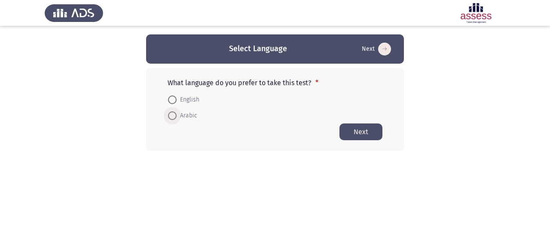
click at [175, 116] on span at bounding box center [172, 115] width 9 height 9
click at [175, 116] on input "Arabic" at bounding box center [172, 115] width 9 height 9
radio input "true"
click at [367, 132] on button "Next" at bounding box center [360, 131] width 43 height 17
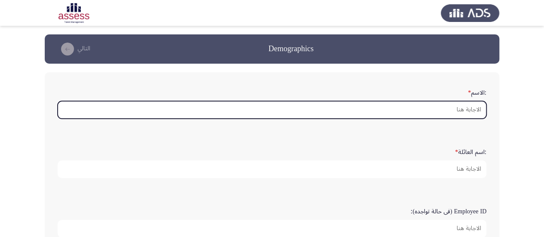
click at [412, 106] on input ":الاسم *" at bounding box center [272, 110] width 428 height 18
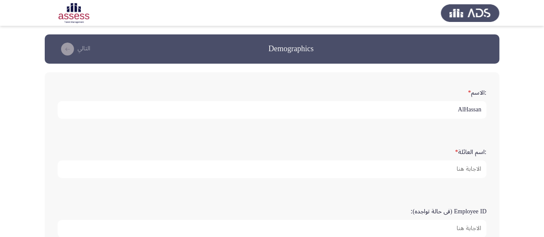
type input "AlHassan"
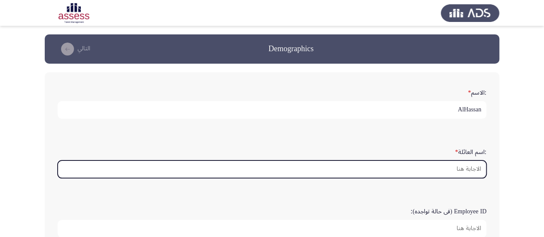
click at [432, 167] on input ":اسم العائلة *" at bounding box center [272, 169] width 428 height 18
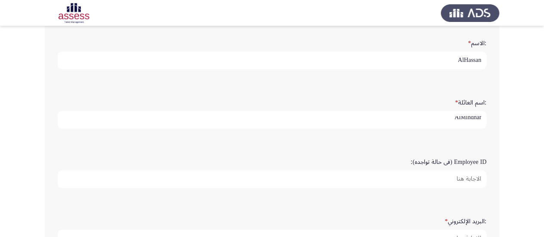
scroll to position [50, 0]
type input "AlMihdhar"
click at [470, 173] on input "Employee ID (فى حالة تواجده):" at bounding box center [272, 179] width 428 height 18
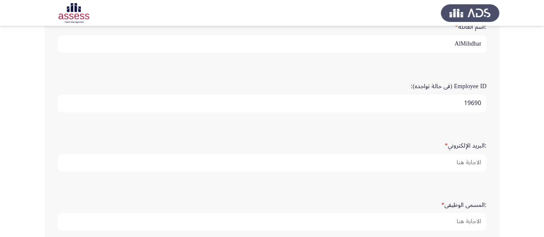
scroll to position [126, 0]
type input "19690"
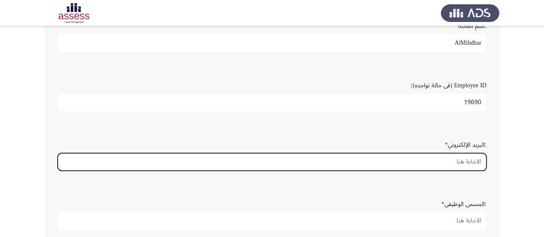
click at [461, 163] on input ":البريد الإلكتروني *" at bounding box center [272, 162] width 428 height 18
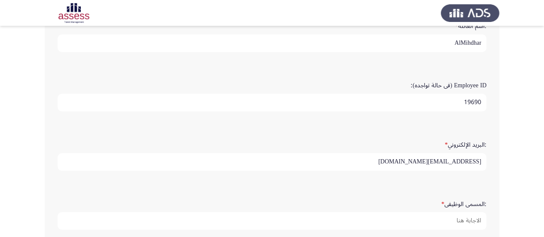
type input "hassan.almihdhar@gmail.com.sa"
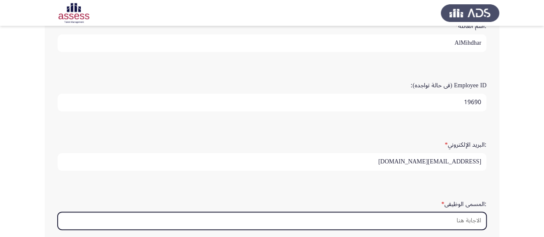
click at [428, 220] on input ":المسمى الوظيفى *" at bounding box center [272, 221] width 428 height 18
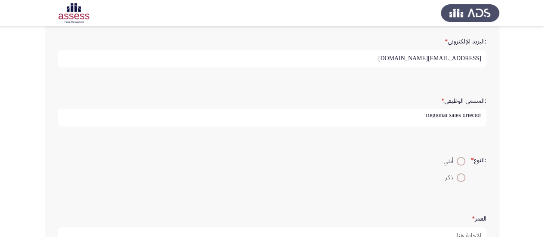
scroll to position [231, 0]
type input "Regional sales driector"
click at [458, 171] on span at bounding box center [460, 175] width 9 height 9
click at [458, 171] on input "ذكر" at bounding box center [460, 175] width 9 height 9
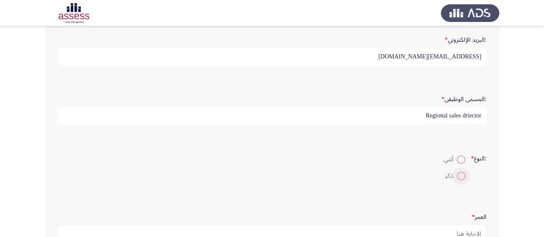
radio input "true"
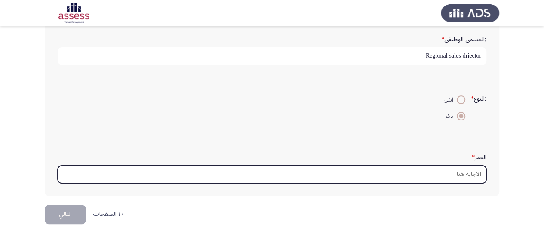
click at [458, 170] on input "العمر *" at bounding box center [272, 174] width 428 height 18
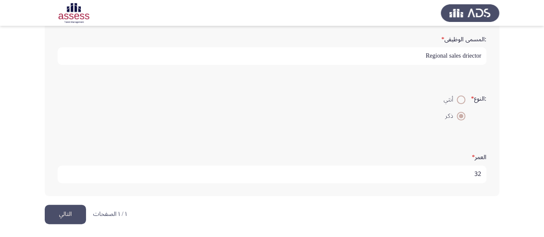
type input "32"
click at [74, 211] on button "التالي" at bounding box center [65, 214] width 41 height 19
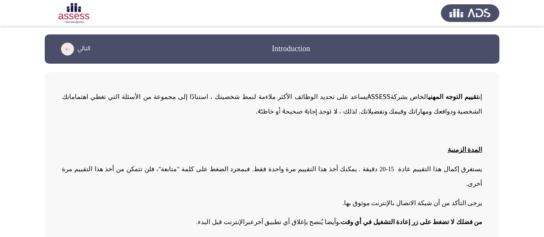
scroll to position [27, 0]
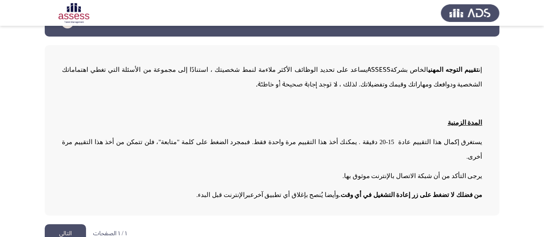
click at [56, 225] on button "التالي" at bounding box center [65, 233] width 41 height 19
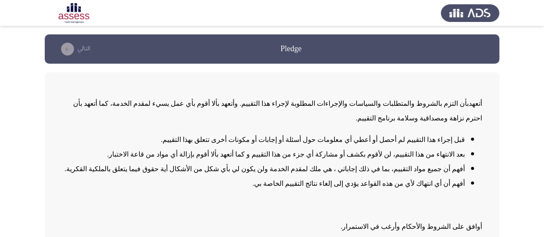
scroll to position [65, 0]
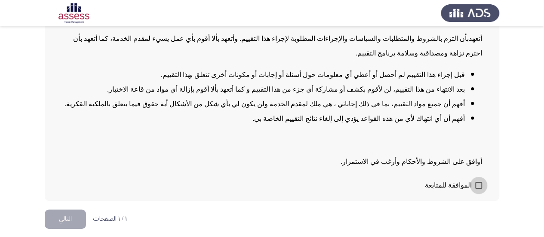
click at [478, 187] on span at bounding box center [478, 185] width 7 height 7
click at [478, 189] on input "الموافقة للمتابعة" at bounding box center [478, 189] width 0 height 0
checkbox input "true"
click at [63, 222] on button "التالي" at bounding box center [65, 218] width 41 height 19
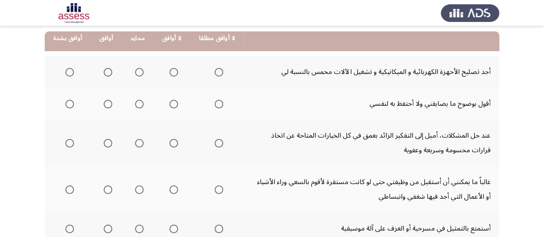
scroll to position [86, 0]
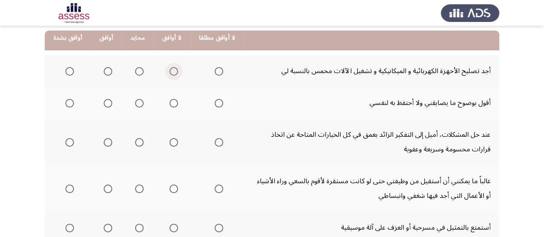
click at [169, 73] on span "Select an option" at bounding box center [173, 71] width 9 height 9
click at [169, 73] on input "Select an option" at bounding box center [173, 71] width 9 height 9
click at [135, 104] on span "Select an option" at bounding box center [139, 103] width 9 height 9
click at [135, 104] on input "Select an option" at bounding box center [139, 103] width 9 height 9
click at [65, 141] on span "Select an option" at bounding box center [69, 142] width 9 height 9
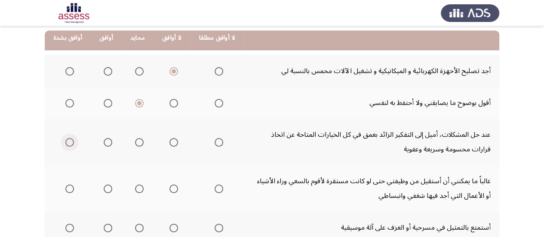
click at [65, 141] on input "Select an option" at bounding box center [69, 142] width 9 height 9
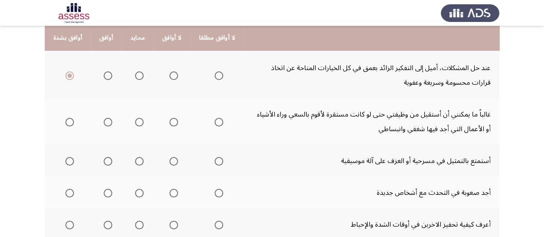
scroll to position [153, 0]
click at [171, 125] on span "Select an option" at bounding box center [173, 121] width 9 height 9
click at [171, 125] on input "Select an option" at bounding box center [173, 121] width 9 height 9
click at [169, 159] on span "Select an option" at bounding box center [173, 160] width 9 height 9
click at [169, 159] on input "Select an option" at bounding box center [173, 160] width 9 height 9
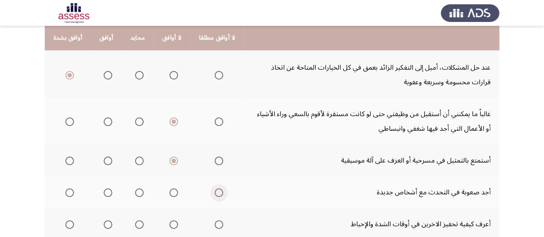
click at [214, 189] on span "Select an option" at bounding box center [218, 192] width 9 height 9
click at [214, 189] on input "Select an option" at bounding box center [218, 192] width 9 height 9
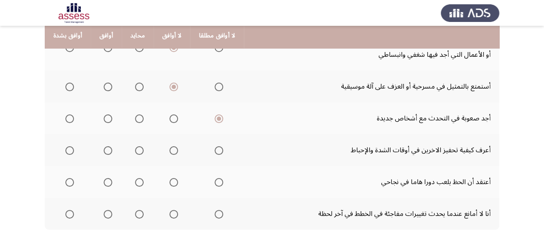
scroll to position [228, 0]
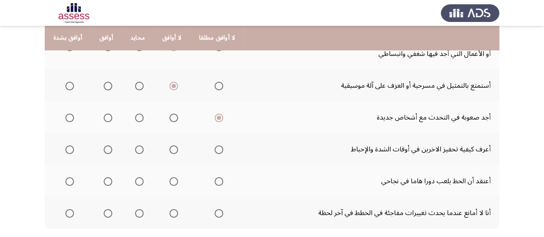
click at [73, 148] on th at bounding box center [68, 149] width 46 height 32
click at [66, 149] on span "Select an option" at bounding box center [69, 149] width 9 height 9
click at [66, 149] on input "Select an option" at bounding box center [69, 149] width 9 height 9
click at [214, 183] on span "Select an option" at bounding box center [218, 181] width 9 height 9
click at [214, 183] on input "Select an option" at bounding box center [218, 181] width 9 height 9
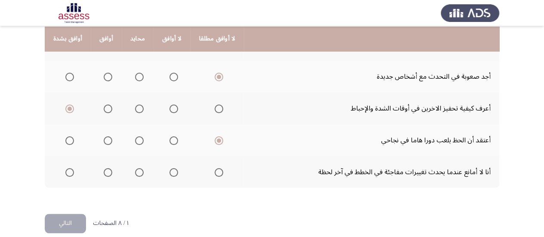
scroll to position [270, 0]
click at [69, 172] on span "Select an option" at bounding box center [69, 171] width 9 height 9
click at [69, 172] on input "Select an option" at bounding box center [69, 171] width 9 height 9
click at [67, 222] on button "التالي" at bounding box center [65, 222] width 41 height 19
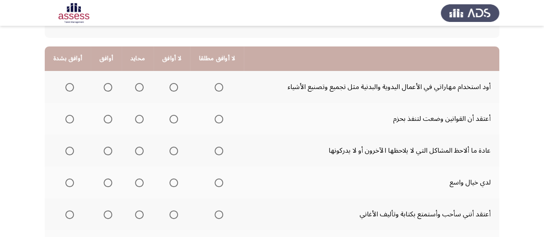
scroll to position [71, 0]
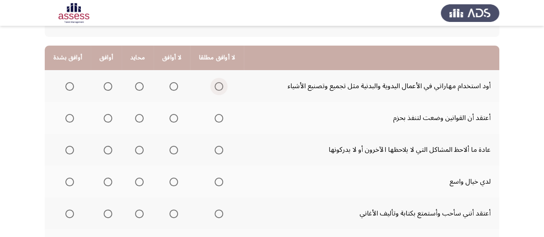
click at [214, 83] on span "Select an option" at bounding box center [218, 86] width 9 height 9
click at [214, 83] on input "Select an option" at bounding box center [218, 86] width 9 height 9
click at [110, 116] on span "Select an option" at bounding box center [108, 118] width 9 height 9
click at [110, 116] on input "Select an option" at bounding box center [108, 118] width 9 height 9
click at [69, 150] on span "Select an option" at bounding box center [69, 150] width 9 height 9
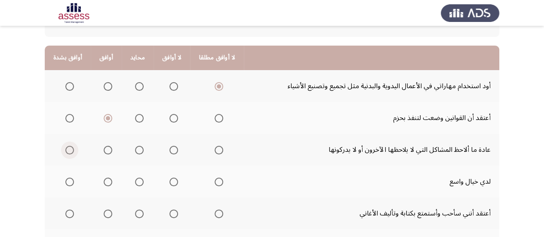
click at [69, 150] on input "Select an option" at bounding box center [69, 150] width 9 height 9
click at [104, 183] on span "Select an option" at bounding box center [108, 181] width 9 height 9
click at [104, 183] on input "Select an option" at bounding box center [108, 181] width 9 height 9
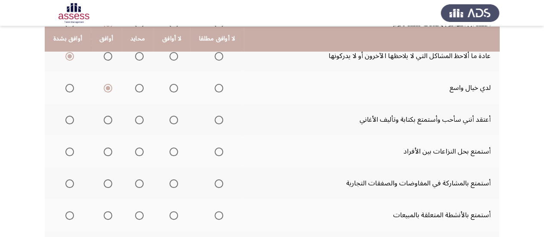
scroll to position [166, 0]
click at [135, 121] on span "Select an option" at bounding box center [139, 119] width 9 height 9
click at [135, 121] on input "Select an option" at bounding box center [139, 119] width 9 height 9
click at [70, 147] on span "Select an option" at bounding box center [69, 151] width 9 height 9
click at [70, 147] on input "Select an option" at bounding box center [69, 151] width 9 height 9
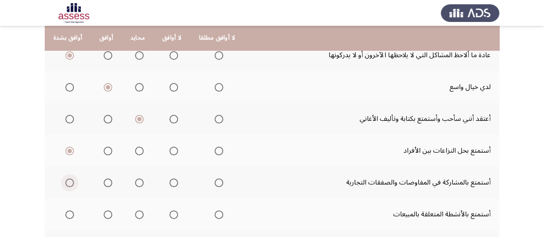
click at [66, 183] on span "Select an option" at bounding box center [69, 182] width 9 height 9
click at [66, 183] on input "Select an option" at bounding box center [69, 182] width 9 height 9
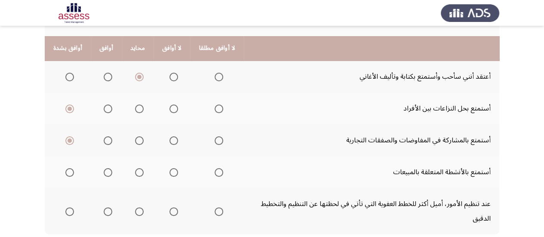
scroll to position [222, 0]
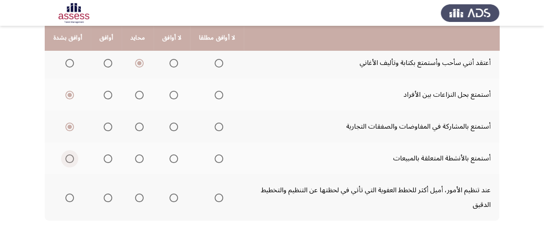
click at [67, 161] on span "Select an option" at bounding box center [69, 158] width 9 height 9
click at [67, 161] on input "Select an option" at bounding box center [69, 158] width 9 height 9
click at [137, 196] on span "Select an option" at bounding box center [139, 197] width 9 height 9
click at [137, 196] on input "Select an option" at bounding box center [139, 197] width 9 height 9
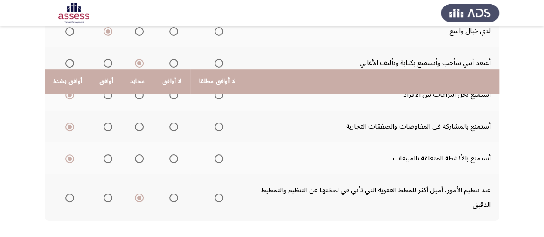
scroll to position [265, 0]
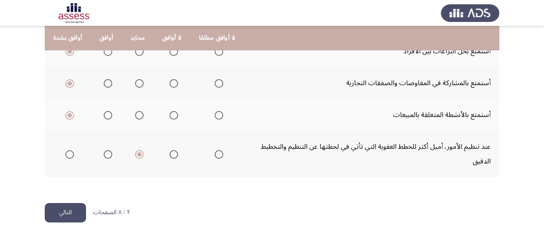
click at [73, 215] on button "التالي" at bounding box center [65, 212] width 41 height 19
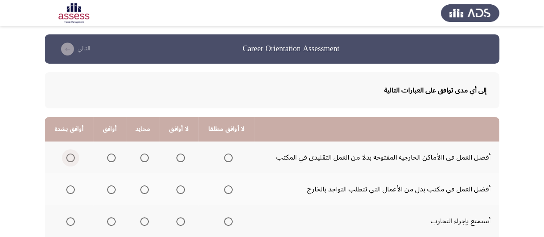
click at [64, 158] on label "Select an option" at bounding box center [69, 157] width 12 height 9
click at [66, 158] on input "Select an option" at bounding box center [70, 157] width 9 height 9
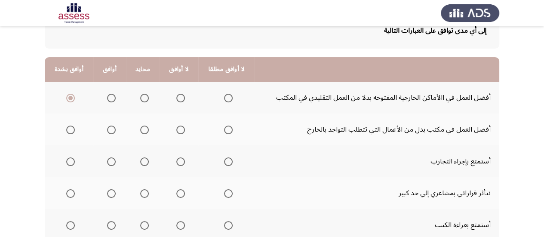
scroll to position [61, 0]
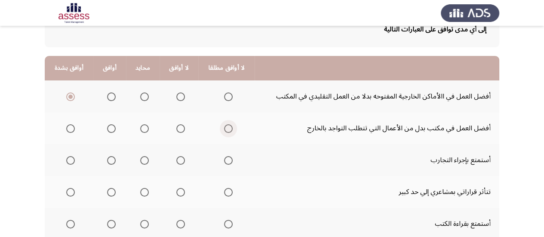
click at [226, 129] on span "Select an option" at bounding box center [228, 128] width 9 height 9
click at [226, 129] on input "Select an option" at bounding box center [228, 128] width 9 height 9
click at [70, 162] on span "Select an option" at bounding box center [70, 160] width 9 height 9
click at [70, 162] on input "Select an option" at bounding box center [70, 160] width 9 height 9
click at [145, 192] on span "Select an option" at bounding box center [144, 192] width 9 height 9
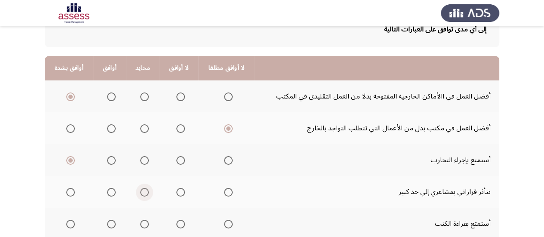
click at [145, 192] on input "Select an option" at bounding box center [144, 192] width 9 height 9
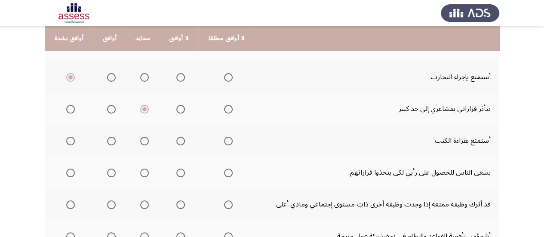
scroll to position [144, 0]
click at [108, 140] on span "Select an option" at bounding box center [111, 140] width 9 height 9
click at [108, 140] on input "Select an option" at bounding box center [111, 140] width 9 height 9
click at [109, 171] on span "Select an option" at bounding box center [111, 172] width 9 height 9
click at [109, 171] on input "Select an option" at bounding box center [111, 172] width 9 height 9
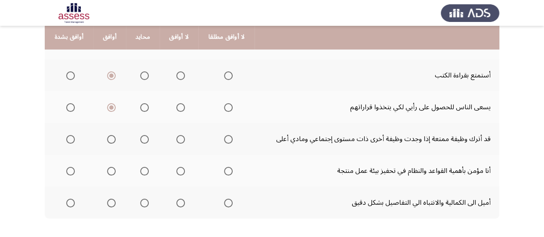
scroll to position [211, 0]
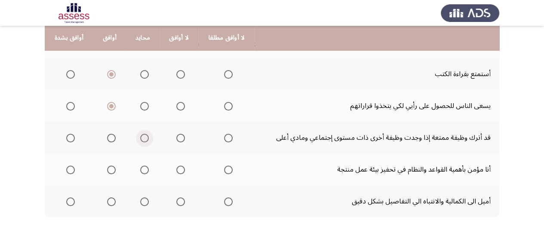
click at [142, 139] on span "Select an option" at bounding box center [144, 138] width 9 height 9
click at [142, 139] on input "Select an option" at bounding box center [144, 138] width 9 height 9
click at [70, 170] on span "Select an option" at bounding box center [70, 169] width 9 height 9
click at [70, 170] on input "Select an option" at bounding box center [70, 169] width 9 height 9
click at [68, 196] on mat-radio-group "Select an option" at bounding box center [69, 201] width 12 height 15
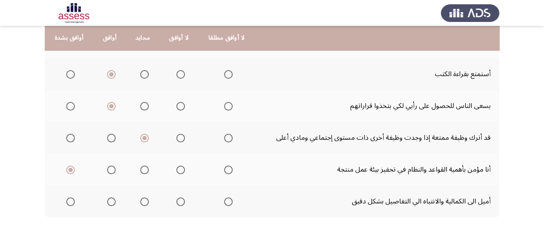
click at [107, 201] on span "Select an option" at bounding box center [111, 201] width 9 height 9
click at [107, 201] on input "Select an option" at bounding box center [111, 201] width 9 height 9
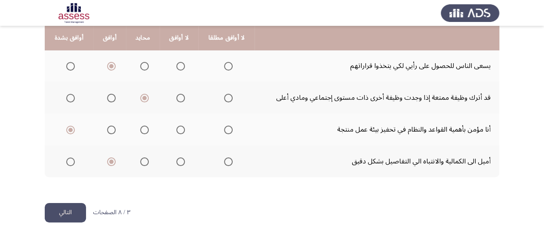
click at [54, 210] on button "التالي" at bounding box center [65, 212] width 41 height 19
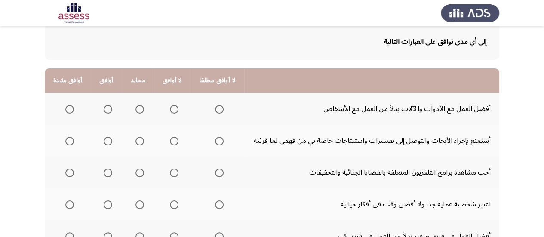
scroll to position [49, 0]
click at [172, 107] on span "Select an option" at bounding box center [174, 108] width 9 height 9
click at [172, 107] on input "Select an option" at bounding box center [174, 108] width 9 height 9
click at [108, 138] on span "Select an option" at bounding box center [108, 140] width 9 height 9
click at [108, 138] on input "Select an option" at bounding box center [108, 140] width 9 height 9
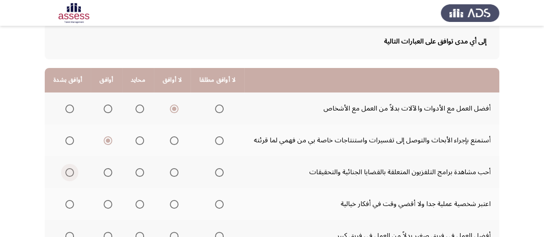
click at [70, 175] on span "Select an option" at bounding box center [69, 172] width 9 height 9
click at [70, 175] on input "Select an option" at bounding box center [69, 172] width 9 height 9
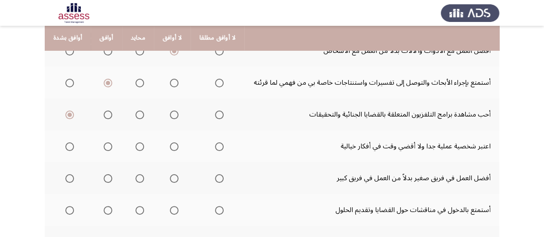
scroll to position [107, 0]
click at [68, 143] on span "Select an option" at bounding box center [69, 146] width 9 height 9
click at [68, 143] on input "Select an option" at bounding box center [69, 146] width 9 height 9
click at [135, 179] on span "Select an option" at bounding box center [139, 178] width 9 height 9
click at [135, 179] on input "Select an option" at bounding box center [139, 178] width 9 height 9
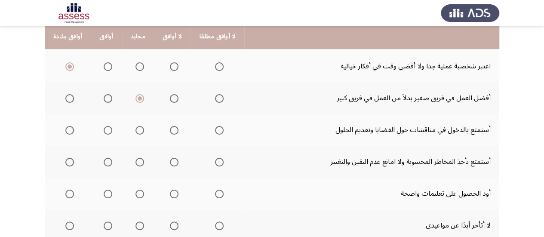
scroll to position [187, 0]
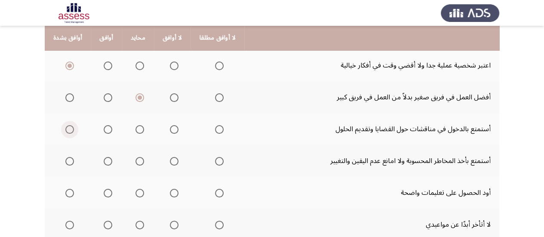
click at [66, 132] on span "Select an option" at bounding box center [69, 129] width 9 height 9
click at [66, 132] on input "Select an option" at bounding box center [69, 129] width 9 height 9
click at [68, 161] on span "Select an option" at bounding box center [69, 161] width 9 height 9
click at [68, 161] on input "Select an option" at bounding box center [69, 161] width 9 height 9
click at [104, 191] on span "Select an option" at bounding box center [108, 193] width 9 height 9
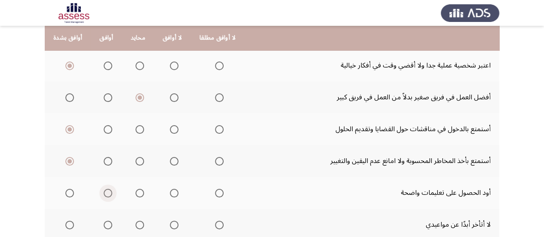
click at [104, 191] on input "Select an option" at bounding box center [108, 193] width 9 height 9
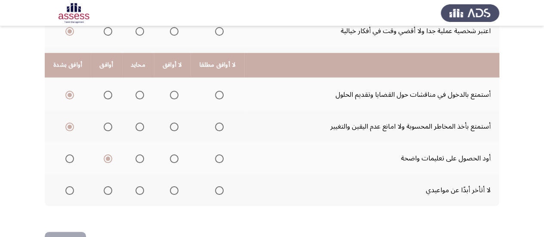
scroll to position [250, 0]
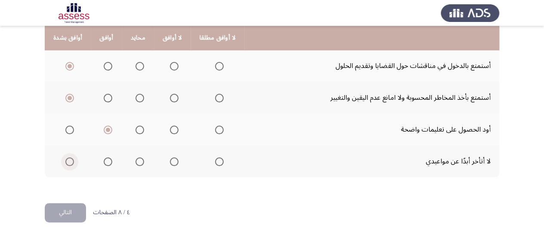
click at [66, 158] on span "Select an option" at bounding box center [69, 161] width 9 height 9
click at [66, 158] on input "Select an option" at bounding box center [69, 161] width 9 height 9
click at [64, 212] on button "التالي" at bounding box center [65, 212] width 41 height 19
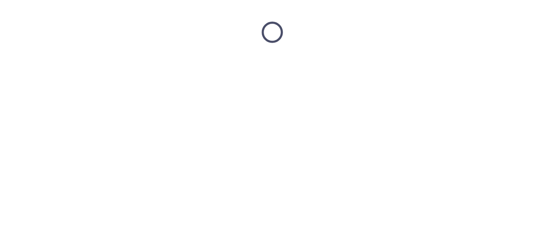
scroll to position [0, 0]
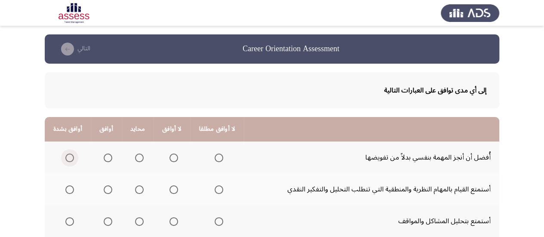
click at [69, 159] on span "Select an option" at bounding box center [69, 157] width 9 height 9
click at [69, 159] on input "Select an option" at bounding box center [69, 157] width 9 height 9
click at [107, 188] on span "Select an option" at bounding box center [108, 189] width 9 height 9
click at [107, 188] on input "Select an option" at bounding box center [108, 189] width 9 height 9
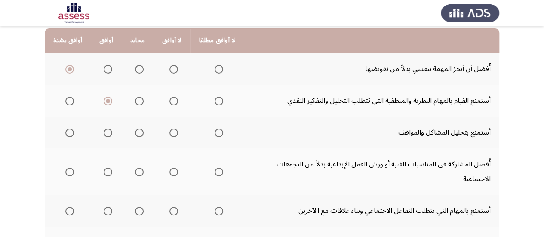
scroll to position [91, 0]
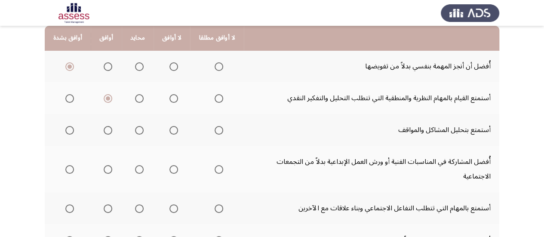
click at [66, 131] on span "Select an option" at bounding box center [69, 130] width 9 height 9
click at [66, 131] on input "Select an option" at bounding box center [69, 130] width 9 height 9
click at [137, 165] on span "Select an option" at bounding box center [139, 169] width 9 height 9
click at [137, 165] on input "Select an option" at bounding box center [139, 169] width 9 height 9
click at [72, 204] on span "Select an option" at bounding box center [69, 208] width 9 height 9
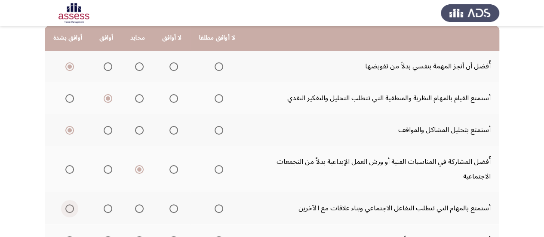
click at [72, 204] on input "Select an option" at bounding box center [69, 208] width 9 height 9
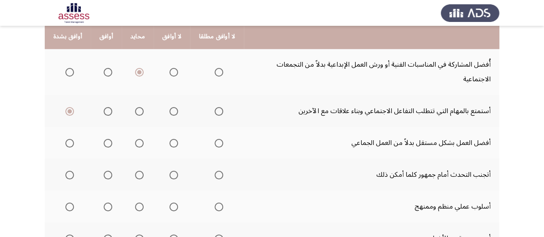
scroll to position [189, 0]
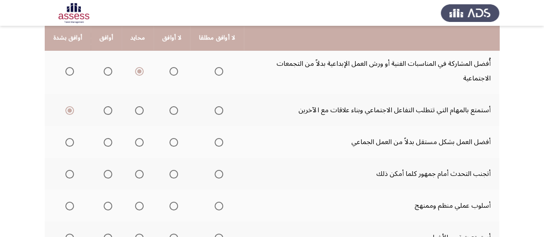
click at [141, 128] on th at bounding box center [138, 142] width 32 height 32
click at [137, 138] on span "Select an option" at bounding box center [139, 142] width 9 height 9
click at [137, 138] on input "Select an option" at bounding box center [139, 142] width 9 height 9
click at [217, 170] on span "Select an option" at bounding box center [218, 174] width 9 height 9
click at [217, 170] on input "Select an option" at bounding box center [218, 174] width 9 height 9
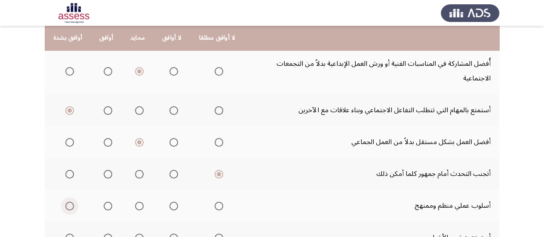
click at [68, 202] on span "Select an option" at bounding box center [69, 206] width 9 height 9
click at [68, 202] on input "Select an option" at bounding box center [69, 206] width 9 height 9
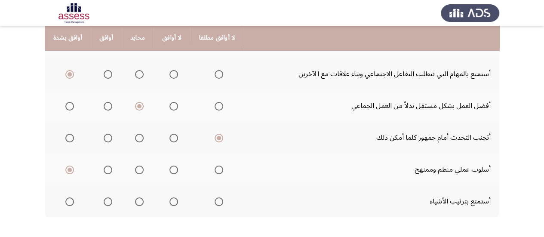
scroll to position [250, 0]
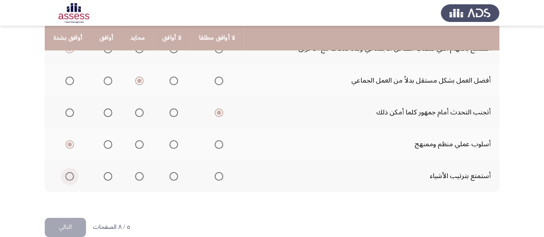
click at [68, 172] on span "Select an option" at bounding box center [69, 176] width 9 height 9
click at [68, 172] on input "Select an option" at bounding box center [69, 176] width 9 height 9
click at [67, 217] on button "التالي" at bounding box center [65, 226] width 41 height 19
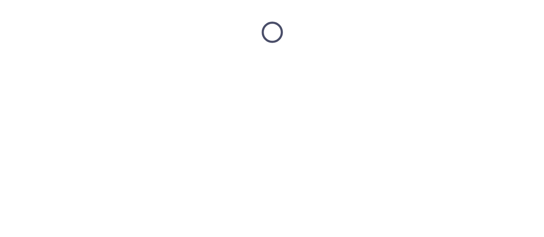
scroll to position [0, 0]
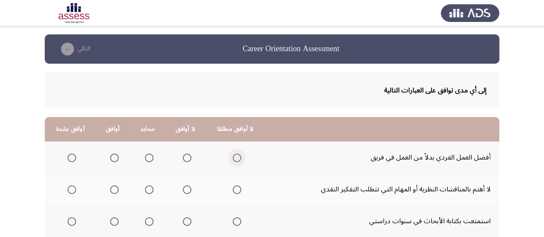
click at [232, 159] on span "Select an option" at bounding box center [236, 157] width 9 height 9
click at [232, 159] on input "Select an option" at bounding box center [236, 157] width 9 height 9
click at [183, 189] on span "Select an option" at bounding box center [187, 189] width 9 height 9
click at [183, 189] on input "Select an option" at bounding box center [187, 189] width 9 height 9
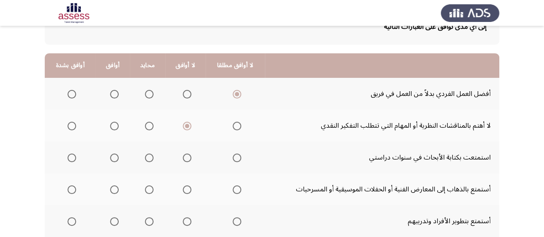
scroll to position [69, 0]
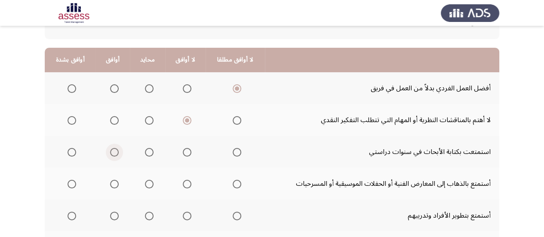
click at [114, 148] on span "Select an option" at bounding box center [114, 152] width 9 height 9
click at [114, 148] on input "Select an option" at bounding box center [114, 152] width 9 height 9
click at [111, 183] on span "Select an option" at bounding box center [114, 184] width 9 height 9
click at [111, 183] on input "Select an option" at bounding box center [114, 184] width 9 height 9
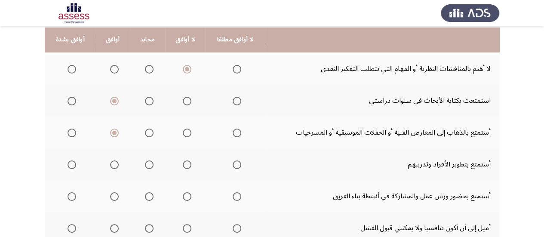
scroll to position [122, 0]
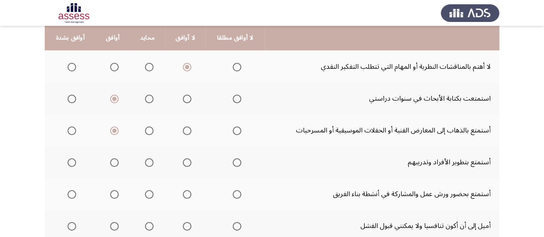
click at [74, 164] on span "Select an option" at bounding box center [71, 162] width 9 height 9
click at [74, 164] on input "Select an option" at bounding box center [71, 162] width 9 height 9
click at [111, 196] on span "Select an option" at bounding box center [114, 194] width 9 height 9
click at [111, 196] on input "Select an option" at bounding box center [114, 194] width 9 height 9
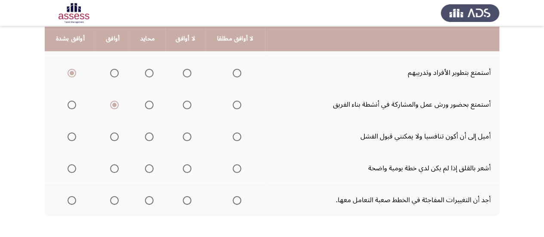
scroll to position [213, 0]
click at [69, 163] on span "Select an option" at bounding box center [71, 167] width 9 height 9
click at [69, 163] on input "Select an option" at bounding box center [71, 167] width 9 height 9
click at [71, 139] on span "Select an option" at bounding box center [71, 135] width 9 height 9
click at [71, 139] on input "Select an option" at bounding box center [71, 135] width 9 height 9
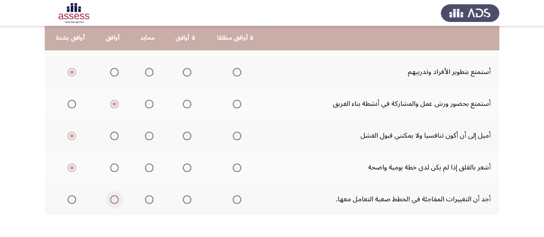
click at [115, 199] on span "Select an option" at bounding box center [114, 199] width 9 height 9
click at [115, 199] on input "Select an option" at bounding box center [114, 199] width 9 height 9
click at [148, 201] on span "Select an option" at bounding box center [149, 199] width 9 height 9
click at [148, 201] on input "Select an option" at bounding box center [149, 199] width 9 height 9
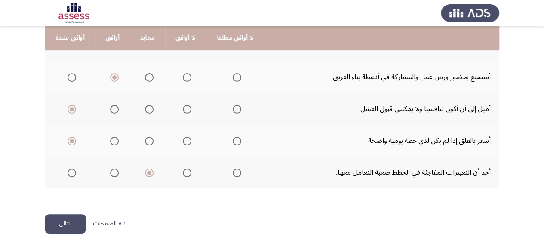
scroll to position [250, 0]
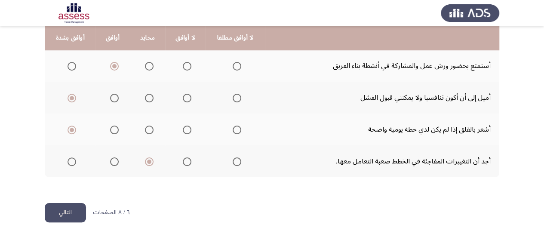
click at [57, 211] on button "التالي" at bounding box center [65, 212] width 41 height 19
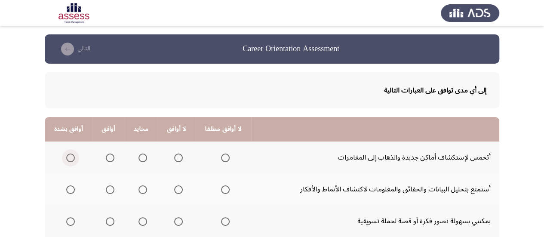
click at [66, 159] on span "Select an option" at bounding box center [70, 157] width 9 height 9
click at [66, 159] on input "Select an option" at bounding box center [70, 157] width 9 height 9
click at [70, 195] on mat-radio-group "Select an option" at bounding box center [69, 189] width 12 height 15
click at [70, 192] on span "Select an option" at bounding box center [70, 189] width 9 height 9
click at [70, 192] on input "Select an option" at bounding box center [70, 189] width 9 height 9
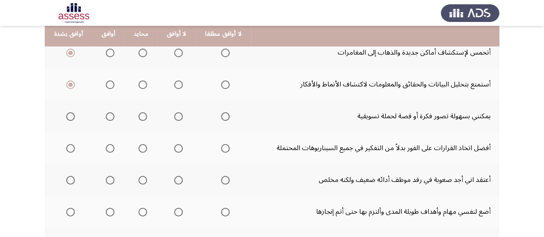
scroll to position [106, 0]
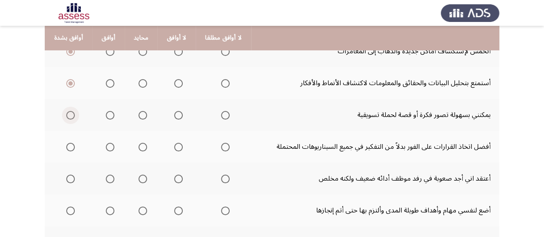
click at [71, 115] on span "Select an option" at bounding box center [70, 115] width 9 height 9
click at [71, 115] on input "Select an option" at bounding box center [70, 115] width 9 height 9
click at [110, 147] on span "Select an option" at bounding box center [110, 147] width 9 height 9
click at [110, 147] on input "Select an option" at bounding box center [110, 147] width 9 height 9
click at [221, 177] on span "Select an option" at bounding box center [225, 178] width 9 height 9
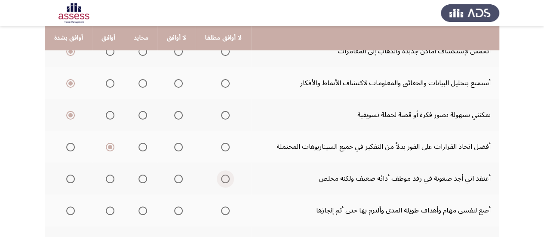
click at [221, 177] on input "Select an option" at bounding box center [225, 178] width 9 height 9
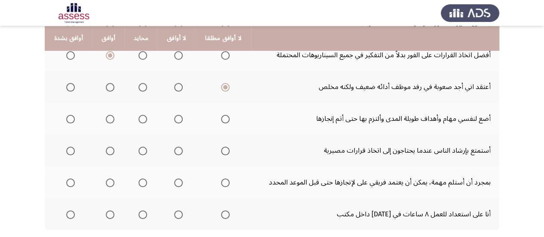
scroll to position [199, 0]
click at [74, 117] on span "Select an option" at bounding box center [70, 118] width 9 height 9
click at [74, 117] on input "Select an option" at bounding box center [70, 118] width 9 height 9
click at [70, 147] on span "Select an option" at bounding box center [70, 150] width 9 height 9
click at [70, 147] on input "Select an option" at bounding box center [70, 150] width 9 height 9
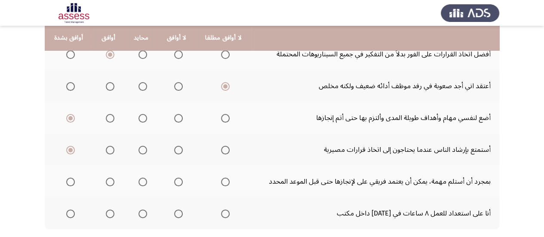
click at [68, 182] on span "Select an option" at bounding box center [70, 181] width 9 height 9
click at [68, 182] on input "Select an option" at bounding box center [70, 181] width 9 height 9
click at [177, 213] on span "Select an option" at bounding box center [178, 213] width 9 height 9
click at [177, 213] on input "Select an option" at bounding box center [178, 213] width 9 height 9
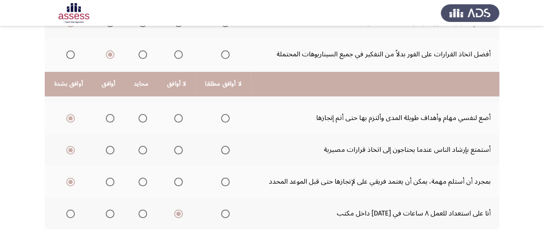
scroll to position [250, 0]
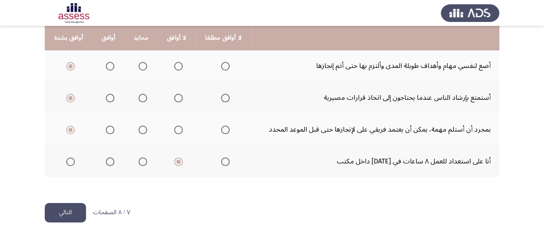
click at [69, 208] on button "التالي" at bounding box center [65, 212] width 41 height 19
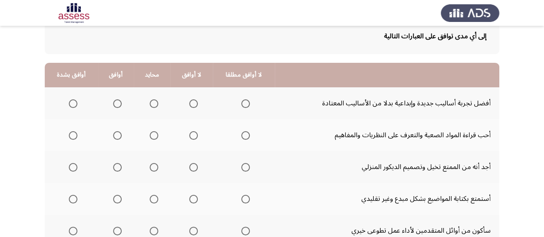
scroll to position [55, 0]
click at [74, 107] on span "Select an option" at bounding box center [73, 103] width 9 height 9
click at [74, 107] on input "Select an option" at bounding box center [73, 103] width 9 height 9
click at [70, 133] on span "Select an option" at bounding box center [73, 135] width 9 height 9
click at [70, 133] on input "Select an option" at bounding box center [73, 135] width 9 height 9
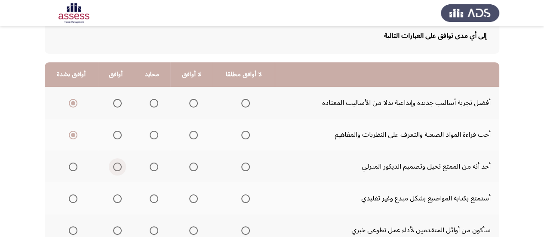
click at [118, 165] on span "Select an option" at bounding box center [117, 166] width 9 height 9
click at [118, 165] on input "Select an option" at bounding box center [117, 166] width 9 height 9
click at [73, 198] on span "Select an option" at bounding box center [73, 198] width 9 height 9
click at [73, 198] on input "Select an option" at bounding box center [73, 198] width 9 height 9
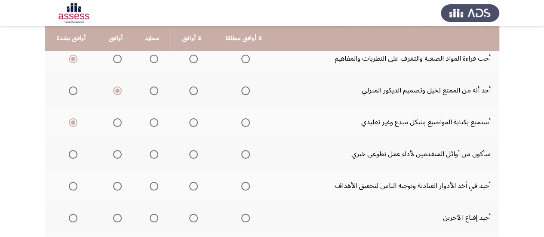
scroll to position [131, 0]
click at [118, 151] on span "Select an option" at bounding box center [117, 154] width 9 height 9
click at [118, 151] on input "Select an option" at bounding box center [117, 154] width 9 height 9
click at [74, 184] on span "Select an option" at bounding box center [73, 185] width 9 height 9
click at [74, 184] on input "Select an option" at bounding box center [73, 185] width 9 height 9
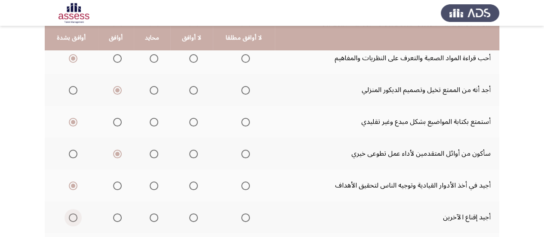
click at [69, 214] on span "Select an option" at bounding box center [73, 217] width 9 height 9
click at [69, 214] on input "Select an option" at bounding box center [73, 217] width 9 height 9
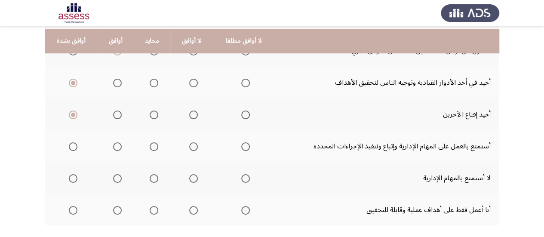
scroll to position [237, 0]
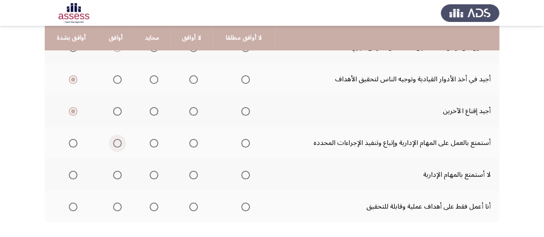
click at [113, 141] on span "Select an option" at bounding box center [117, 143] width 9 height 9
click at [113, 141] on input "Select an option" at bounding box center [117, 143] width 9 height 9
click at [241, 171] on span "Select an option" at bounding box center [245, 175] width 9 height 9
click at [241, 171] on input "Select an option" at bounding box center [245, 175] width 9 height 9
click at [73, 207] on span "Select an option" at bounding box center [73, 206] width 9 height 9
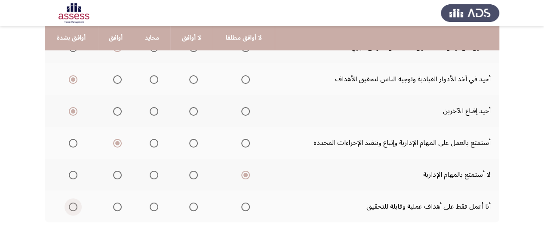
click at [73, 207] on input "Select an option" at bounding box center [73, 206] width 9 height 9
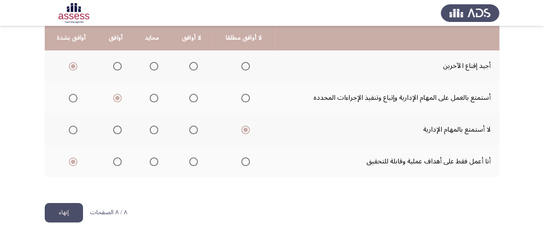
click at [64, 210] on button "إنهاء" at bounding box center [64, 212] width 38 height 19
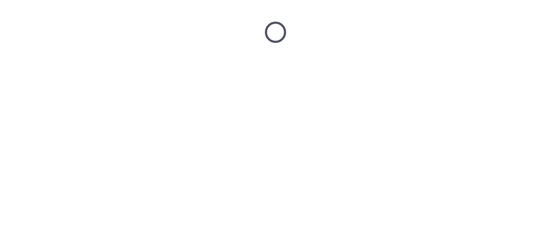
scroll to position [0, 0]
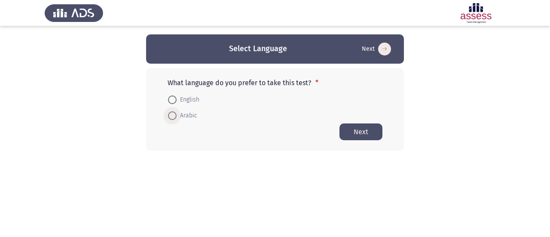
click at [177, 113] on span "Arabic" at bounding box center [187, 115] width 21 height 10
click at [177, 113] on input "Arabic" at bounding box center [172, 115] width 9 height 9
radio input "true"
click at [362, 131] on button "Next" at bounding box center [360, 131] width 43 height 17
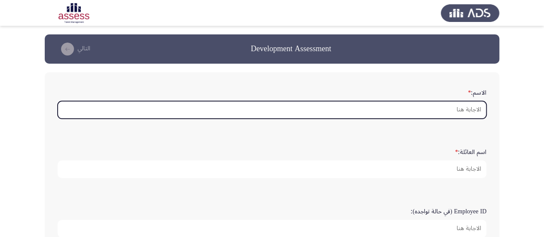
click at [400, 115] on input "الاسم: *" at bounding box center [272, 110] width 428 height 18
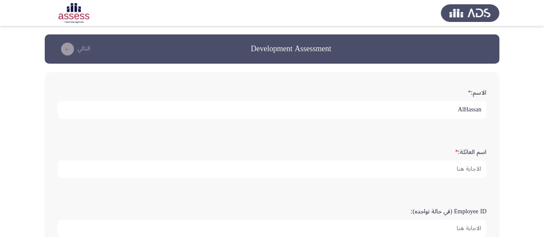
type input "AlHassan"
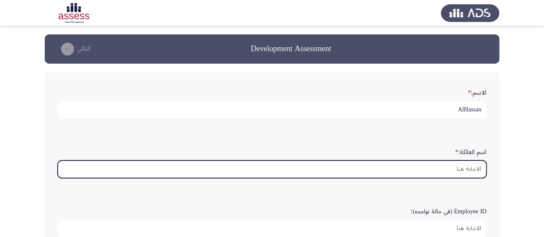
click at [425, 163] on input "اسم العائلة: *" at bounding box center [272, 169] width 428 height 18
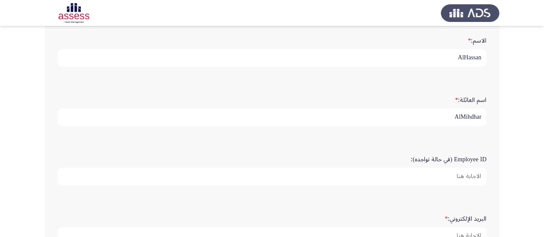
scroll to position [54, 0]
type input "AlMihdhar"
click at [425, 163] on form "Employee ID (في حالة تواجده):" at bounding box center [272, 167] width 428 height 34
click at [427, 172] on input "Employee ID (في حالة تواجده):" at bounding box center [272, 175] width 428 height 18
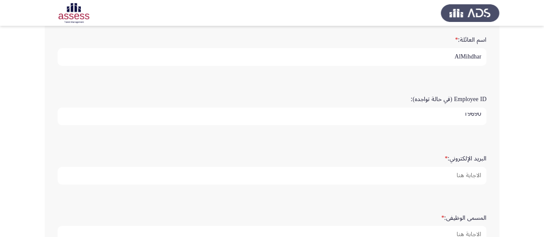
type input "19690"
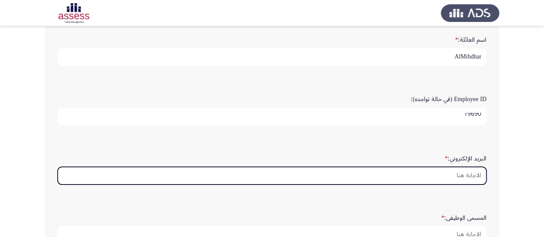
scroll to position [0, 0]
click at [476, 174] on input "البريد الإلكتروني: *" at bounding box center [272, 176] width 428 height 18
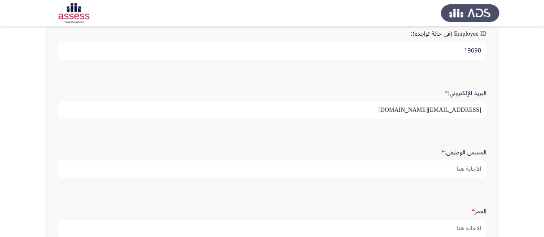
scroll to position [180, 0]
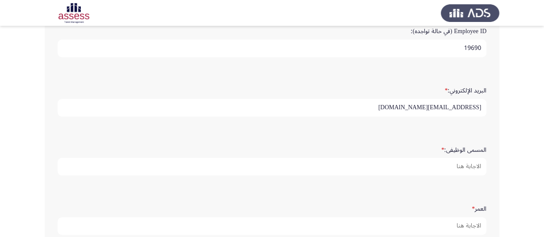
type input "[EMAIL_ADDRESS][DOMAIN_NAME]"
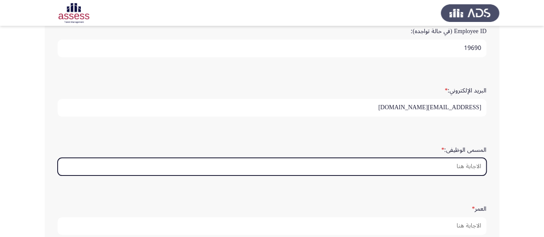
click at [461, 165] on input "المسمى الوظيفى: *" at bounding box center [272, 167] width 428 height 18
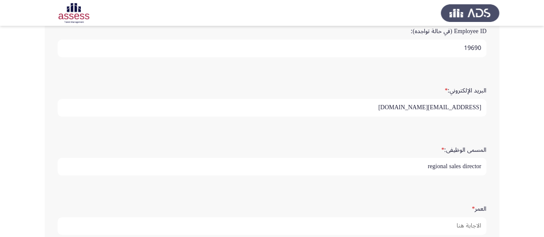
type input "regional sales director"
click at [452, 214] on form "العمر *" at bounding box center [272, 218] width 428 height 34
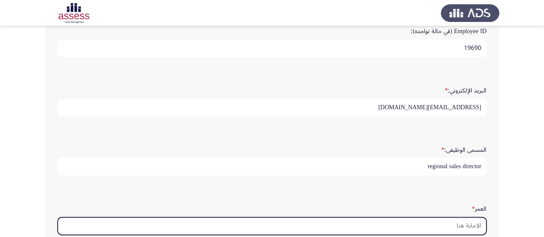
click at [452, 223] on input "العمر *" at bounding box center [272, 226] width 428 height 18
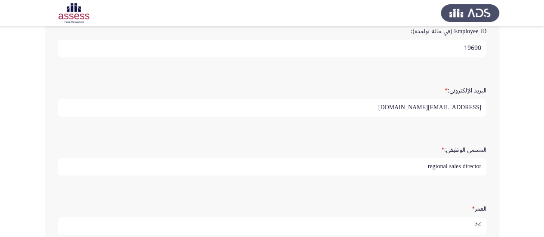
scroll to position [2, 0]
type input "32"
click at [461, 206] on form "العمر * 32" at bounding box center [272, 218] width 428 height 34
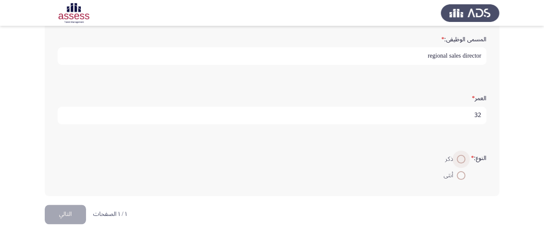
click at [458, 155] on span at bounding box center [460, 159] width 9 height 9
click at [458, 155] on input "ذكر" at bounding box center [460, 159] width 9 height 9
radio input "true"
click at [59, 216] on button "التالي" at bounding box center [65, 214] width 41 height 19
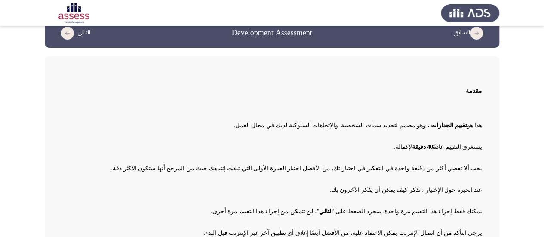
scroll to position [64, 0]
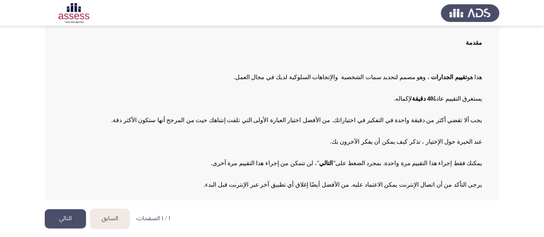
click at [70, 214] on button "التالي" at bounding box center [65, 218] width 41 height 19
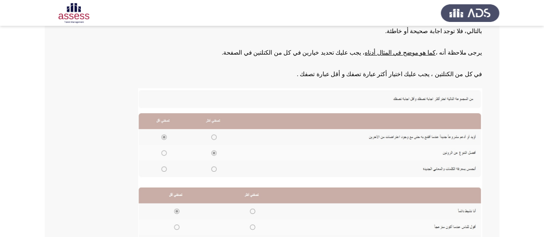
scroll to position [178, 0]
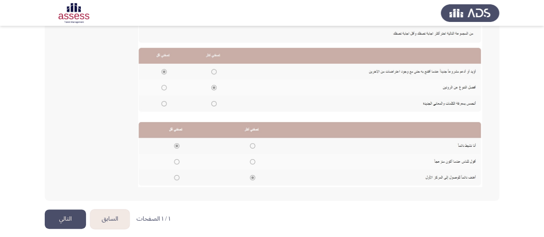
click at [61, 219] on button "التالي" at bounding box center [65, 218] width 41 height 19
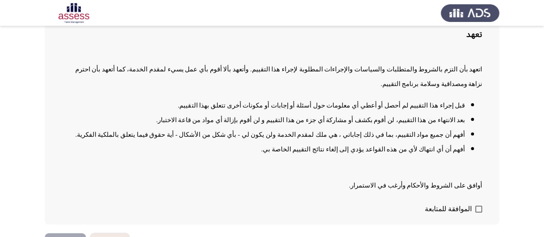
scroll to position [72, 0]
click at [476, 205] on span at bounding box center [478, 208] width 7 height 7
click at [478, 212] on input "الموافقة للمتابعة" at bounding box center [478, 212] width 0 height 0
checkbox input "true"
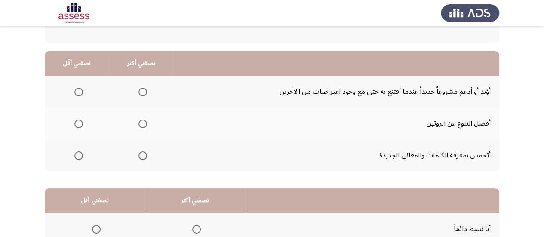
scroll to position [79, 0]
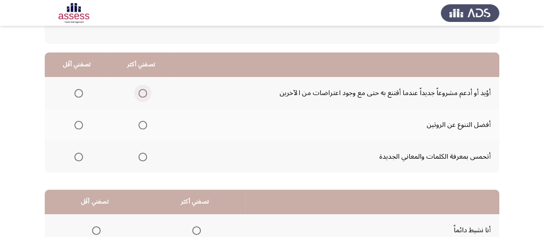
click at [143, 94] on span "Select an option" at bounding box center [142, 93] width 9 height 9
click at [143, 94] on input "Select an option" at bounding box center [142, 93] width 9 height 9
click at [138, 122] on span "Select an option" at bounding box center [142, 125] width 9 height 9
click at [138, 122] on input "Select an option" at bounding box center [142, 125] width 9 height 9
click at [144, 92] on span "Select an option" at bounding box center [142, 93] width 9 height 9
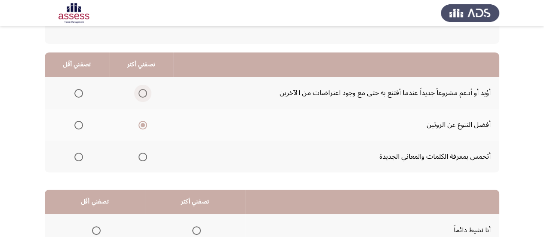
click at [144, 92] on input "Select an option" at bounding box center [142, 93] width 9 height 9
click at [80, 154] on span "Select an option" at bounding box center [78, 157] width 9 height 9
click at [80, 154] on input "Select an option" at bounding box center [78, 157] width 9 height 9
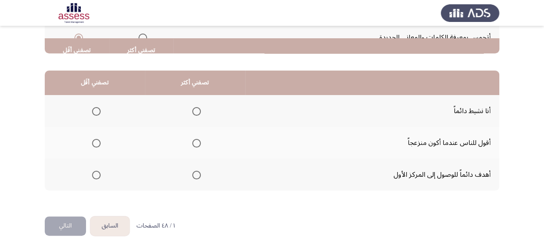
scroll to position [211, 0]
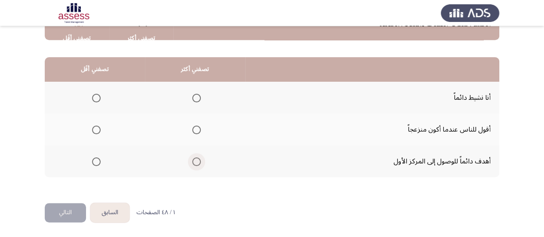
click at [198, 158] on span "Select an option" at bounding box center [196, 161] width 9 height 9
click at [198, 158] on input "Select an option" at bounding box center [196, 161] width 9 height 9
click at [96, 129] on span "Select an option" at bounding box center [96, 129] width 9 height 9
click at [96, 129] on input "Select an option" at bounding box center [96, 129] width 9 height 9
click at [70, 208] on button "التالي" at bounding box center [65, 212] width 41 height 19
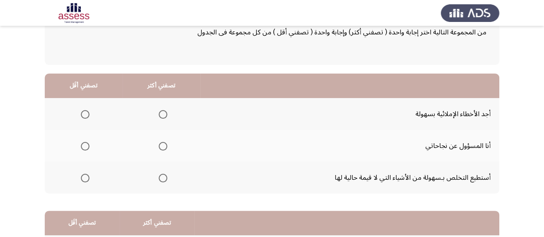
scroll to position [59, 0]
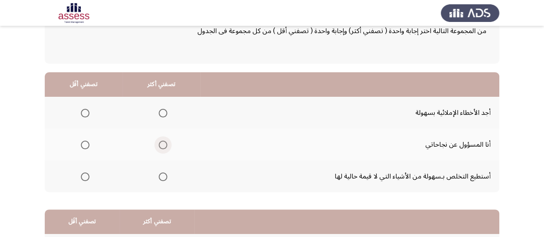
click at [162, 146] on span "Select an option" at bounding box center [163, 144] width 9 height 9
click at [162, 146] on input "Select an option" at bounding box center [163, 144] width 9 height 9
click at [83, 177] on span "Select an option" at bounding box center [85, 176] width 9 height 9
click at [83, 177] on input "Select an option" at bounding box center [85, 176] width 9 height 9
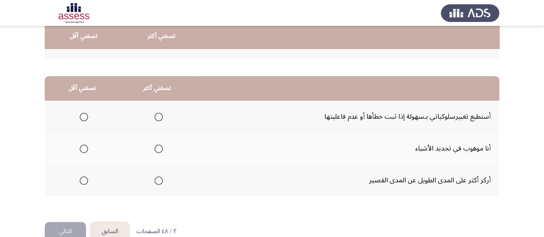
scroll to position [193, 0]
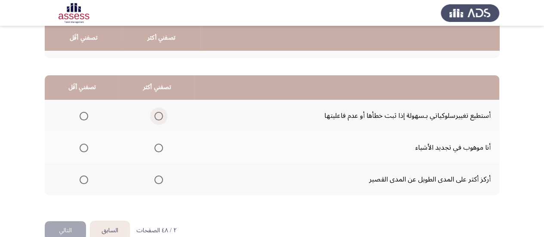
click at [151, 116] on label "Select an option" at bounding box center [157, 116] width 12 height 9
click at [154, 116] on input "Select an option" at bounding box center [158, 116] width 9 height 9
click at [83, 179] on span "Select an option" at bounding box center [83, 179] width 9 height 9
click at [83, 179] on input "Select an option" at bounding box center [83, 179] width 9 height 9
click at [67, 225] on button "التالي" at bounding box center [65, 230] width 41 height 19
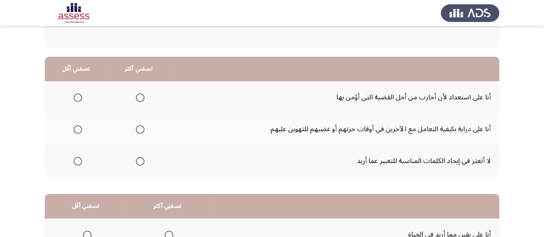
scroll to position [76, 0]
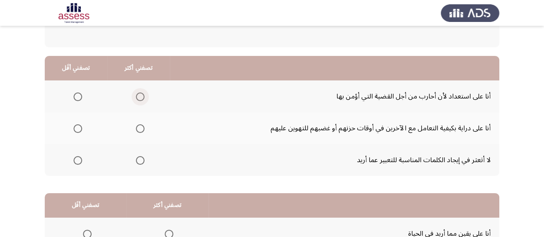
click at [137, 96] on span "Select an option" at bounding box center [140, 96] width 9 height 9
click at [137, 96] on input "Select an option" at bounding box center [140, 96] width 9 height 9
click at [76, 161] on span "Select an option" at bounding box center [77, 160] width 9 height 9
click at [76, 161] on input "Select an option" at bounding box center [77, 160] width 9 height 9
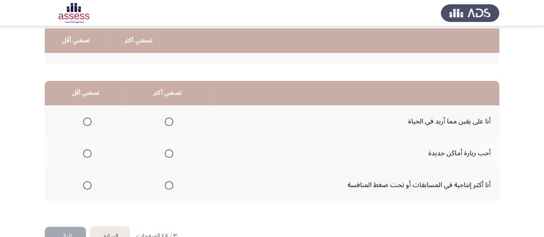
scroll to position [191, 0]
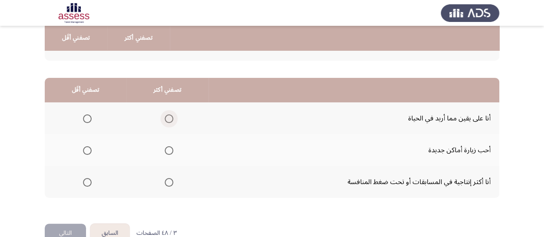
click at [167, 117] on span "Select an option" at bounding box center [169, 118] width 9 height 9
click at [167, 117] on input "Select an option" at bounding box center [169, 118] width 9 height 9
click at [89, 151] on span "Select an option" at bounding box center [87, 150] width 9 height 9
click at [89, 151] on input "Select an option" at bounding box center [87, 150] width 9 height 9
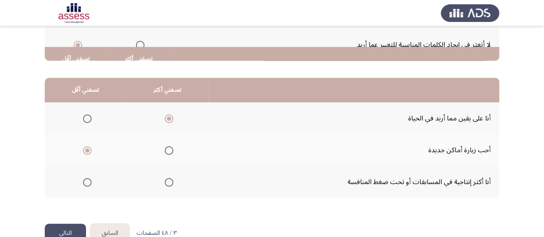
scroll to position [211, 0]
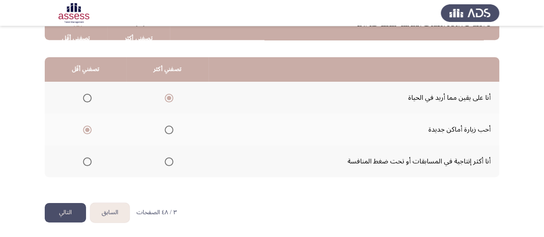
click at [58, 211] on button "التالي" at bounding box center [65, 212] width 41 height 19
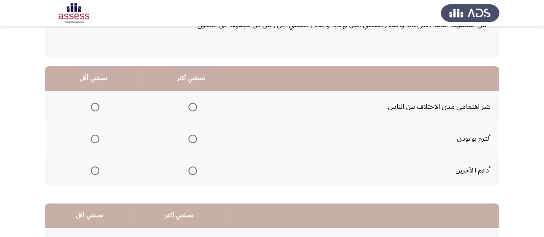
scroll to position [67, 0]
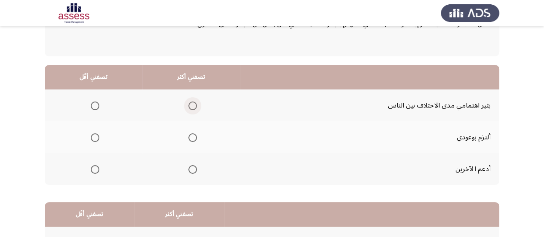
click at [189, 105] on span "Select an option" at bounding box center [192, 105] width 9 height 9
click at [189, 105] on input "Select an option" at bounding box center [192, 105] width 9 height 9
click at [92, 136] on span "Select an option" at bounding box center [95, 137] width 9 height 9
click at [92, 136] on input "Select an option" at bounding box center [95, 137] width 9 height 9
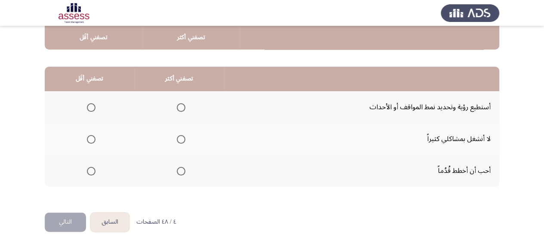
scroll to position [203, 0]
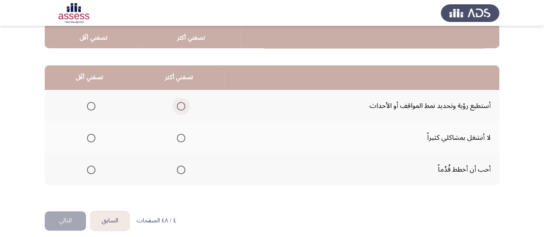
click at [177, 104] on span "Select an option" at bounding box center [181, 106] width 9 height 9
click at [177, 104] on input "Select an option" at bounding box center [181, 106] width 9 height 9
click at [94, 137] on span "Select an option" at bounding box center [91, 138] width 9 height 9
click at [94, 137] on input "Select an option" at bounding box center [91, 138] width 9 height 9
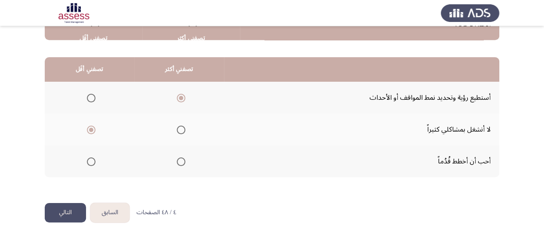
click at [60, 209] on button "التالي" at bounding box center [65, 212] width 41 height 19
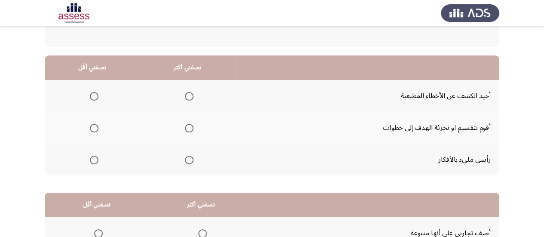
scroll to position [77, 0]
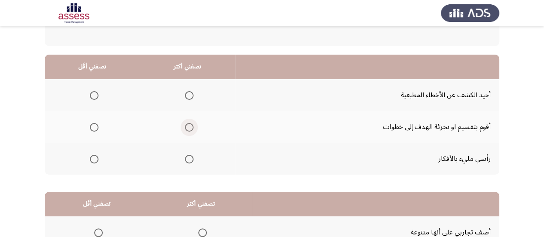
click at [185, 128] on span "Select an option" at bounding box center [189, 127] width 9 height 9
click at [185, 128] on input "Select an option" at bounding box center [189, 127] width 9 height 9
click at [94, 94] on span "Select an option" at bounding box center [94, 95] width 9 height 9
click at [94, 94] on input "Select an option" at bounding box center [94, 95] width 9 height 9
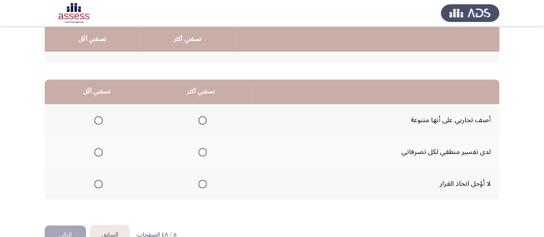
scroll to position [190, 0]
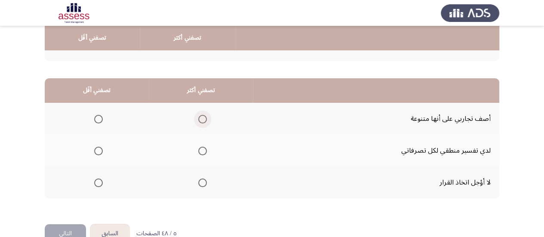
click at [203, 118] on span "Select an option" at bounding box center [202, 119] width 9 height 9
click at [203, 118] on input "Select an option" at bounding box center [202, 119] width 9 height 9
click at [96, 150] on span "Select an option" at bounding box center [98, 151] width 9 height 9
click at [96, 150] on input "Select an option" at bounding box center [98, 151] width 9 height 9
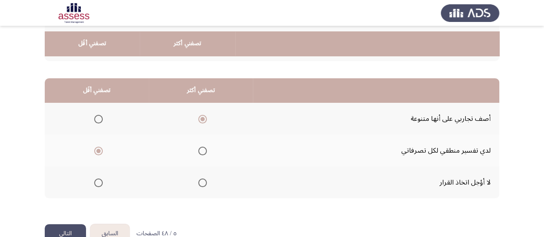
scroll to position [211, 0]
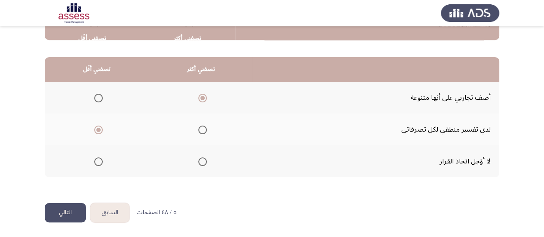
click at [63, 215] on button "التالي" at bounding box center [65, 212] width 41 height 19
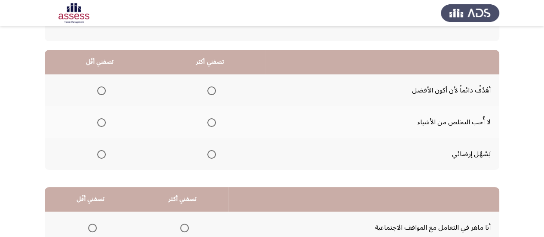
scroll to position [83, 0]
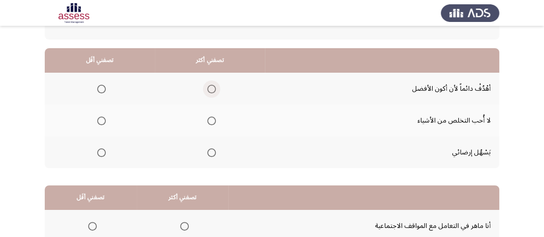
click at [210, 88] on span "Select an option" at bounding box center [211, 89] width 9 height 9
click at [210, 88] on input "Select an option" at bounding box center [211, 89] width 9 height 9
click at [99, 119] on span "Select an option" at bounding box center [101, 120] width 9 height 9
click at [99, 119] on input "Select an option" at bounding box center [101, 120] width 9 height 9
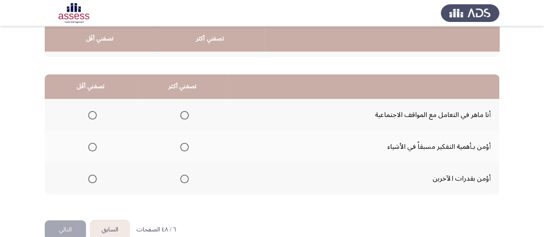
scroll to position [195, 0]
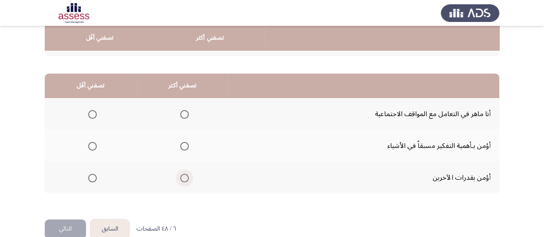
click at [183, 177] on span "Select an option" at bounding box center [184, 178] width 9 height 9
click at [183, 177] on input "Select an option" at bounding box center [184, 178] width 9 height 9
click at [93, 147] on span "Select an option" at bounding box center [92, 146] width 9 height 9
click at [93, 147] on input "Select an option" at bounding box center [92, 146] width 9 height 9
click at [70, 223] on button "التالي" at bounding box center [65, 228] width 41 height 19
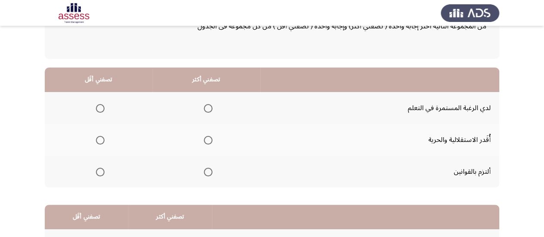
scroll to position [76, 0]
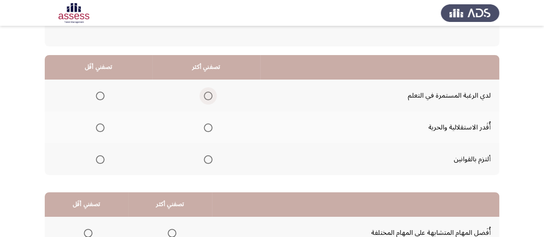
click at [208, 94] on span "Select an option" at bounding box center [208, 96] width 9 height 9
click at [208, 94] on input "Select an option" at bounding box center [208, 96] width 9 height 9
click at [98, 128] on span "Select an option" at bounding box center [100, 127] width 9 height 9
click at [98, 128] on input "Select an option" at bounding box center [100, 127] width 9 height 9
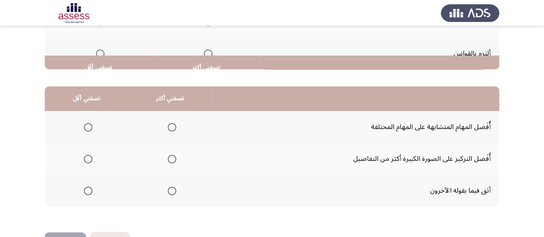
scroll to position [211, 0]
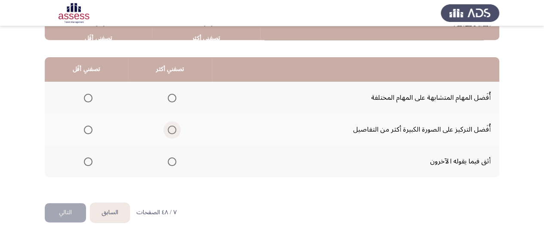
click at [173, 125] on span "Select an option" at bounding box center [172, 129] width 9 height 9
click at [173, 125] on input "Select an option" at bounding box center [172, 129] width 9 height 9
click at [87, 96] on span "Select an option" at bounding box center [88, 98] width 9 height 9
click at [87, 96] on input "Select an option" at bounding box center [88, 98] width 9 height 9
click at [58, 203] on button "التالي" at bounding box center [65, 212] width 41 height 19
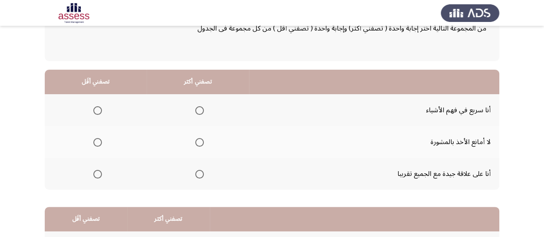
scroll to position [64, 0]
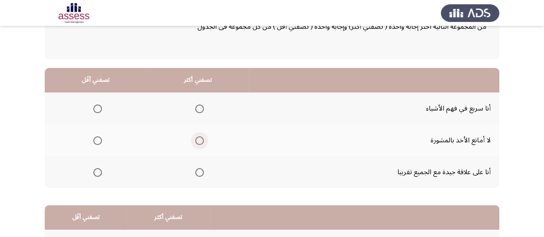
click at [197, 140] on span "Select an option" at bounding box center [199, 140] width 9 height 9
click at [197, 140] on input "Select an option" at bounding box center [199, 140] width 9 height 9
click at [96, 106] on span "Select an option" at bounding box center [97, 108] width 9 height 9
click at [96, 106] on input "Select an option" at bounding box center [97, 108] width 9 height 9
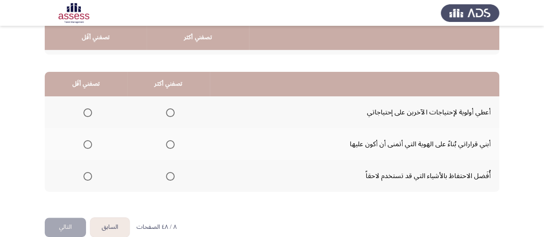
scroll to position [197, 0]
click at [175, 110] on th at bounding box center [168, 112] width 82 height 32
click at [171, 110] on span "Select an option" at bounding box center [170, 112] width 9 height 9
click at [171, 110] on input "Select an option" at bounding box center [170, 112] width 9 height 9
click at [89, 141] on span "Select an option" at bounding box center [87, 144] width 9 height 9
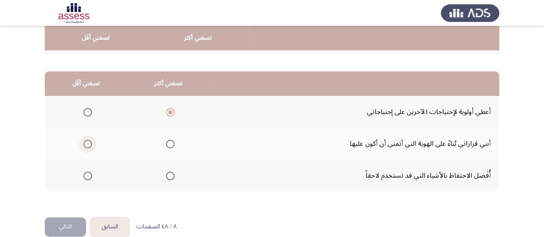
click at [89, 141] on input "Select an option" at bounding box center [87, 144] width 9 height 9
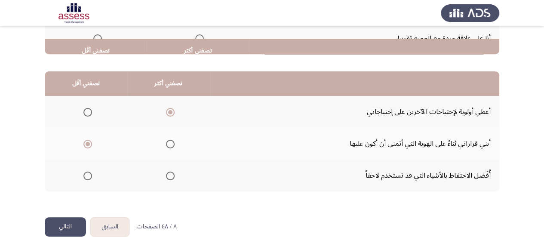
scroll to position [211, 0]
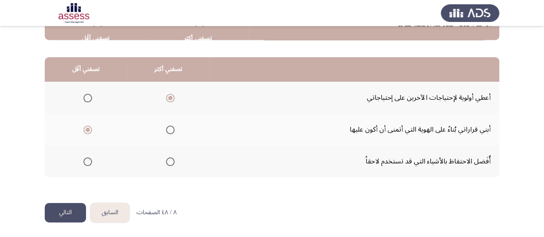
click at [59, 213] on button "التالي" at bounding box center [65, 212] width 41 height 19
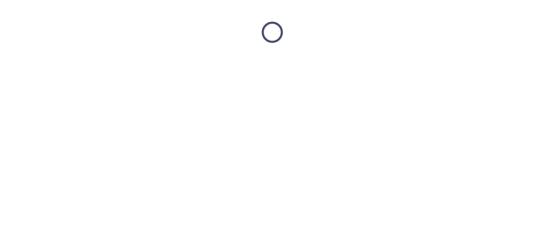
scroll to position [0, 0]
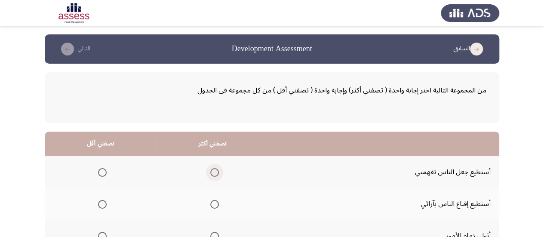
click at [215, 172] on span "Select an option" at bounding box center [214, 172] width 9 height 9
click at [215, 172] on input "Select an option" at bounding box center [214, 172] width 9 height 9
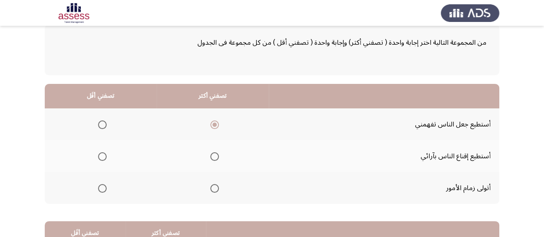
scroll to position [49, 0]
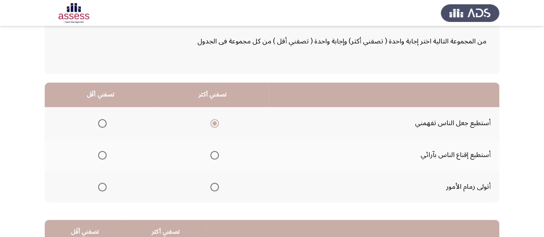
click at [98, 156] on span "Select an option" at bounding box center [102, 155] width 9 height 9
click at [98, 156] on input "Select an option" at bounding box center [102, 155] width 9 height 9
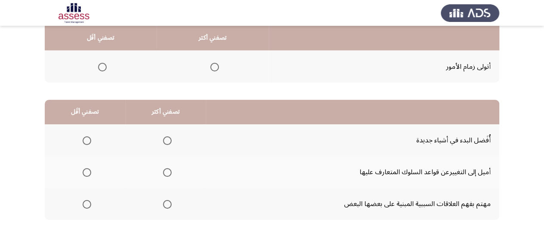
scroll to position [169, 0]
click at [166, 169] on span "Select an option" at bounding box center [167, 172] width 9 height 9
click at [166, 169] on input "Select an option" at bounding box center [167, 172] width 9 height 9
click at [86, 203] on span "Select an option" at bounding box center [86, 203] width 9 height 9
click at [86, 203] on input "Select an option" at bounding box center [86, 203] width 9 height 9
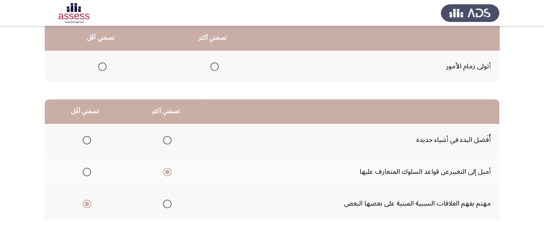
click at [88, 147] on mat-radio-group "Select an option" at bounding box center [85, 139] width 12 height 15
click at [86, 141] on span "Select an option" at bounding box center [86, 140] width 9 height 9
click at [86, 141] on input "Select an option" at bounding box center [86, 140] width 9 height 9
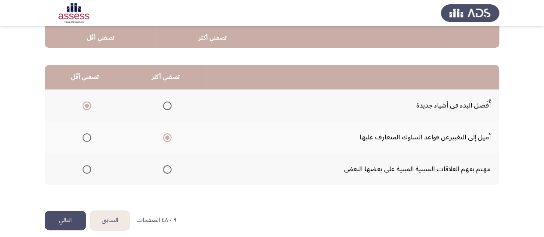
scroll to position [205, 0]
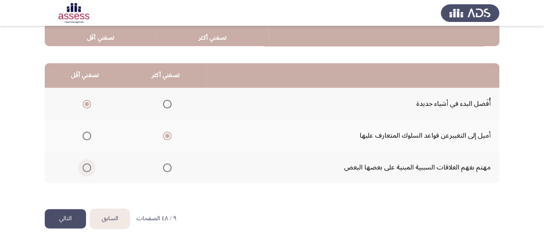
click at [88, 167] on span "Select an option" at bounding box center [86, 167] width 9 height 9
click at [88, 167] on input "Select an option" at bounding box center [86, 167] width 9 height 9
click at [67, 217] on button "التالي" at bounding box center [65, 218] width 41 height 19
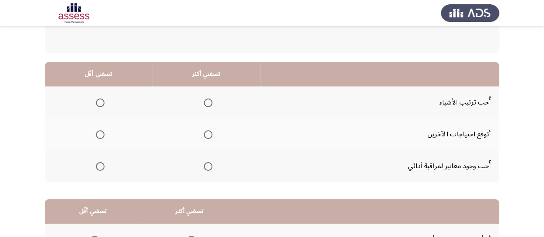
scroll to position [70, 0]
click at [209, 131] on span "Select an option" at bounding box center [208, 134] width 9 height 9
click at [209, 131] on input "Select an option" at bounding box center [208, 134] width 9 height 9
click at [100, 101] on span "Select an option" at bounding box center [100, 102] width 9 height 9
click at [100, 101] on input "Select an option" at bounding box center [100, 102] width 9 height 9
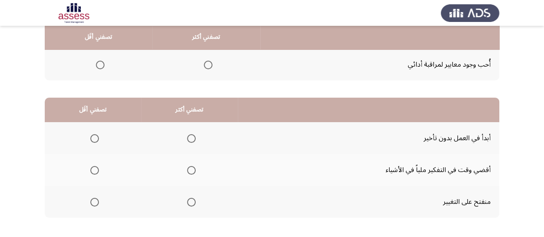
scroll to position [180, 0]
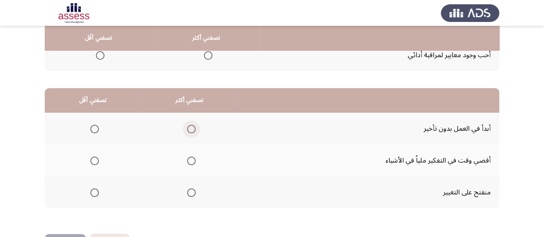
click at [187, 125] on span "Select an option" at bounding box center [191, 129] width 9 height 9
click at [187, 125] on input "Select an option" at bounding box center [191, 129] width 9 height 9
click at [92, 194] on span "Select an option" at bounding box center [94, 192] width 9 height 9
click at [92, 194] on input "Select an option" at bounding box center [94, 192] width 9 height 9
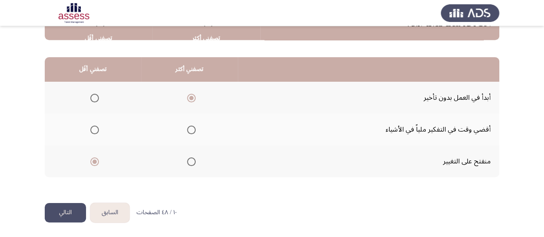
click at [51, 205] on button "التالي" at bounding box center [65, 212] width 41 height 19
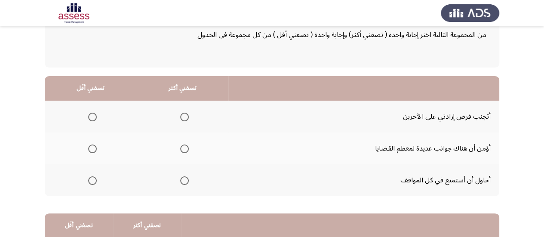
scroll to position [56, 0]
click at [180, 182] on span "Select an option" at bounding box center [184, 180] width 9 height 9
click at [180, 182] on input "Select an option" at bounding box center [184, 180] width 9 height 9
click at [91, 117] on span "Select an option" at bounding box center [92, 116] width 9 height 9
click at [91, 117] on input "Select an option" at bounding box center [92, 116] width 9 height 9
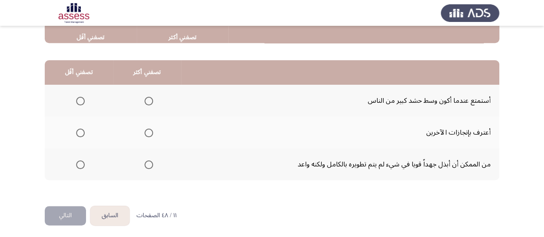
scroll to position [209, 0]
click at [146, 132] on span "Select an option" at bounding box center [148, 132] width 9 height 9
click at [146, 132] on input "Select an option" at bounding box center [148, 132] width 9 height 9
click at [80, 162] on span "Select an option" at bounding box center [80, 164] width 9 height 9
click at [80, 162] on input "Select an option" at bounding box center [80, 164] width 9 height 9
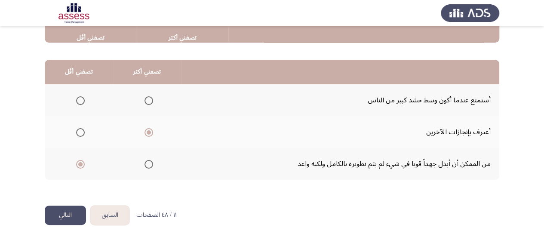
click at [63, 215] on button "التالي" at bounding box center [65, 214] width 41 height 19
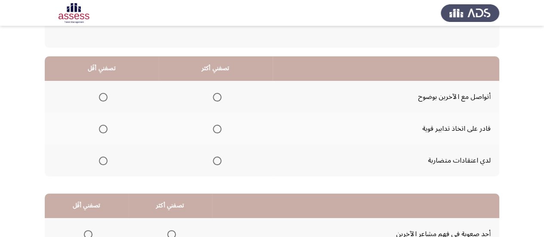
scroll to position [76, 0]
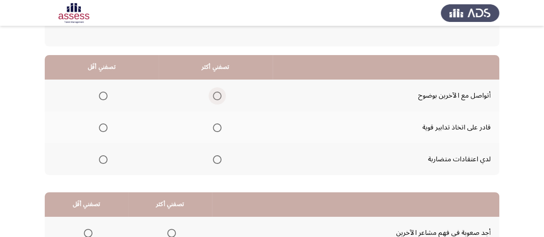
click at [215, 94] on span "Select an option" at bounding box center [217, 96] width 9 height 9
click at [215, 94] on input "Select an option" at bounding box center [217, 96] width 9 height 9
click at [103, 130] on span "Select an option" at bounding box center [103, 127] width 9 height 9
click at [103, 130] on input "Select an option" at bounding box center [103, 127] width 9 height 9
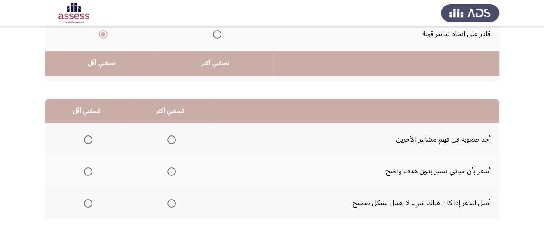
scroll to position [211, 0]
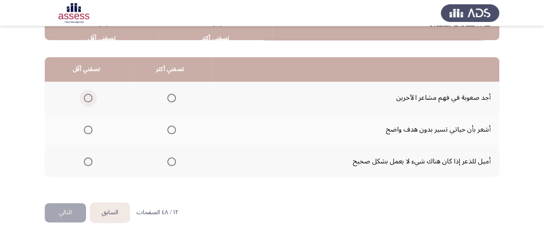
click at [89, 97] on span "Select an option" at bounding box center [88, 98] width 9 height 9
click at [89, 97] on input "Select an option" at bounding box center [88, 98] width 9 height 9
click at [168, 160] on span "Select an option" at bounding box center [171, 161] width 9 height 9
click at [168, 160] on input "Select an option" at bounding box center [171, 161] width 9 height 9
click at [57, 211] on button "التالي" at bounding box center [65, 212] width 41 height 19
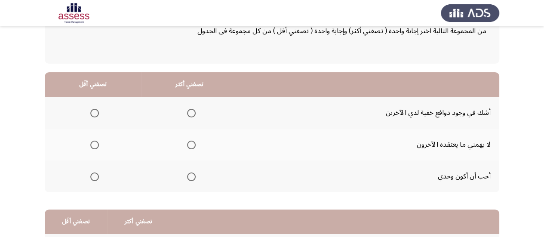
scroll to position [60, 0]
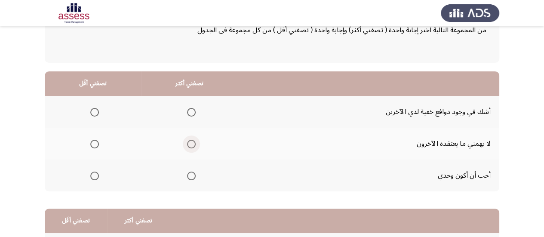
click at [191, 146] on span "Select an option" at bounding box center [191, 144] width 9 height 9
click at [191, 146] on input "Select an option" at bounding box center [191, 144] width 9 height 9
click at [93, 118] on mat-radio-group "Select an option" at bounding box center [93, 111] width 12 height 15
click at [93, 114] on span "Select an option" at bounding box center [94, 112] width 9 height 9
click at [93, 114] on input "Select an option" at bounding box center [94, 112] width 9 height 9
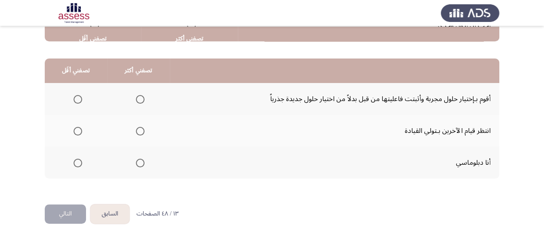
scroll to position [211, 0]
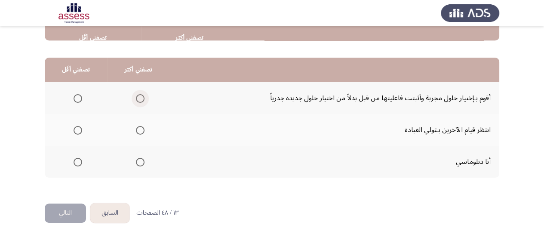
click at [140, 97] on span "Select an option" at bounding box center [140, 98] width 9 height 9
click at [140, 97] on input "Select an option" at bounding box center [140, 98] width 9 height 9
click at [76, 131] on span "Select an option" at bounding box center [77, 130] width 9 height 9
click at [76, 131] on input "Select an option" at bounding box center [77, 130] width 9 height 9
click at [67, 206] on button "التالي" at bounding box center [65, 212] width 41 height 19
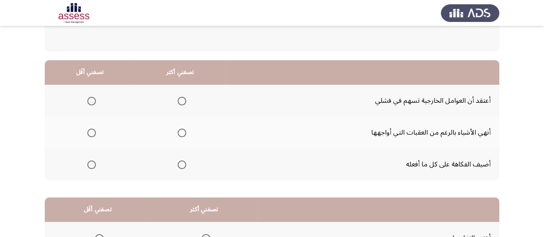
scroll to position [72, 0]
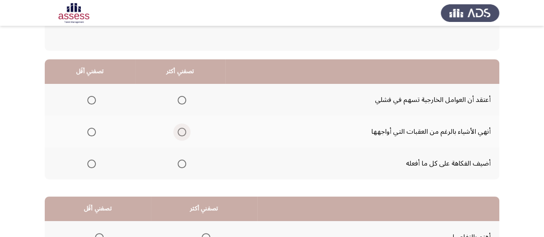
click at [184, 128] on span "Select an option" at bounding box center [181, 132] width 9 height 9
click at [184, 128] on input "Select an option" at bounding box center [181, 132] width 9 height 9
click at [88, 162] on span "Select an option" at bounding box center [91, 163] width 9 height 9
click at [88, 162] on input "Select an option" at bounding box center [91, 163] width 9 height 9
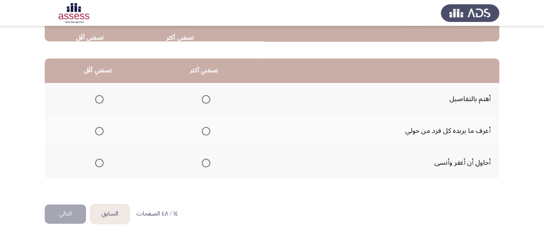
scroll to position [211, 0]
click at [204, 97] on span "Select an option" at bounding box center [206, 99] width 9 height 9
click at [204, 97] on input "Select an option" at bounding box center [206, 99] width 9 height 9
click at [96, 127] on span "Select an option" at bounding box center [99, 130] width 9 height 9
click at [96, 127] on input "Select an option" at bounding box center [99, 130] width 9 height 9
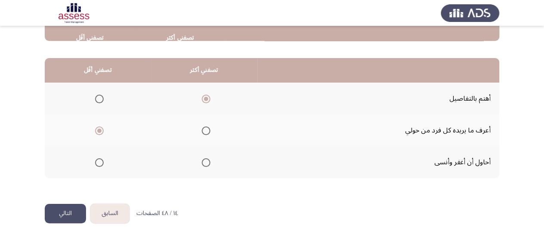
click at [54, 214] on button "التالي" at bounding box center [65, 213] width 41 height 19
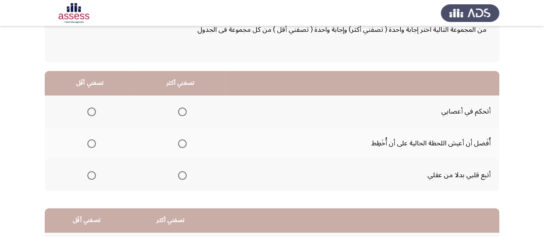
scroll to position [61, 0]
click at [180, 113] on span "Select an option" at bounding box center [182, 111] width 9 height 9
click at [180, 113] on input "Select an option" at bounding box center [182, 111] width 9 height 9
click at [91, 171] on span "Select an option" at bounding box center [91, 175] width 9 height 9
click at [91, 171] on input "Select an option" at bounding box center [91, 175] width 9 height 9
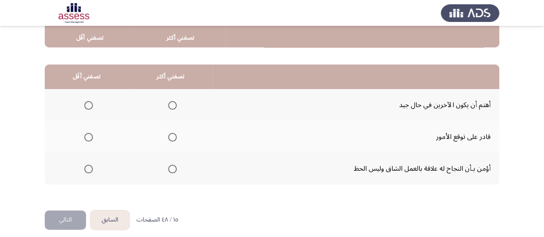
scroll to position [205, 0]
click at [168, 169] on span "Select an option" at bounding box center [172, 168] width 9 height 9
click at [168, 169] on input "Select an option" at bounding box center [172, 168] width 9 height 9
click at [86, 136] on span "Select an option" at bounding box center [88, 136] width 9 height 9
click at [86, 136] on input "Select an option" at bounding box center [88, 136] width 9 height 9
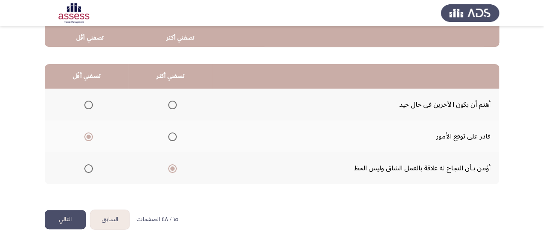
click at [86, 105] on span "Select an option" at bounding box center [88, 105] width 9 height 9
click at [86, 105] on input "Select an option" at bounding box center [88, 105] width 9 height 9
click at [73, 215] on button "التالي" at bounding box center [65, 219] width 41 height 19
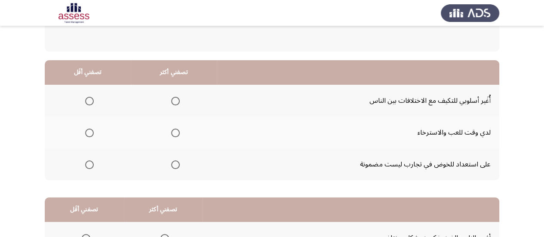
scroll to position [72, 0]
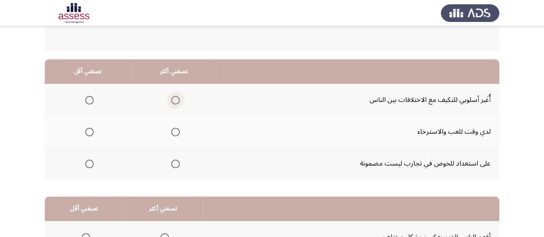
click at [174, 102] on span "Select an option" at bounding box center [175, 100] width 9 height 9
click at [174, 102] on input "Select an option" at bounding box center [175, 100] width 9 height 9
click at [91, 164] on span "Select an option" at bounding box center [89, 163] width 9 height 9
click at [91, 164] on input "Select an option" at bounding box center [89, 163] width 9 height 9
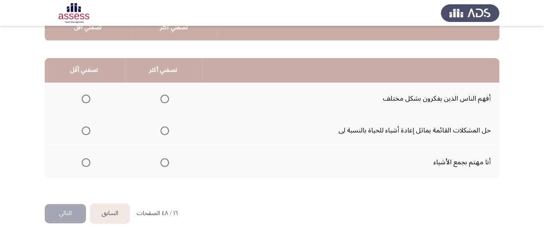
scroll to position [211, 0]
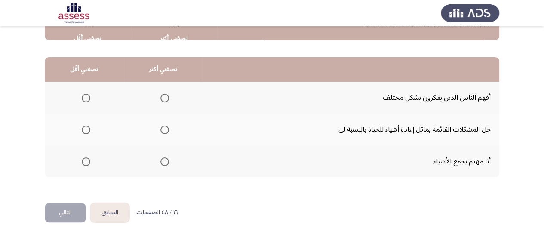
click at [166, 97] on span "Select an option" at bounding box center [164, 98] width 9 height 9
click at [166, 97] on input "Select an option" at bounding box center [164, 98] width 9 height 9
click at [161, 127] on span "Select an option" at bounding box center [164, 129] width 9 height 9
click at [161, 127] on input "Select an option" at bounding box center [164, 129] width 9 height 9
click at [84, 96] on span "Select an option" at bounding box center [86, 98] width 9 height 9
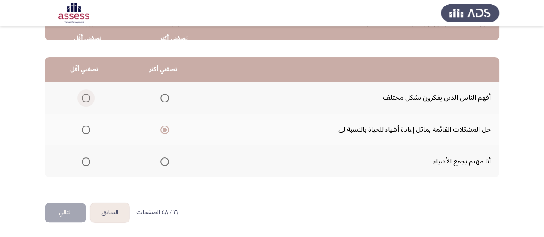
click at [84, 96] on input "Select an option" at bounding box center [86, 98] width 9 height 9
click at [62, 208] on button "التالي" at bounding box center [65, 212] width 41 height 19
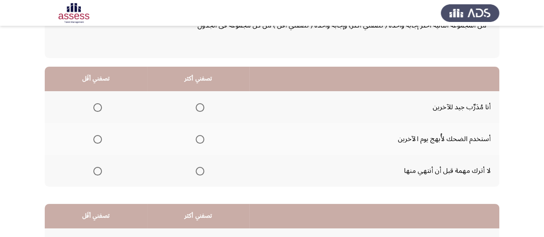
scroll to position [65, 0]
click at [198, 138] on span "Select an option" at bounding box center [199, 138] width 9 height 9
click at [198, 138] on input "Select an option" at bounding box center [199, 138] width 9 height 9
click at [95, 104] on span "Select an option" at bounding box center [97, 107] width 9 height 9
click at [95, 104] on input "Select an option" at bounding box center [97, 107] width 9 height 9
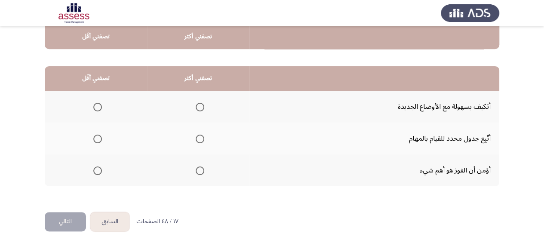
scroll to position [205, 0]
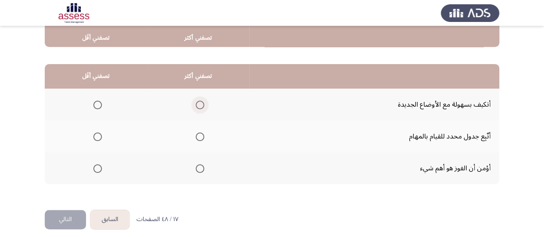
click at [200, 102] on span "Select an option" at bounding box center [199, 105] width 9 height 9
click at [200, 102] on input "Select an option" at bounding box center [199, 105] width 9 height 9
click at [199, 162] on mat-radio-group "Select an option" at bounding box center [198, 168] width 12 height 15
click at [199, 169] on span "Select an option" at bounding box center [199, 168] width 9 height 9
click at [199, 169] on input "Select an option" at bounding box center [199, 168] width 9 height 9
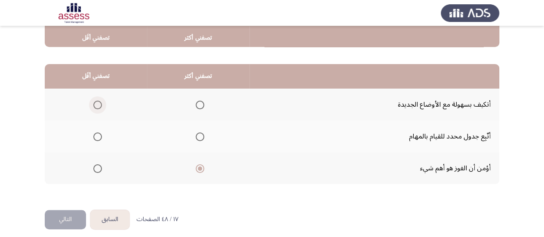
click at [98, 105] on span "Select an option" at bounding box center [97, 105] width 9 height 9
click at [98, 105] on input "Select an option" at bounding box center [97, 105] width 9 height 9
click at [71, 225] on button "التالي" at bounding box center [65, 219] width 41 height 19
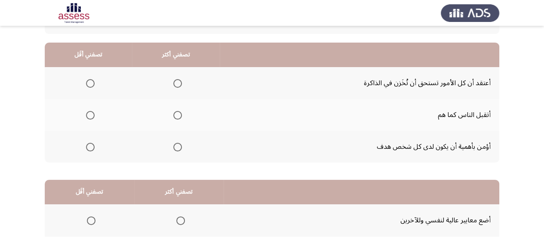
scroll to position [90, 0]
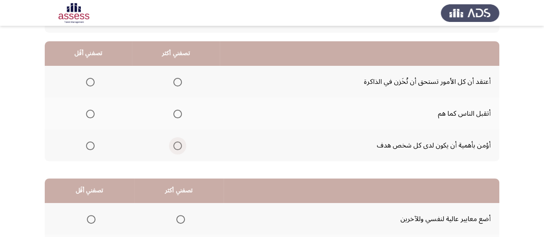
click at [179, 142] on span "Select an option" at bounding box center [177, 145] width 9 height 9
click at [179, 142] on input "Select an option" at bounding box center [177, 145] width 9 height 9
click at [86, 83] on span "Select an option" at bounding box center [90, 82] width 9 height 9
click at [86, 83] on input "Select an option" at bounding box center [90, 82] width 9 height 9
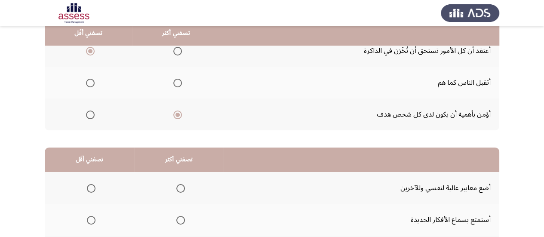
scroll to position [116, 0]
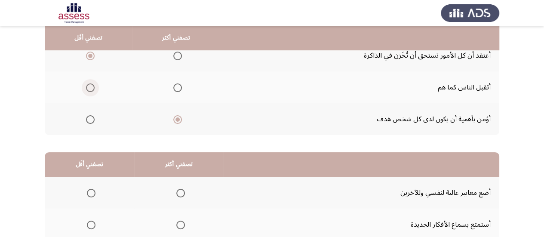
click at [92, 86] on span "Select an option" at bounding box center [90, 87] width 9 height 9
click at [92, 86] on input "Select an option" at bounding box center [90, 87] width 9 height 9
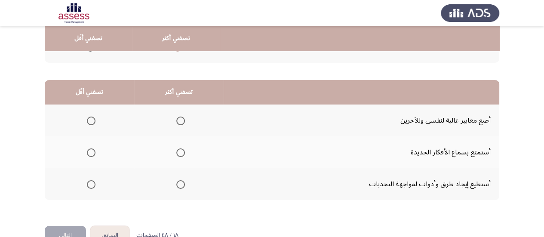
scroll to position [189, 0]
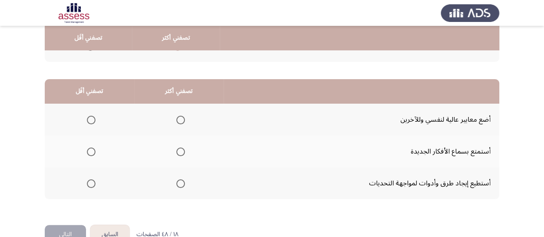
click at [181, 183] on span "Select an option" at bounding box center [180, 183] width 9 height 9
click at [181, 183] on input "Select an option" at bounding box center [180, 183] width 9 height 9
click at [88, 128] on th at bounding box center [89, 120] width 89 height 32
click at [90, 122] on span "Select an option" at bounding box center [91, 120] width 9 height 9
click at [90, 122] on input "Select an option" at bounding box center [91, 120] width 9 height 9
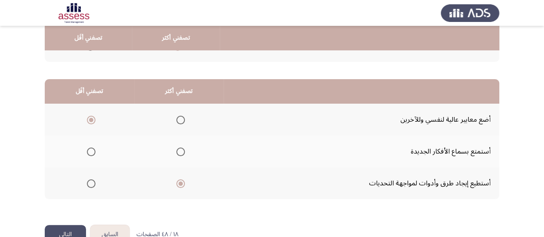
click at [73, 227] on button "التالي" at bounding box center [65, 234] width 41 height 19
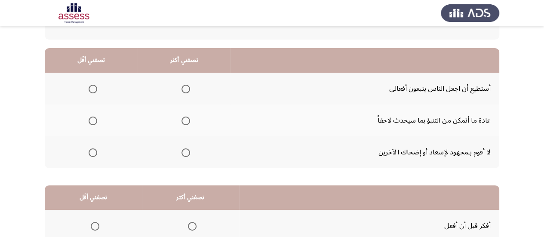
scroll to position [86, 0]
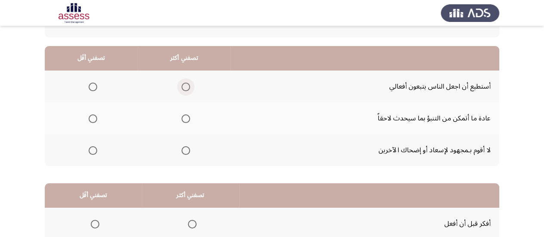
click at [181, 86] on span "Select an option" at bounding box center [185, 86] width 9 height 9
click at [181, 86] on input "Select an option" at bounding box center [185, 86] width 9 height 9
click at [93, 120] on span "Select an option" at bounding box center [93, 118] width 9 height 9
click at [93, 120] on input "Select an option" at bounding box center [93, 118] width 9 height 9
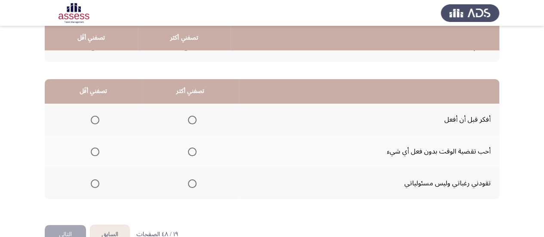
scroll to position [191, 0]
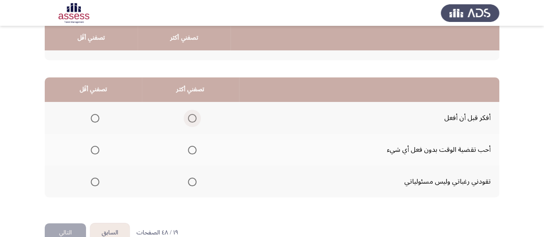
click at [184, 119] on label "Select an option" at bounding box center [190, 118] width 12 height 9
click at [188, 119] on input "Select an option" at bounding box center [192, 118] width 9 height 9
click at [95, 145] on mat-radio-group "Select an option" at bounding box center [93, 149] width 12 height 15
click at [93, 147] on span "Select an option" at bounding box center [95, 150] width 9 height 9
click at [93, 147] on input "Select an option" at bounding box center [95, 150] width 9 height 9
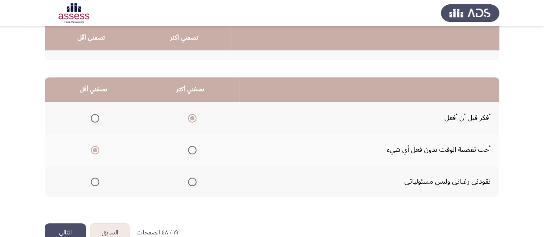
scroll to position [211, 0]
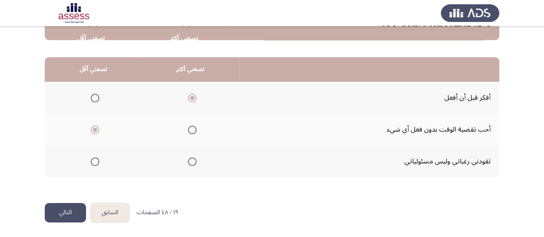
click at [58, 208] on button "التالي" at bounding box center [65, 212] width 41 height 19
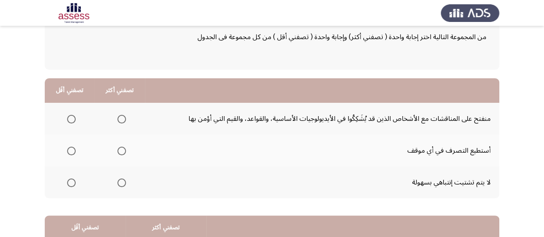
scroll to position [55, 0]
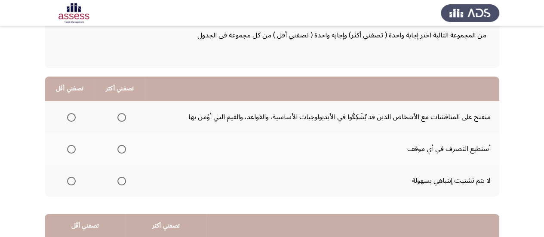
click at [120, 151] on span "Select an option" at bounding box center [121, 149] width 9 height 9
click at [120, 151] on input "Select an option" at bounding box center [121, 149] width 9 height 9
click at [69, 177] on span "Select an option" at bounding box center [71, 181] width 9 height 9
click at [69, 177] on input "Select an option" at bounding box center [71, 181] width 9 height 9
click at [70, 120] on span "Select an option" at bounding box center [71, 117] width 9 height 9
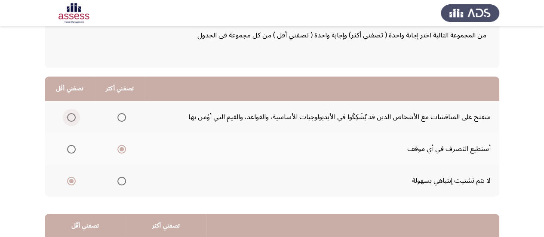
click at [70, 120] on input "Select an option" at bounding box center [71, 117] width 9 height 9
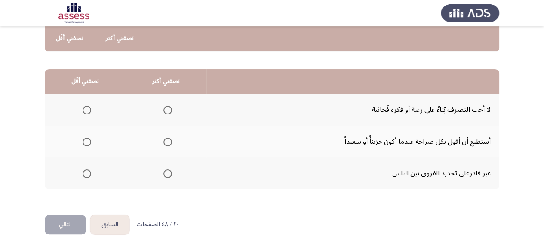
scroll to position [200, 0]
click at [163, 137] on span "Select an option" at bounding box center [167, 141] width 9 height 9
click at [163, 137] on input "Select an option" at bounding box center [167, 141] width 9 height 9
click at [90, 108] on span "Select an option" at bounding box center [86, 109] width 9 height 9
click at [90, 108] on input "Select an option" at bounding box center [86, 109] width 9 height 9
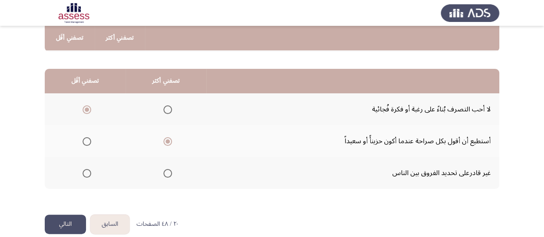
click at [65, 214] on button "التالي" at bounding box center [65, 223] width 41 height 19
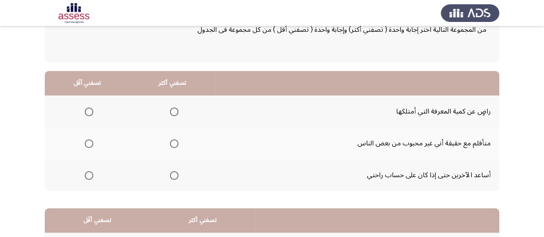
scroll to position [64, 0]
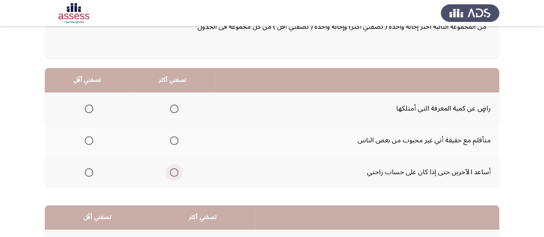
click at [170, 170] on span "Select an option" at bounding box center [174, 172] width 9 height 9
click at [170, 170] on input "Select an option" at bounding box center [174, 172] width 9 height 9
click at [90, 111] on span "Select an option" at bounding box center [89, 108] width 9 height 9
click at [90, 111] on input "Select an option" at bounding box center [89, 108] width 9 height 9
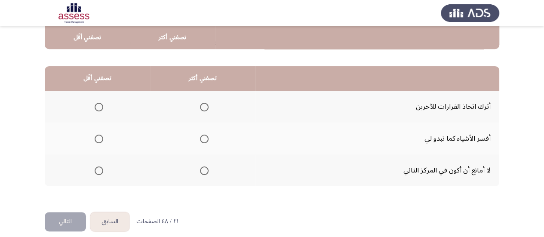
scroll to position [203, 0]
click at [204, 109] on span "Select an option" at bounding box center [204, 106] width 9 height 9
click at [204, 109] on input "Select an option" at bounding box center [204, 106] width 9 height 9
click at [98, 135] on span "Select an option" at bounding box center [99, 138] width 9 height 9
click at [98, 135] on input "Select an option" at bounding box center [99, 138] width 9 height 9
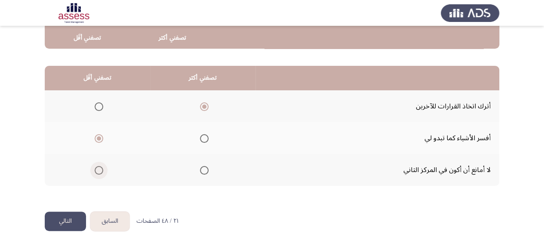
click at [98, 170] on span "Select an option" at bounding box center [99, 170] width 9 height 9
click at [98, 170] on input "Select an option" at bounding box center [99, 170] width 9 height 9
click at [58, 218] on button "التالي" at bounding box center [65, 220] width 41 height 19
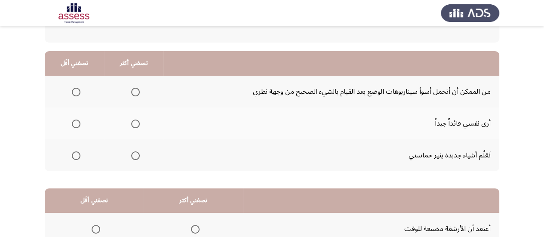
scroll to position [81, 0]
click at [134, 89] on span "Select an option" at bounding box center [135, 91] width 9 height 9
click at [134, 89] on input "Select an option" at bounding box center [135, 91] width 9 height 9
click at [136, 120] on span "Select an option" at bounding box center [135, 123] width 9 height 9
click at [136, 120] on input "Select an option" at bounding box center [135, 123] width 9 height 9
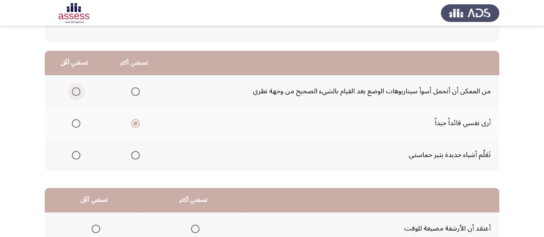
click at [76, 90] on span "Select an option" at bounding box center [76, 91] width 9 height 9
click at [76, 90] on input "Select an option" at bounding box center [76, 91] width 9 height 9
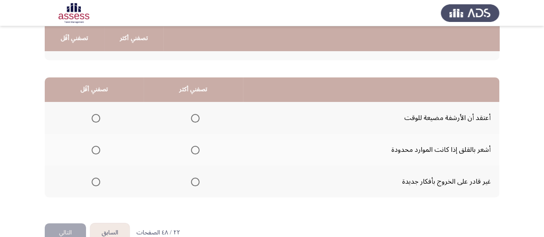
scroll to position [192, 0]
click at [192, 147] on span "Select an option" at bounding box center [195, 149] width 9 height 9
click at [192, 147] on input "Select an option" at bounding box center [195, 149] width 9 height 9
click at [92, 187] on mat-radio-group "Select an option" at bounding box center [94, 181] width 12 height 15
click at [95, 183] on span "Select an option" at bounding box center [96, 181] width 9 height 9
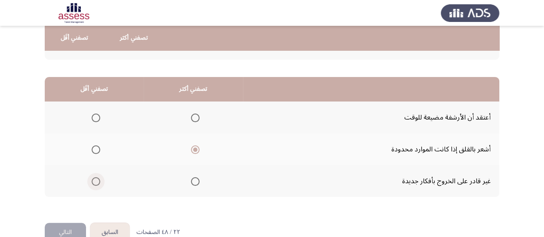
click at [95, 183] on input "Select an option" at bounding box center [96, 181] width 9 height 9
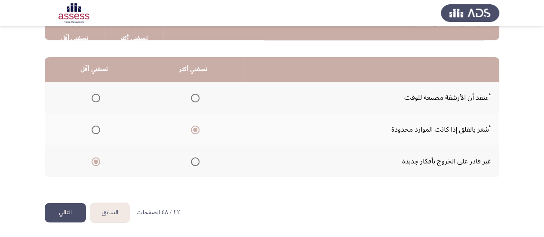
click at [72, 209] on button "التالي" at bounding box center [65, 212] width 41 height 19
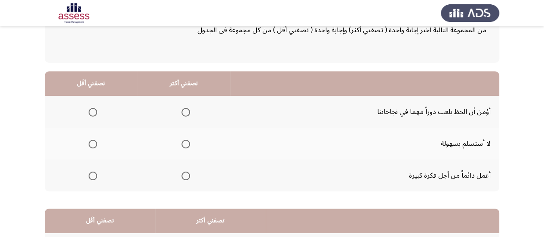
scroll to position [61, 0]
click at [181, 171] on span "Select an option" at bounding box center [185, 175] width 9 height 9
click at [181, 171] on input "Select an option" at bounding box center [185, 175] width 9 height 9
click at [89, 143] on span "Select an option" at bounding box center [93, 143] width 9 height 9
click at [89, 143] on input "Select an option" at bounding box center [93, 143] width 9 height 9
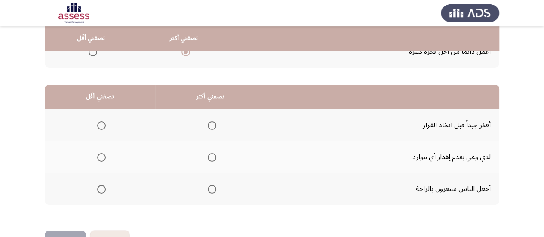
scroll to position [184, 0]
click at [209, 125] on span "Select an option" at bounding box center [212, 125] width 9 height 9
click at [209, 125] on input "Select an option" at bounding box center [212, 125] width 9 height 9
click at [105, 157] on th at bounding box center [100, 156] width 110 height 32
click at [100, 156] on span "Select an option" at bounding box center [101, 157] width 9 height 9
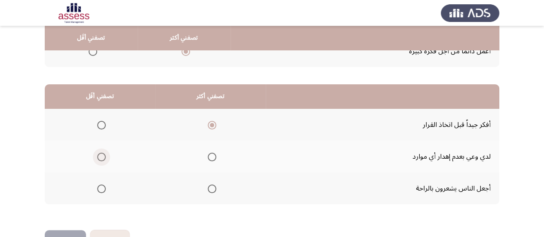
click at [100, 156] on input "Select an option" at bounding box center [101, 157] width 9 height 9
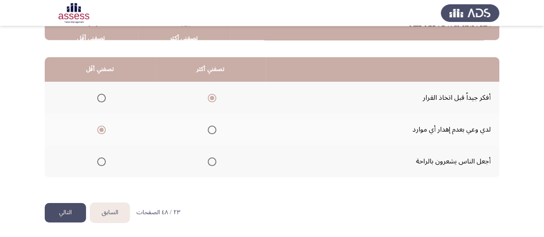
click at [60, 209] on button "التالي" at bounding box center [65, 212] width 41 height 19
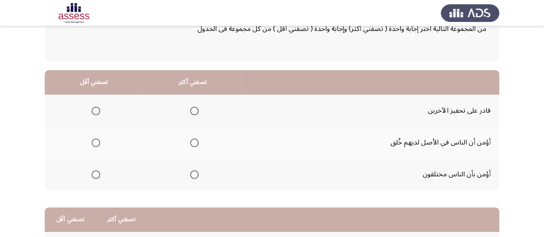
scroll to position [62, 0]
click at [192, 112] on span "Select an option" at bounding box center [194, 110] width 9 height 9
click at [192, 112] on input "Select an option" at bounding box center [194, 110] width 9 height 9
click at [92, 171] on span "Select an option" at bounding box center [96, 174] width 9 height 9
click at [92, 171] on input "Select an option" at bounding box center [96, 174] width 9 height 9
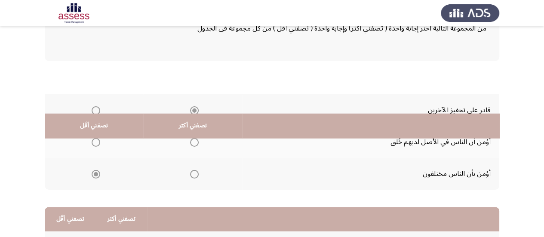
scroll to position [211, 0]
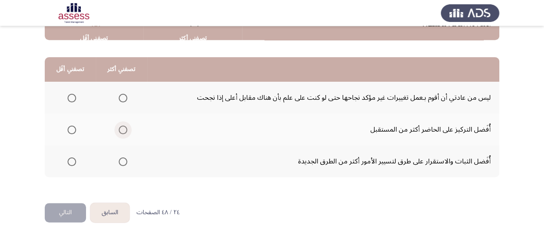
click at [122, 131] on span "Select an option" at bounding box center [123, 129] width 9 height 9
click at [122, 131] on input "Select an option" at bounding box center [123, 129] width 9 height 9
click at [67, 159] on span "Select an option" at bounding box center [71, 161] width 9 height 9
click at [67, 159] on input "Select an option" at bounding box center [71, 161] width 9 height 9
click at [69, 96] on span "Select an option" at bounding box center [71, 98] width 9 height 9
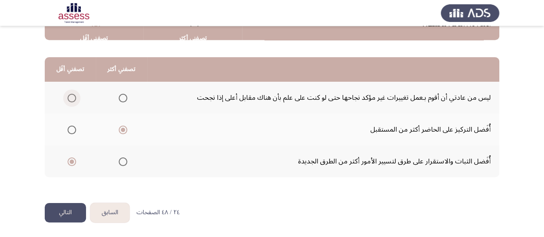
click at [69, 96] on input "Select an option" at bounding box center [71, 98] width 9 height 9
click at [66, 212] on button "التالي" at bounding box center [65, 212] width 41 height 19
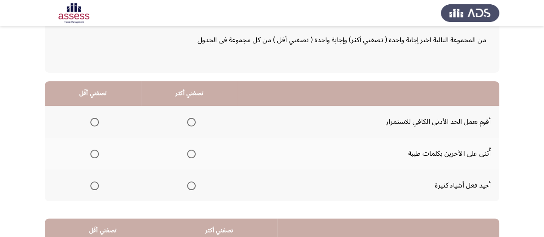
scroll to position [51, 0]
click at [192, 153] on span "Select an option" at bounding box center [191, 153] width 9 height 9
click at [192, 153] on input "Select an option" at bounding box center [191, 153] width 9 height 9
click at [97, 185] on span "Select an option" at bounding box center [94, 185] width 9 height 9
click at [97, 185] on input "Select an option" at bounding box center [94, 185] width 9 height 9
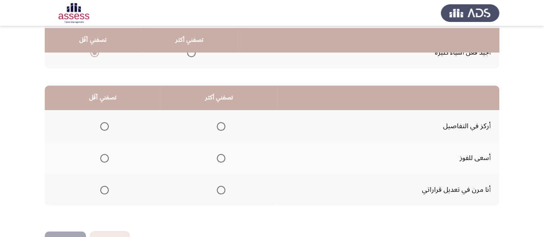
scroll to position [186, 0]
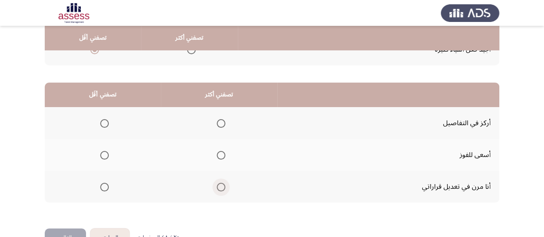
click at [214, 188] on label "Select an option" at bounding box center [219, 187] width 12 height 9
click at [217, 188] on input "Select an option" at bounding box center [221, 187] width 9 height 9
click at [104, 126] on span "Select an option" at bounding box center [104, 123] width 9 height 9
click at [104, 126] on input "Select an option" at bounding box center [104, 123] width 9 height 9
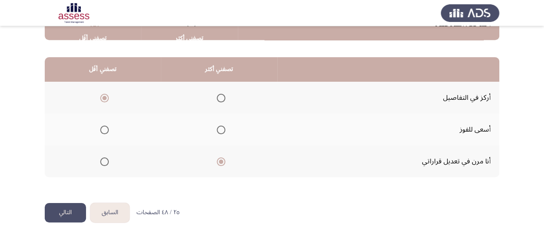
click at [62, 213] on button "التالي" at bounding box center [65, 212] width 41 height 19
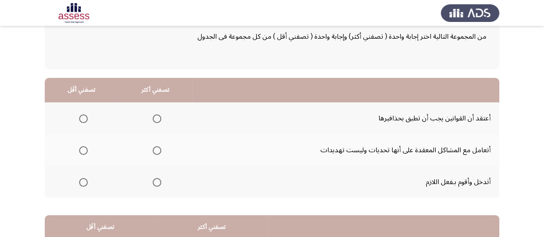
scroll to position [56, 0]
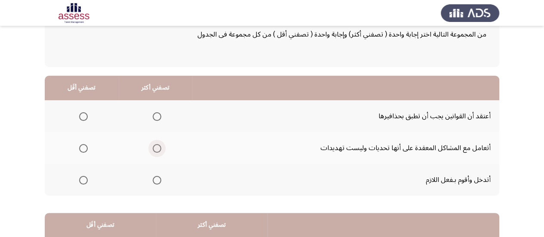
click at [157, 147] on span "Select an option" at bounding box center [157, 148] width 9 height 9
click at [157, 147] on input "Select an option" at bounding box center [157, 148] width 9 height 9
click at [78, 178] on label "Select an option" at bounding box center [82, 180] width 12 height 9
click at [79, 178] on input "Select an option" at bounding box center [83, 180] width 9 height 9
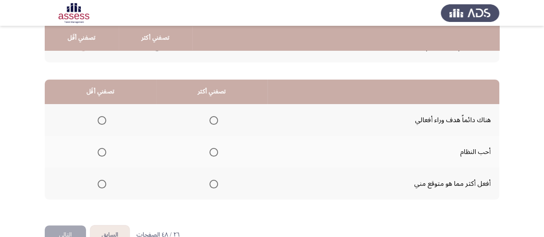
scroll to position [193, 0]
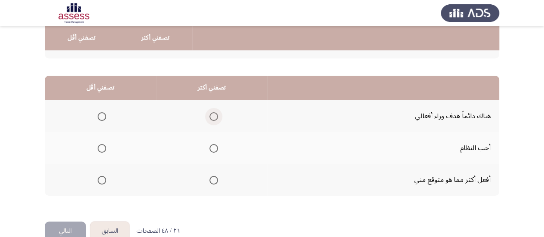
click at [210, 114] on span "Select an option" at bounding box center [213, 116] width 9 height 9
click at [210, 114] on input "Select an option" at bounding box center [213, 116] width 9 height 9
click at [101, 179] on span "Select an option" at bounding box center [102, 180] width 9 height 9
click at [101, 179] on input "Select an option" at bounding box center [102, 180] width 9 height 9
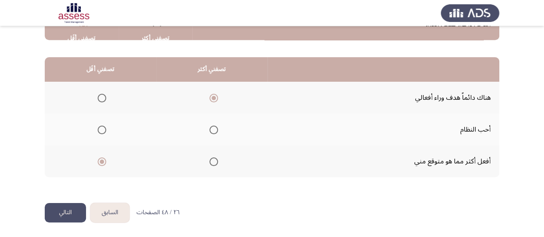
click at [67, 210] on button "التالي" at bounding box center [65, 212] width 41 height 19
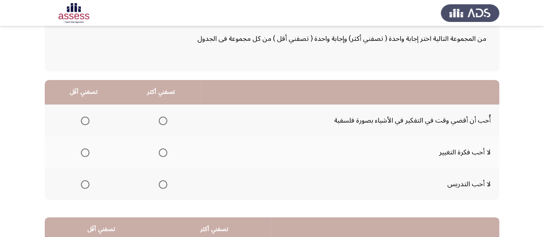
scroll to position [54, 0]
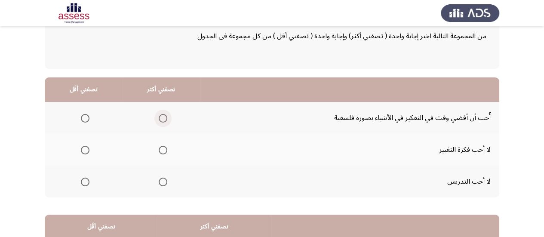
click at [159, 118] on span "Select an option" at bounding box center [163, 118] width 9 height 9
click at [159, 118] on input "Select an option" at bounding box center [163, 118] width 9 height 9
click at [84, 147] on span "Select an option" at bounding box center [85, 150] width 9 height 9
click at [84, 147] on input "Select an option" at bounding box center [85, 150] width 9 height 9
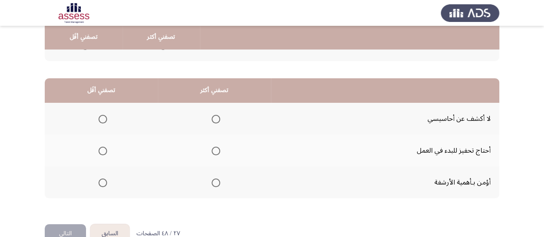
scroll to position [191, 0]
click at [214, 153] on span "Select an option" at bounding box center [215, 150] width 9 height 9
click at [214, 153] on input "Select an option" at bounding box center [215, 150] width 9 height 9
click at [105, 178] on span "Select an option" at bounding box center [102, 181] width 9 height 9
click at [105, 178] on input "Select an option" at bounding box center [102, 181] width 9 height 9
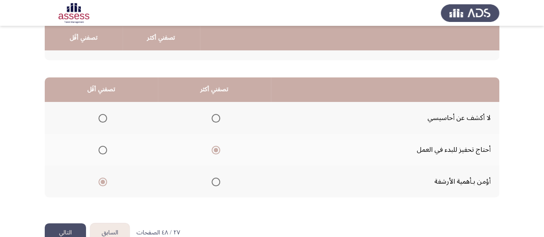
click at [64, 226] on button "التالي" at bounding box center [65, 232] width 41 height 19
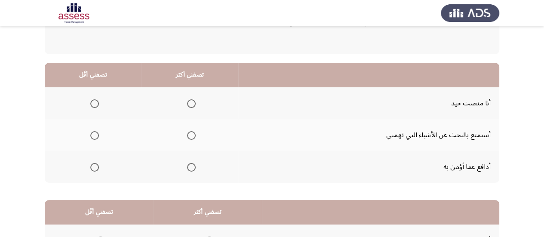
scroll to position [70, 0]
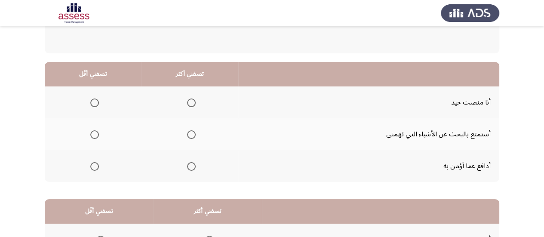
click at [195, 165] on th at bounding box center [189, 166] width 97 height 32
click at [188, 165] on span "Select an option" at bounding box center [191, 166] width 9 height 9
click at [188, 165] on input "Select an option" at bounding box center [191, 166] width 9 height 9
click at [96, 105] on span "Select an option" at bounding box center [94, 102] width 9 height 9
click at [96, 105] on input "Select an option" at bounding box center [94, 102] width 9 height 9
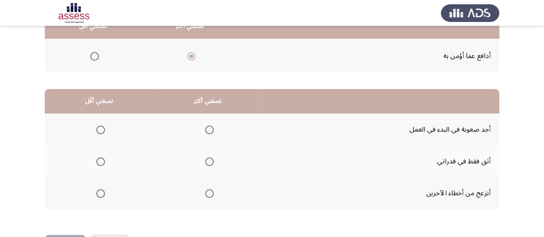
scroll to position [185, 0]
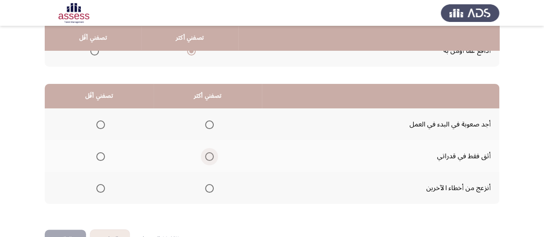
click at [202, 157] on label "Select an option" at bounding box center [208, 156] width 12 height 9
click at [205, 157] on input "Select an option" at bounding box center [209, 156] width 9 height 9
click at [99, 184] on span "Select an option" at bounding box center [100, 188] width 9 height 9
click at [99, 184] on input "Select an option" at bounding box center [100, 188] width 9 height 9
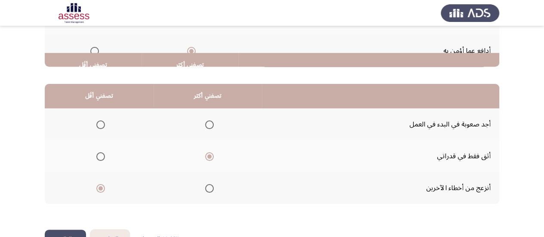
scroll to position [211, 0]
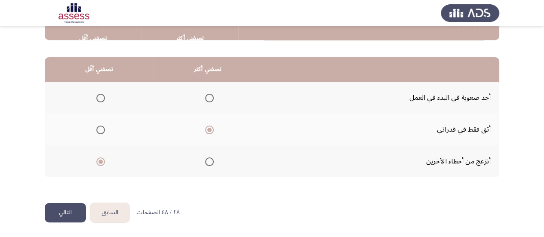
click at [66, 207] on button "التالي" at bounding box center [65, 212] width 41 height 19
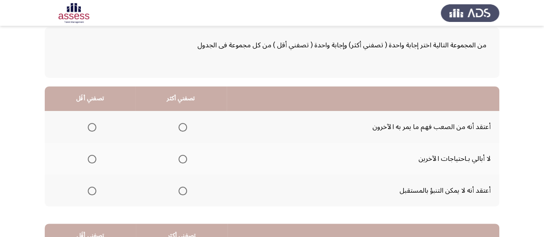
scroll to position [46, 0]
click at [180, 124] on span "Select an option" at bounding box center [182, 126] width 9 height 9
click at [180, 124] on input "Select an option" at bounding box center [182, 126] width 9 height 9
click at [183, 189] on span "Select an option" at bounding box center [182, 190] width 9 height 9
click at [183, 189] on input "Select an option" at bounding box center [182, 190] width 9 height 9
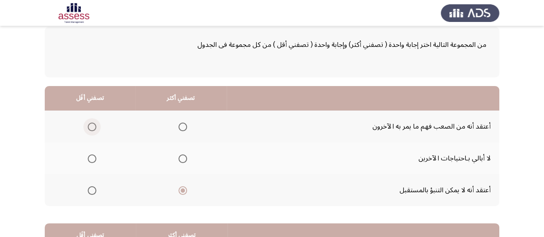
click at [92, 125] on span "Select an option" at bounding box center [92, 126] width 9 height 9
click at [92, 125] on input "Select an option" at bounding box center [92, 126] width 9 height 9
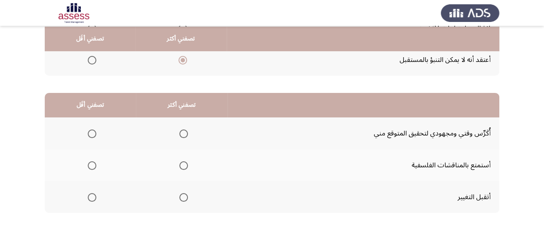
scroll to position [177, 0]
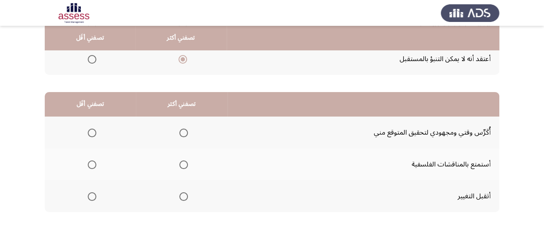
click at [188, 130] on th at bounding box center [182, 132] width 92 height 32
click at [182, 130] on span "Select an option" at bounding box center [183, 132] width 9 height 9
click at [182, 130] on input "Select an option" at bounding box center [183, 132] width 9 height 9
click at [90, 194] on span "Select an option" at bounding box center [92, 196] width 9 height 9
click at [90, 194] on input "Select an option" at bounding box center [92, 196] width 9 height 9
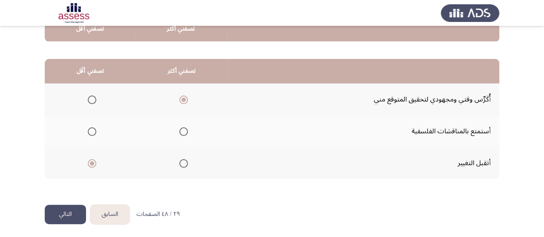
scroll to position [211, 0]
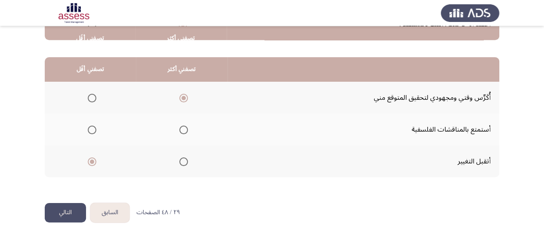
click at [58, 215] on button "التالي" at bounding box center [65, 212] width 41 height 19
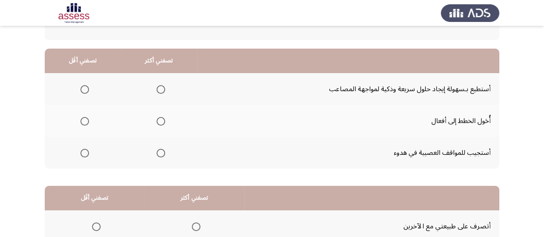
scroll to position [84, 0]
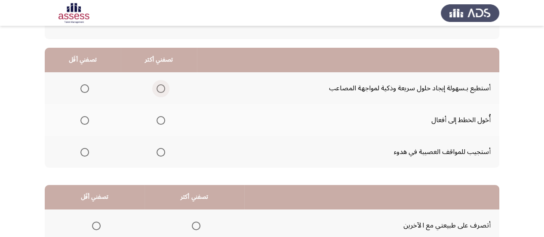
click at [159, 89] on span "Select an option" at bounding box center [160, 88] width 9 height 9
click at [159, 89] on input "Select an option" at bounding box center [160, 88] width 9 height 9
click at [156, 118] on span "Select an option" at bounding box center [160, 120] width 9 height 9
click at [156, 118] on input "Select an option" at bounding box center [160, 120] width 9 height 9
click at [159, 89] on span "Select an option" at bounding box center [160, 88] width 9 height 9
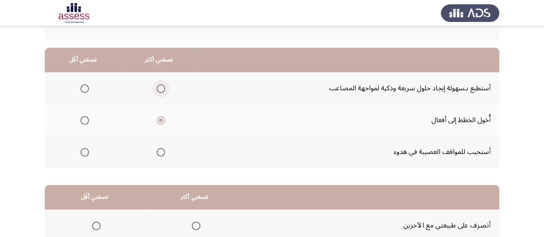
click at [159, 89] on input "Select an option" at bounding box center [160, 88] width 9 height 9
click at [84, 118] on span "Select an option" at bounding box center [84, 120] width 9 height 9
click at [84, 118] on input "Select an option" at bounding box center [84, 120] width 9 height 9
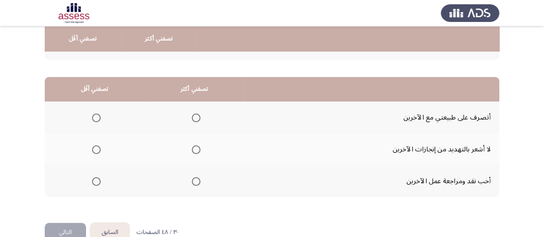
scroll to position [192, 0]
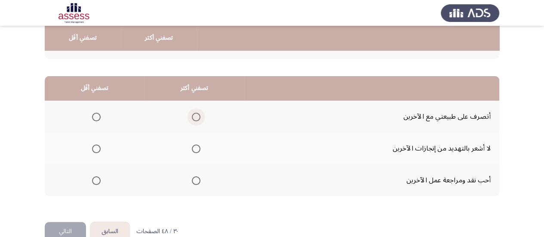
click at [195, 116] on span "Select an option" at bounding box center [196, 117] width 9 height 9
click at [195, 116] on input "Select an option" at bounding box center [196, 117] width 9 height 9
click at [95, 149] on span "Select an option" at bounding box center [96, 148] width 9 height 9
click at [95, 149] on input "Select an option" at bounding box center [96, 148] width 9 height 9
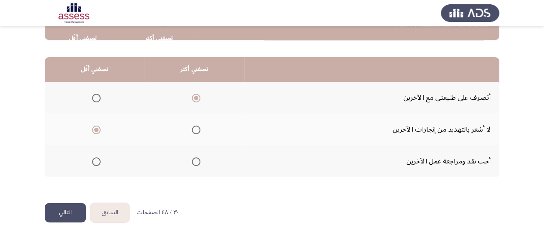
click at [67, 212] on button "التالي" at bounding box center [65, 212] width 41 height 19
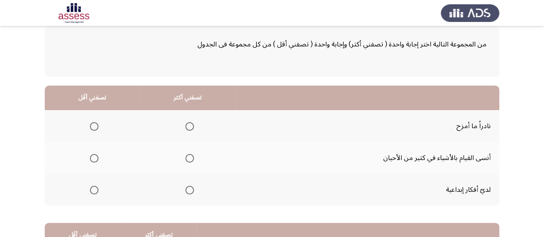
scroll to position [47, 0]
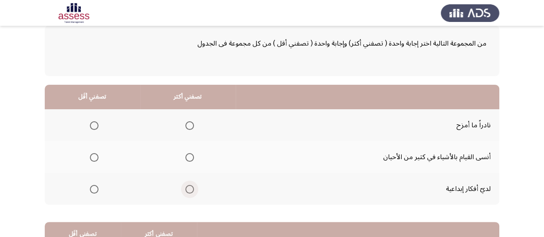
click at [185, 189] on span "Select an option" at bounding box center [189, 189] width 9 height 9
click at [185, 189] on input "Select an option" at bounding box center [189, 189] width 9 height 9
click at [95, 159] on span "Select an option" at bounding box center [94, 157] width 9 height 9
click at [95, 159] on input "Select an option" at bounding box center [94, 157] width 9 height 9
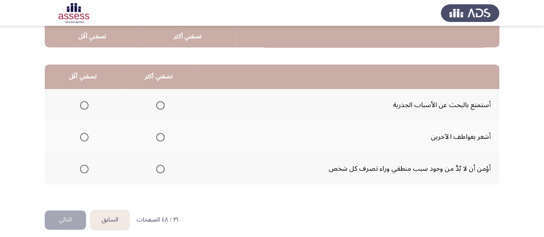
scroll to position [205, 0]
click at [157, 105] on span "Select an option" at bounding box center [160, 105] width 9 height 9
click at [157, 105] on input "Select an option" at bounding box center [160, 105] width 9 height 9
click at [83, 168] on span "Select an option" at bounding box center [84, 168] width 9 height 9
click at [83, 168] on input "Select an option" at bounding box center [84, 168] width 9 height 9
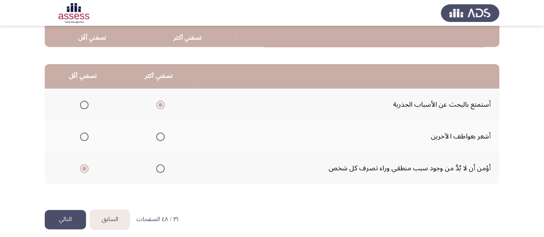
click at [59, 220] on button "التالي" at bounding box center [65, 219] width 41 height 19
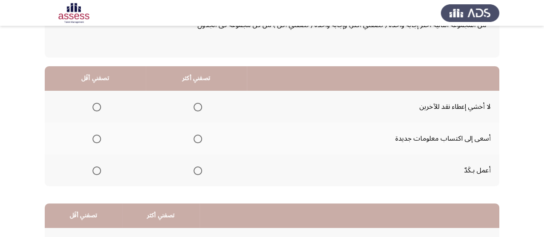
scroll to position [66, 0]
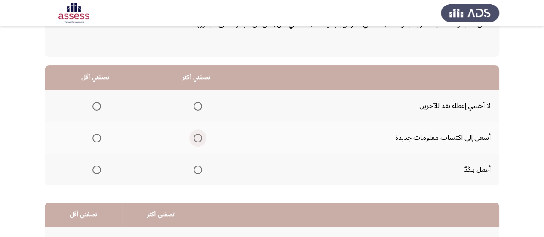
click at [197, 135] on span "Select an option" at bounding box center [197, 138] width 9 height 9
click at [197, 135] on input "Select an option" at bounding box center [197, 138] width 9 height 9
click at [199, 172] on span "Select an option" at bounding box center [197, 169] width 9 height 9
click at [199, 172] on input "Select an option" at bounding box center [197, 169] width 9 height 9
click at [198, 137] on span "Select an option" at bounding box center [197, 138] width 9 height 9
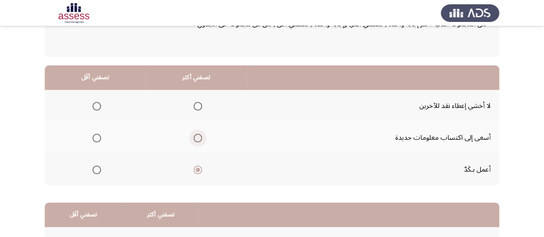
click at [198, 137] on input "Select an option" at bounding box center [197, 138] width 9 height 9
click at [95, 106] on span "Select an option" at bounding box center [96, 106] width 9 height 9
click at [95, 106] on input "Select an option" at bounding box center [96, 106] width 9 height 9
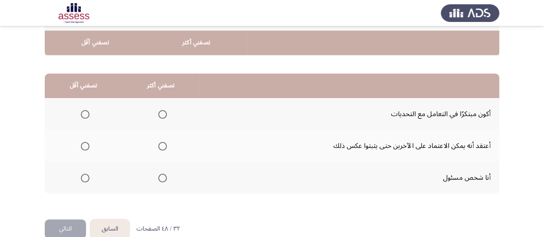
scroll to position [200, 0]
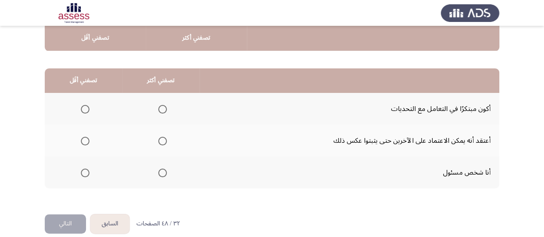
click at [161, 142] on span "Select an option" at bounding box center [162, 141] width 9 height 9
click at [161, 142] on input "Select an option" at bounding box center [162, 141] width 9 height 9
click at [85, 170] on span "Select an option" at bounding box center [85, 172] width 9 height 9
click at [85, 170] on input "Select an option" at bounding box center [85, 172] width 9 height 9
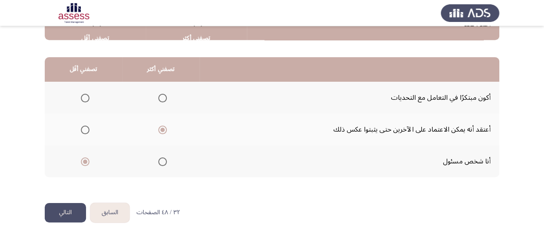
click at [65, 213] on button "التالي" at bounding box center [65, 212] width 41 height 19
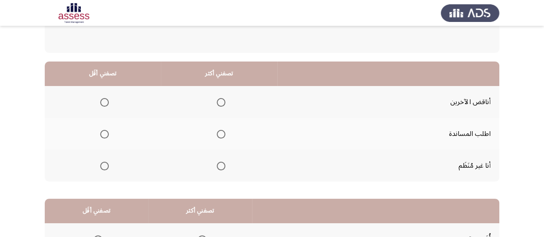
scroll to position [70, 0]
click at [217, 130] on span "Select an option" at bounding box center [221, 133] width 9 height 9
click at [217, 130] on input "Select an option" at bounding box center [221, 133] width 9 height 9
click at [105, 165] on span "Select an option" at bounding box center [104, 165] width 9 height 9
click at [105, 165] on input "Select an option" at bounding box center [104, 165] width 9 height 9
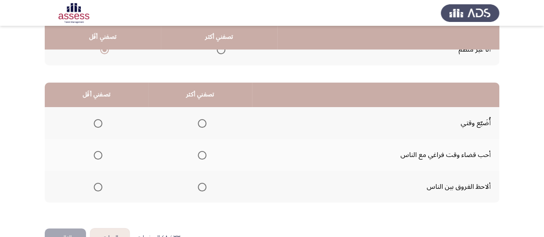
scroll to position [187, 0]
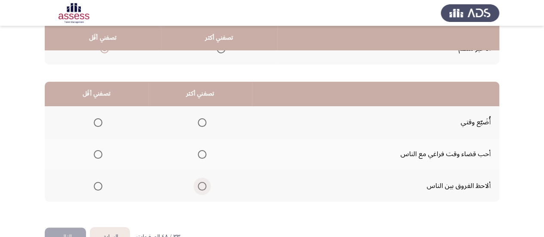
click at [201, 182] on span "Select an option" at bounding box center [202, 186] width 9 height 9
click at [201, 182] on input "Select an option" at bounding box center [202, 186] width 9 height 9
click at [94, 154] on span "Select an option" at bounding box center [98, 154] width 9 height 9
click at [94, 154] on input "Select an option" at bounding box center [98, 154] width 9 height 9
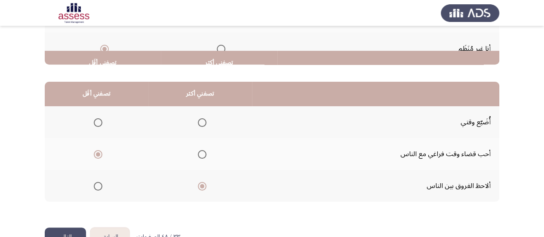
scroll to position [211, 0]
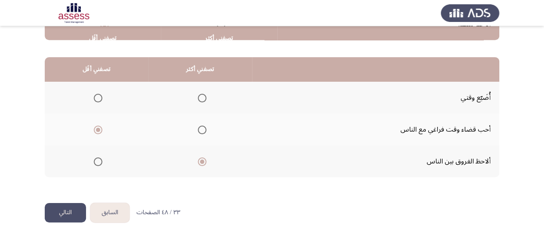
click at [59, 208] on button "التالي" at bounding box center [65, 212] width 41 height 19
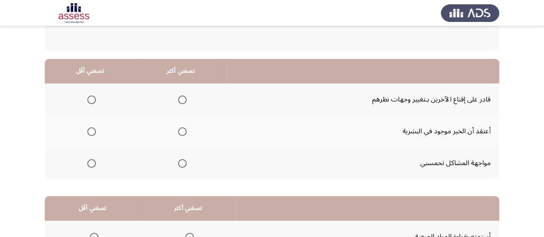
scroll to position [73, 0]
click at [180, 97] on span "Select an option" at bounding box center [182, 99] width 9 height 9
click at [180, 97] on input "Select an option" at bounding box center [182, 99] width 9 height 9
click at [93, 162] on span "Select an option" at bounding box center [91, 163] width 9 height 9
click at [93, 162] on input "Select an option" at bounding box center [91, 163] width 9 height 9
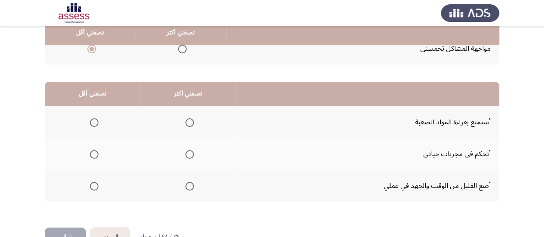
scroll to position [207, 0]
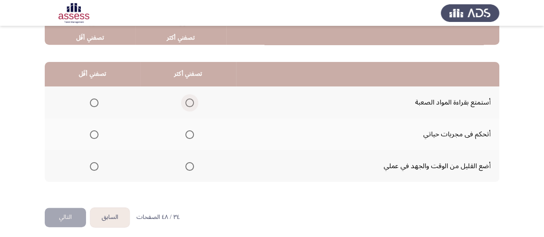
click at [188, 101] on span "Select an option" at bounding box center [189, 102] width 9 height 9
click at [188, 101] on input "Select an option" at bounding box center [189, 102] width 9 height 9
click at [93, 134] on span "Select an option" at bounding box center [94, 134] width 9 height 9
click at [93, 134] on input "Select an option" at bounding box center [94, 134] width 9 height 9
click at [188, 132] on span "Select an option" at bounding box center [189, 134] width 9 height 9
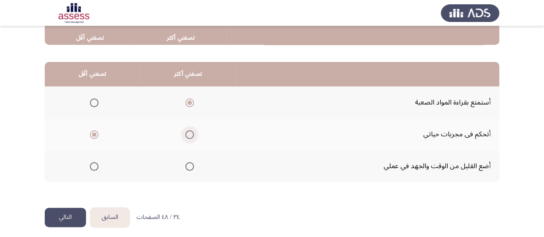
click at [188, 132] on input "Select an option" at bounding box center [189, 134] width 9 height 9
click at [93, 103] on span "Select an option" at bounding box center [94, 102] width 9 height 9
click at [93, 103] on input "Select an option" at bounding box center [94, 102] width 9 height 9
click at [70, 211] on button "التالي" at bounding box center [65, 217] width 41 height 19
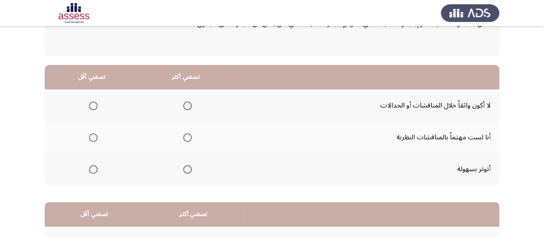
scroll to position [67, 0]
click at [183, 138] on span "Select an option" at bounding box center [187, 137] width 9 height 9
click at [183, 138] on input "Select an option" at bounding box center [187, 137] width 9 height 9
click at [92, 106] on span "Select an option" at bounding box center [93, 105] width 9 height 9
click at [92, 106] on input "Select an option" at bounding box center [93, 105] width 9 height 9
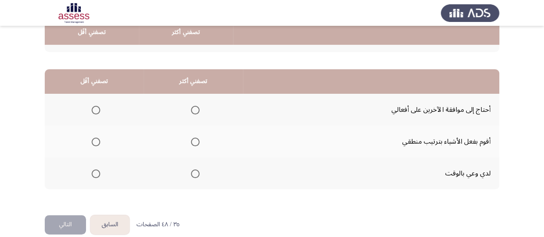
scroll to position [203, 0]
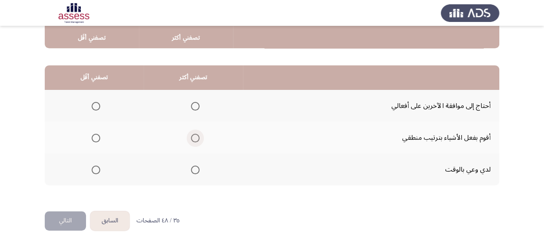
click at [195, 140] on span "Select an option" at bounding box center [195, 138] width 9 height 9
click at [195, 140] on input "Select an option" at bounding box center [195, 138] width 9 height 9
click at [95, 103] on span "Select an option" at bounding box center [96, 106] width 9 height 9
click at [95, 103] on input "Select an option" at bounding box center [96, 106] width 9 height 9
click at [67, 212] on button "التالي" at bounding box center [65, 220] width 41 height 19
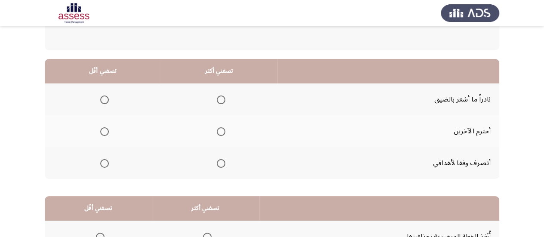
scroll to position [74, 0]
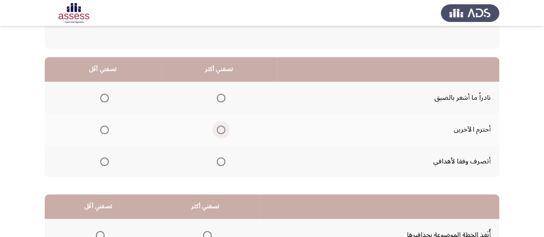
click at [217, 129] on span "Select an option" at bounding box center [221, 129] width 9 height 9
click at [217, 129] on input "Select an option" at bounding box center [221, 129] width 9 height 9
click at [220, 159] on span "Select an option" at bounding box center [221, 161] width 9 height 9
click at [220, 159] on input "Select an option" at bounding box center [221, 161] width 9 height 9
click at [103, 129] on span "Select an option" at bounding box center [104, 129] width 9 height 9
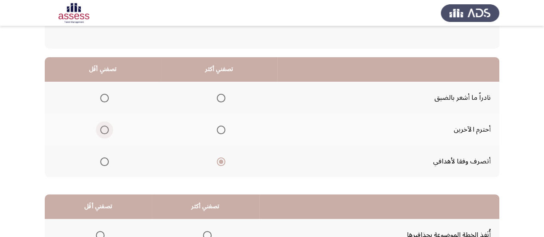
click at [103, 129] on input "Select an option" at bounding box center [104, 129] width 9 height 9
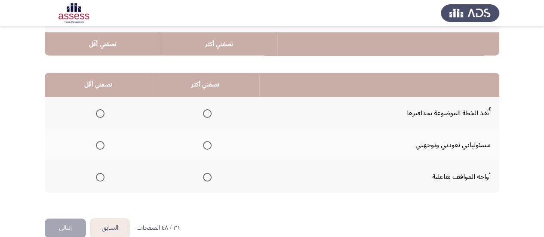
scroll to position [204, 0]
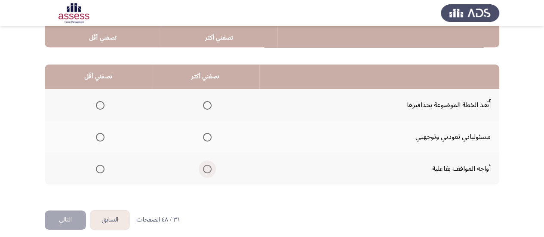
click at [208, 171] on span "Select an option" at bounding box center [207, 169] width 9 height 9
click at [208, 171] on input "Select an option" at bounding box center [207, 169] width 9 height 9
click at [99, 103] on span "Select an option" at bounding box center [100, 105] width 9 height 9
click at [99, 103] on input "Select an option" at bounding box center [100, 105] width 9 height 9
click at [64, 220] on button "التالي" at bounding box center [65, 219] width 41 height 19
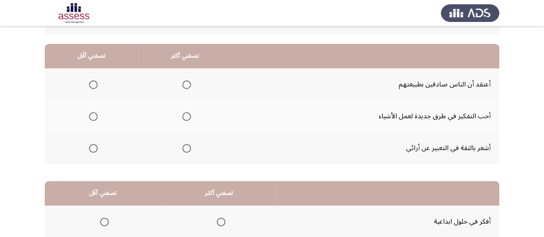
scroll to position [89, 0]
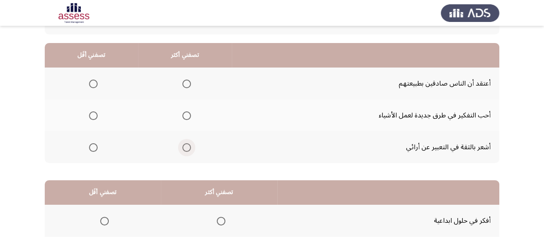
click at [183, 147] on span "Select an option" at bounding box center [186, 147] width 9 height 9
click at [183, 147] on input "Select an option" at bounding box center [186, 147] width 9 height 9
click at [183, 120] on mat-radio-group "Select an option" at bounding box center [185, 115] width 12 height 15
click at [183, 117] on span "Select an option" at bounding box center [186, 115] width 9 height 9
click at [183, 117] on input "Select an option" at bounding box center [186, 115] width 9 height 9
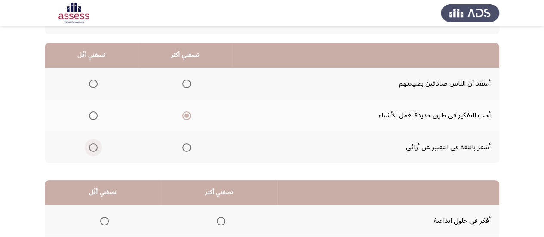
click at [95, 144] on span "Select an option" at bounding box center [93, 147] width 9 height 9
click at [95, 144] on input "Select an option" at bounding box center [93, 147] width 9 height 9
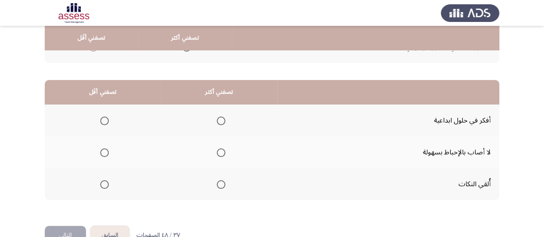
scroll to position [189, 0]
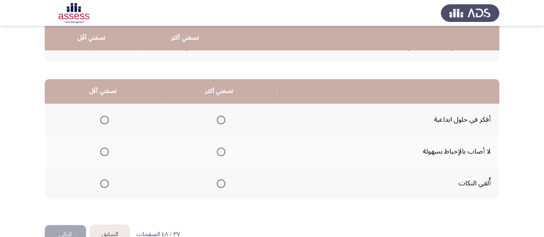
click at [153, 150] on th at bounding box center [103, 151] width 116 height 32
click at [217, 121] on span "Select an option" at bounding box center [221, 120] width 9 height 9
click at [217, 121] on input "Select an option" at bounding box center [221, 120] width 9 height 9
click at [107, 148] on span "Select an option" at bounding box center [104, 151] width 9 height 9
click at [107, 148] on input "Select an option" at bounding box center [104, 151] width 9 height 9
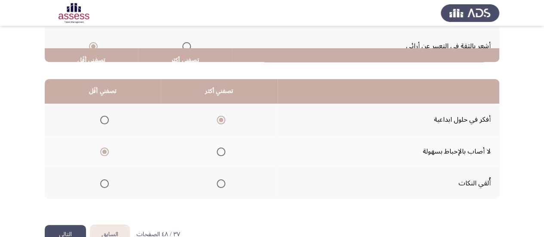
scroll to position [211, 0]
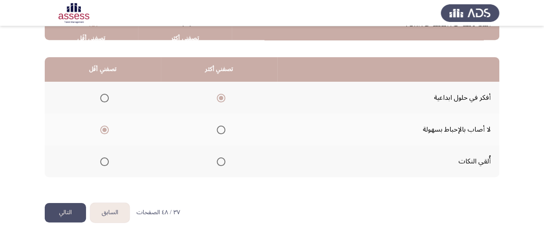
click at [64, 207] on button "التالي" at bounding box center [65, 212] width 41 height 19
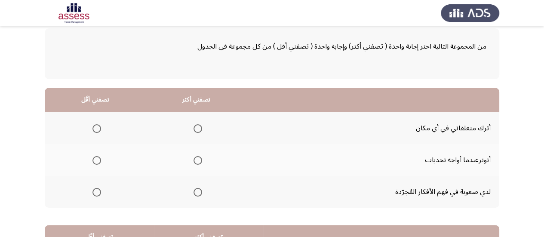
scroll to position [48, 0]
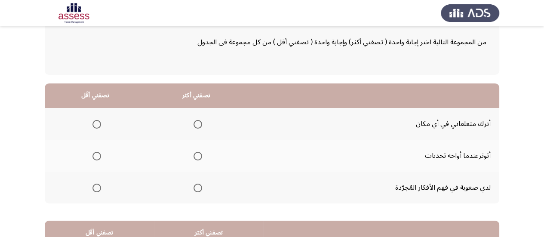
click at [199, 121] on span "Select an option" at bounding box center [197, 124] width 9 height 9
click at [199, 121] on input "Select an option" at bounding box center [197, 124] width 9 height 9
click at [98, 184] on span "Select an option" at bounding box center [96, 187] width 9 height 9
click at [98, 184] on input "Select an option" at bounding box center [96, 187] width 9 height 9
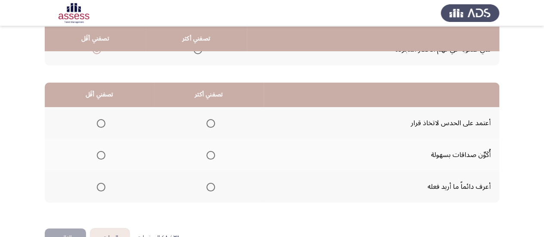
scroll to position [187, 0]
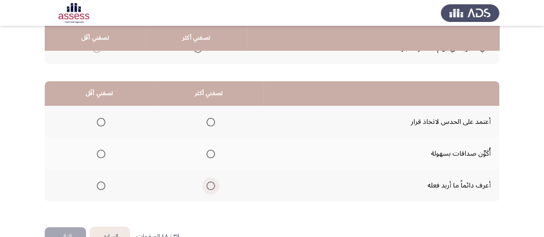
click at [209, 183] on span "Select an option" at bounding box center [210, 185] width 9 height 9
click at [209, 183] on input "Select an option" at bounding box center [210, 185] width 9 height 9
click at [100, 150] on span "Select an option" at bounding box center [101, 154] width 9 height 9
click at [100, 150] on input "Select an option" at bounding box center [101, 154] width 9 height 9
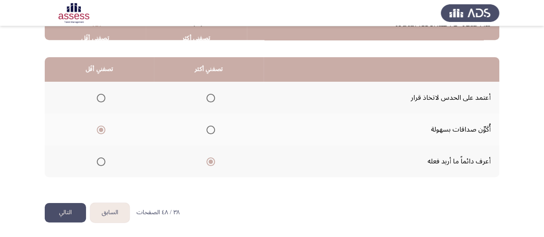
click at [71, 207] on button "التالي" at bounding box center [65, 212] width 41 height 19
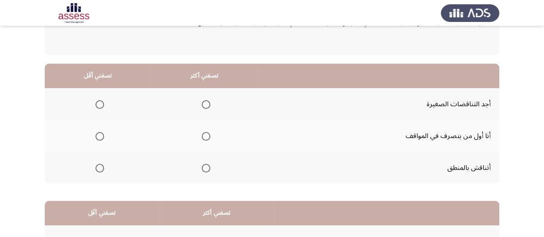
scroll to position [68, 0]
click at [202, 104] on span "Select an option" at bounding box center [206, 104] width 9 height 9
click at [202, 104] on input "Select an option" at bounding box center [206, 104] width 9 height 9
click at [98, 166] on span "Select an option" at bounding box center [99, 167] width 9 height 9
click at [98, 166] on input "Select an option" at bounding box center [99, 167] width 9 height 9
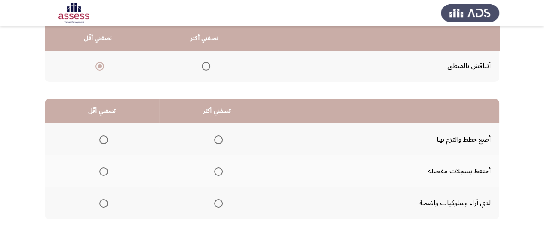
scroll to position [171, 0]
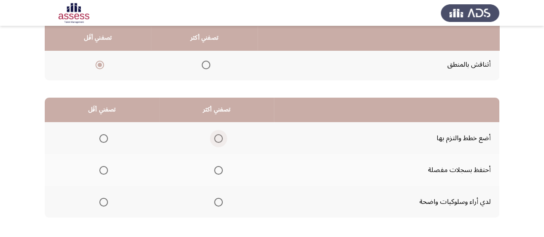
click at [215, 140] on span "Select an option" at bounding box center [218, 138] width 9 height 9
click at [215, 140] on input "Select an option" at bounding box center [218, 138] width 9 height 9
drag, startPoint x: 106, startPoint y: 165, endPoint x: 104, endPoint y: 169, distance: 5.2
click at [104, 169] on mat-radio-group "Select an option" at bounding box center [102, 169] width 12 height 15
click at [104, 169] on span "Select an option" at bounding box center [103, 170] width 9 height 9
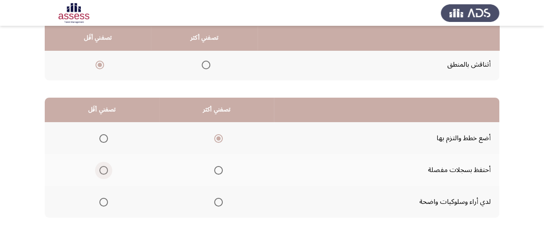
click at [104, 169] on input "Select an option" at bounding box center [103, 170] width 9 height 9
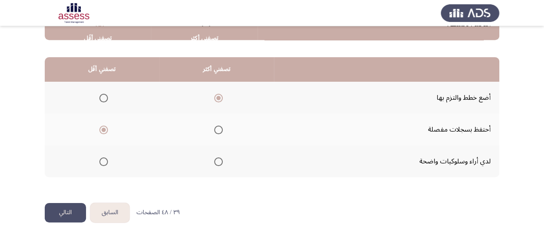
click at [70, 220] on button "التالي" at bounding box center [65, 212] width 41 height 19
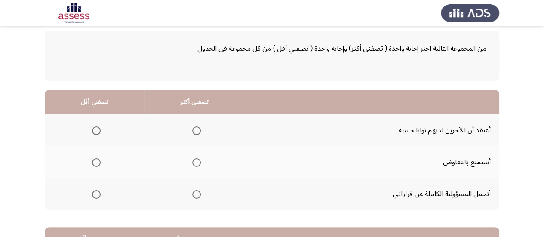
scroll to position [47, 0]
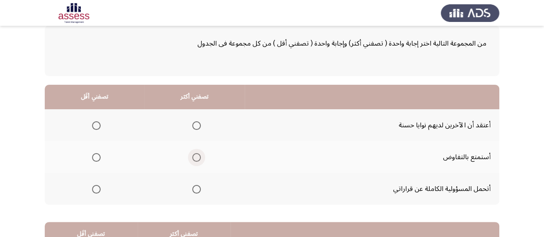
click at [195, 153] on span "Select an option" at bounding box center [196, 157] width 9 height 9
click at [195, 153] on input "Select an option" at bounding box center [196, 157] width 9 height 9
click at [194, 190] on span "Select an option" at bounding box center [196, 189] width 9 height 9
click at [194, 190] on input "Select an option" at bounding box center [196, 189] width 9 height 9
click at [195, 153] on span "Select an option" at bounding box center [196, 157] width 9 height 9
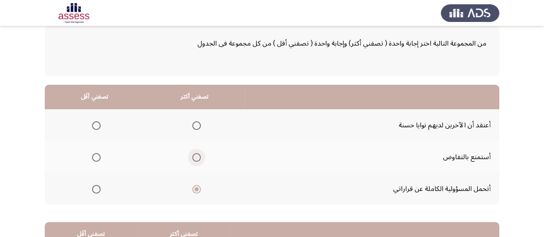
click at [195, 153] on input "Select an option" at bounding box center [196, 157] width 9 height 9
drag, startPoint x: 99, startPoint y: 184, endPoint x: 95, endPoint y: 188, distance: 5.2
click at [95, 188] on mat-radio-button "Select an option" at bounding box center [95, 188] width 12 height 9
click at [95, 188] on span "Select an option" at bounding box center [96, 189] width 9 height 9
click at [95, 188] on input "Select an option" at bounding box center [96, 189] width 9 height 9
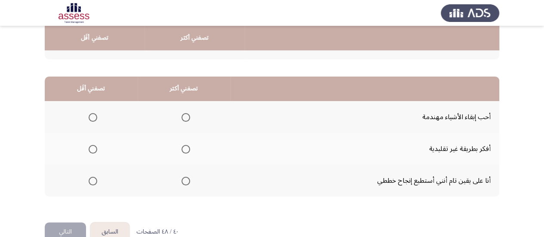
scroll to position [193, 0]
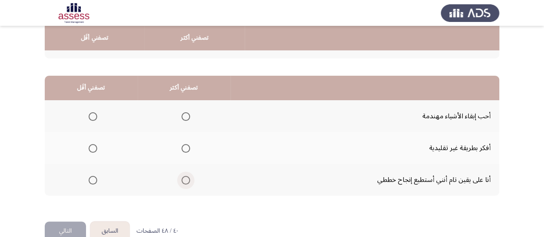
click at [181, 178] on span "Select an option" at bounding box center [185, 180] width 9 height 9
click at [181, 178] on input "Select an option" at bounding box center [185, 180] width 9 height 9
click at [93, 147] on span "Select an option" at bounding box center [93, 148] width 9 height 9
click at [93, 147] on input "Select an option" at bounding box center [93, 148] width 9 height 9
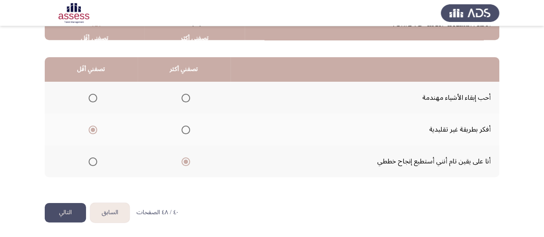
click at [69, 208] on button "التالي" at bounding box center [65, 212] width 41 height 19
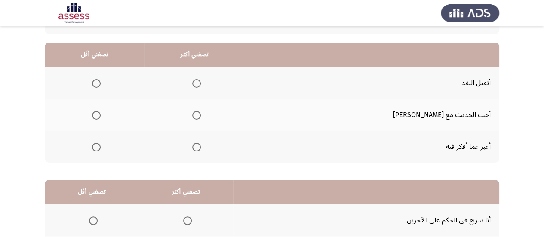
scroll to position [90, 0]
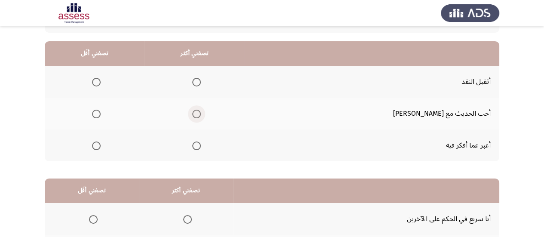
click at [201, 114] on span "Select an option" at bounding box center [196, 114] width 9 height 9
click at [201, 114] on input "Select an option" at bounding box center [196, 114] width 9 height 9
click at [101, 79] on span "Select an option" at bounding box center [96, 82] width 9 height 9
click at [101, 79] on input "Select an option" at bounding box center [96, 82] width 9 height 9
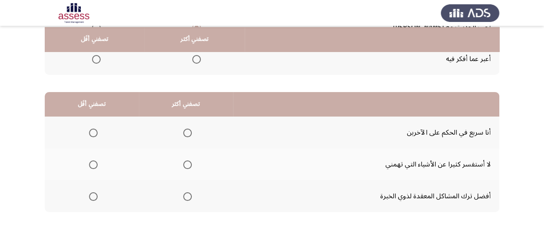
scroll to position [178, 0]
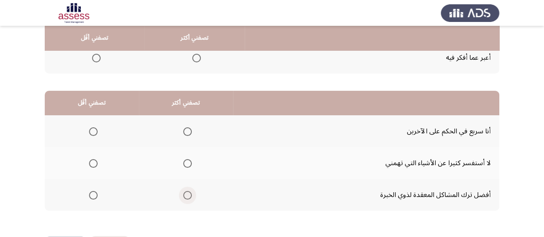
click at [188, 194] on span "Select an option" at bounding box center [187, 195] width 9 height 9
click at [188, 194] on input "Select an option" at bounding box center [187, 195] width 9 height 9
click at [95, 129] on span "Select an option" at bounding box center [93, 131] width 9 height 9
click at [95, 129] on input "Select an option" at bounding box center [93, 131] width 9 height 9
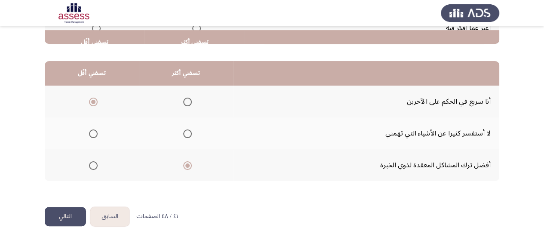
scroll to position [211, 0]
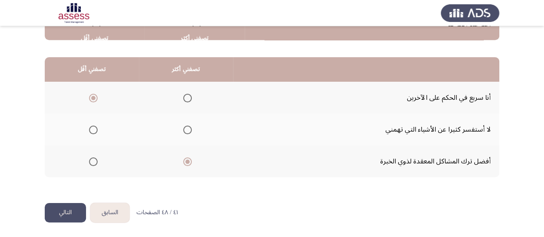
click at [64, 210] on button "التالي" at bounding box center [65, 212] width 41 height 19
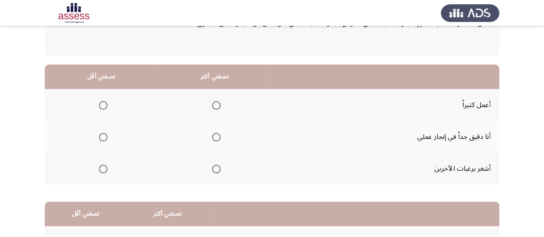
scroll to position [69, 0]
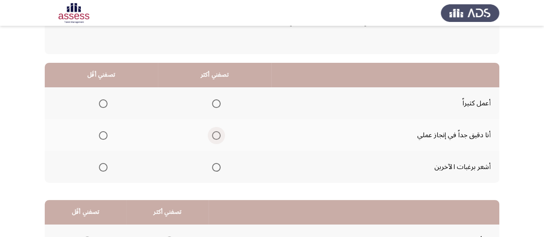
click at [212, 134] on span "Select an option" at bounding box center [216, 135] width 9 height 9
click at [212, 134] on input "Select an option" at bounding box center [216, 135] width 9 height 9
click at [103, 163] on span "Select an option" at bounding box center [103, 167] width 9 height 9
click at [103, 163] on input "Select an option" at bounding box center [103, 167] width 9 height 9
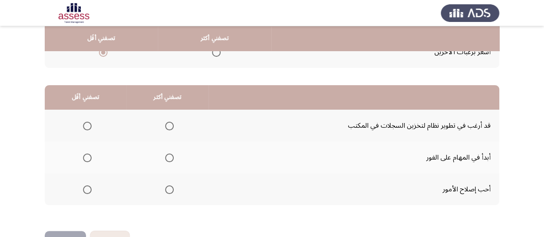
scroll to position [184, 0]
click at [165, 159] on span "Select an option" at bounding box center [169, 157] width 9 height 9
click at [165, 159] on input "Select an option" at bounding box center [169, 157] width 9 height 9
click at [165, 188] on span "Select an option" at bounding box center [169, 189] width 9 height 9
click at [165, 188] on input "Select an option" at bounding box center [169, 189] width 9 height 9
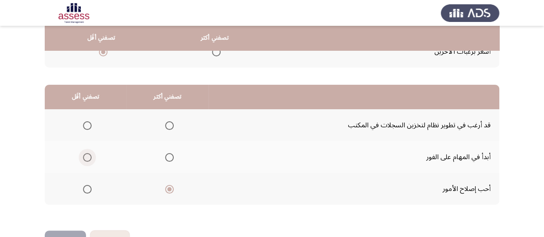
click at [83, 153] on span "Select an option" at bounding box center [87, 157] width 9 height 9
click at [83, 153] on input "Select an option" at bounding box center [87, 157] width 9 height 9
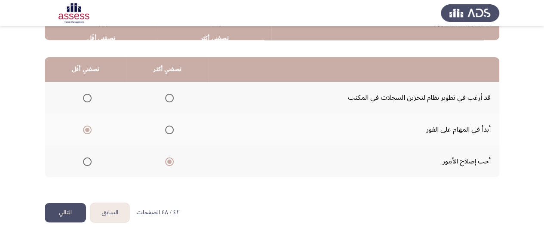
click at [65, 204] on button "التالي" at bounding box center [65, 212] width 41 height 19
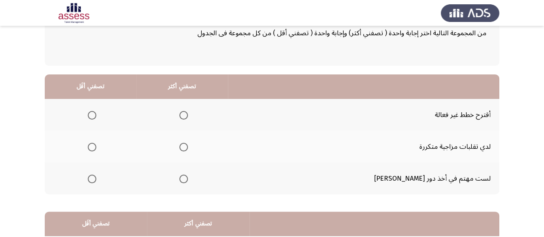
scroll to position [58, 0]
click at [188, 111] on span "Select an option" at bounding box center [183, 114] width 9 height 9
click at [188, 111] on input "Select an option" at bounding box center [183, 114] width 9 height 9
click at [96, 181] on span "Select an option" at bounding box center [92, 178] width 9 height 9
click at [96, 181] on input "Select an option" at bounding box center [92, 178] width 9 height 9
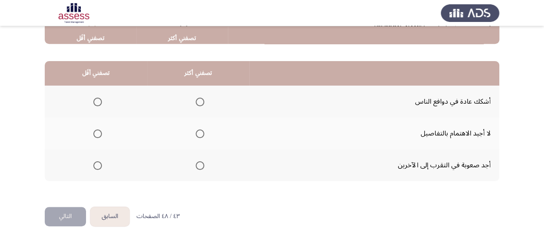
scroll to position [208, 0]
click at [197, 137] on span "Select an option" at bounding box center [199, 133] width 9 height 9
click at [197, 137] on input "Select an option" at bounding box center [199, 133] width 9 height 9
click at [98, 161] on span "Select an option" at bounding box center [97, 165] width 9 height 9
click at [98, 161] on input "Select an option" at bounding box center [97, 165] width 9 height 9
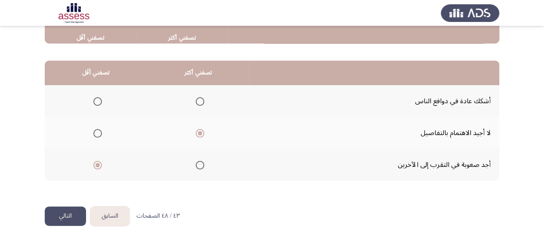
click at [52, 209] on button "التالي" at bounding box center [65, 215] width 41 height 19
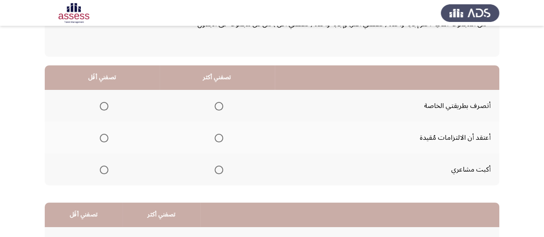
scroll to position [67, 0]
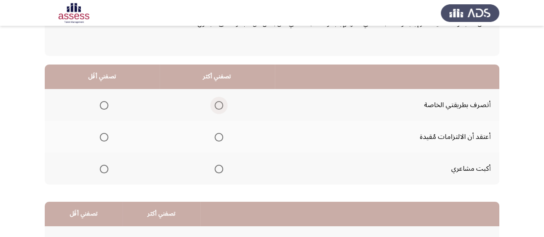
click at [217, 106] on span "Select an option" at bounding box center [218, 105] width 9 height 9
click at [217, 106] on input "Select an option" at bounding box center [218, 105] width 9 height 9
click at [104, 137] on span "Select an option" at bounding box center [104, 137] width 9 height 9
click at [104, 137] on input "Select an option" at bounding box center [104, 137] width 9 height 9
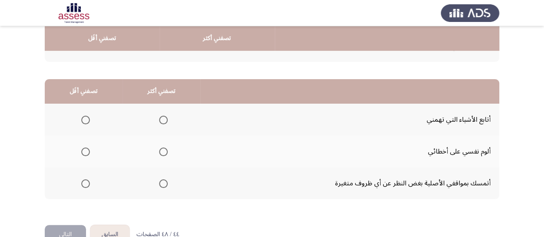
scroll to position [190, 0]
click at [165, 181] on span "Select an option" at bounding box center [163, 183] width 9 height 9
click at [165, 181] on input "Select an option" at bounding box center [163, 183] width 9 height 9
click at [89, 120] on span "Select an option" at bounding box center [85, 119] width 9 height 9
click at [89, 120] on input "Select an option" at bounding box center [85, 119] width 9 height 9
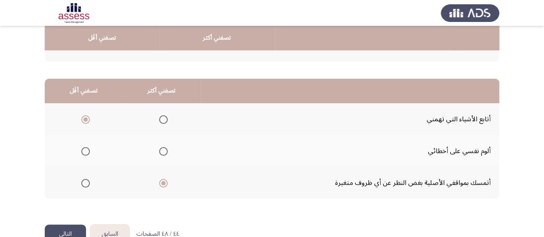
scroll to position [211, 0]
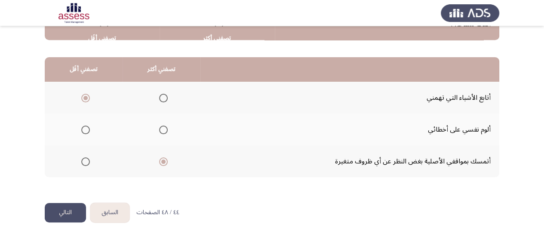
click at [66, 212] on button "التالي" at bounding box center [65, 212] width 41 height 19
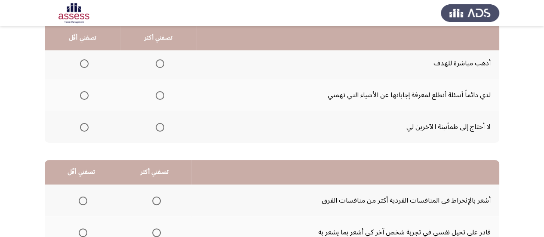
scroll to position [109, 0]
click at [156, 61] on span "Select an option" at bounding box center [160, 63] width 9 height 9
click at [156, 61] on input "Select an option" at bounding box center [160, 63] width 9 height 9
click at [88, 92] on span "Select an option" at bounding box center [84, 95] width 9 height 9
click at [88, 92] on input "Select an option" at bounding box center [84, 95] width 9 height 9
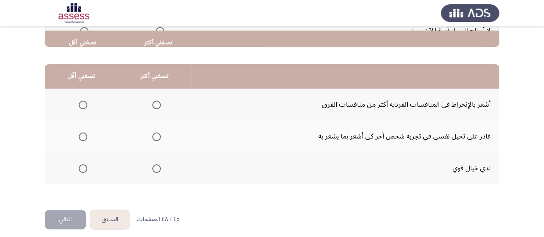
scroll to position [211, 0]
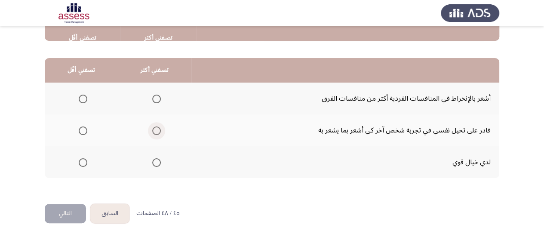
click at [156, 129] on span "Select an option" at bounding box center [156, 130] width 9 height 9
click at [156, 129] on input "Select an option" at bounding box center [156, 130] width 9 height 9
click at [84, 163] on span "Select an option" at bounding box center [83, 162] width 9 height 9
click at [84, 163] on input "Select an option" at bounding box center [83, 162] width 9 height 9
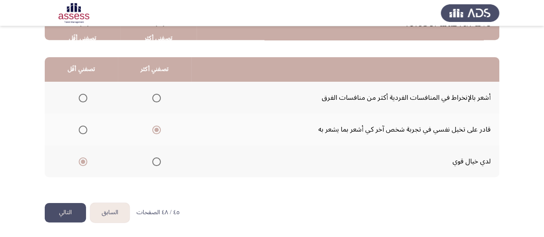
click at [60, 205] on button "التالي" at bounding box center [65, 212] width 41 height 19
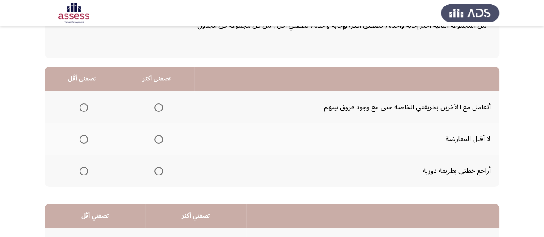
scroll to position [64, 0]
click at [163, 110] on th at bounding box center [156, 108] width 75 height 32
click at [157, 108] on span "Select an option" at bounding box center [158, 108] width 9 height 9
click at [157, 108] on input "Select an option" at bounding box center [158, 108] width 9 height 9
click at [86, 172] on span "Select an option" at bounding box center [83, 171] width 9 height 9
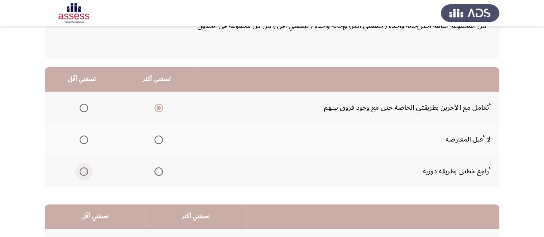
click at [86, 172] on input "Select an option" at bounding box center [83, 171] width 9 height 9
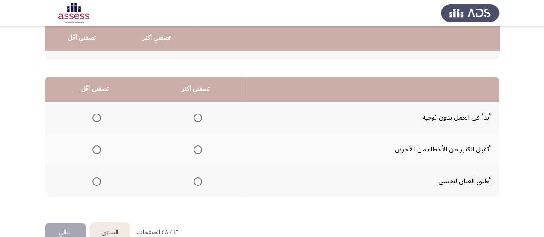
scroll to position [192, 0]
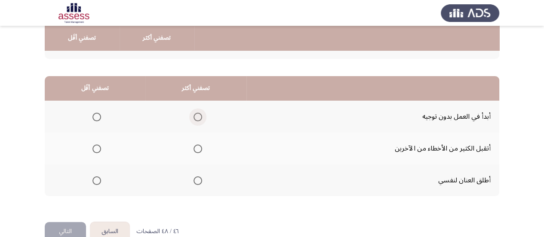
click at [195, 118] on span "Select an option" at bounding box center [197, 117] width 9 height 9
click at [195, 118] on input "Select an option" at bounding box center [197, 117] width 9 height 9
click at [97, 178] on span "Select an option" at bounding box center [96, 180] width 9 height 9
click at [97, 178] on input "Select an option" at bounding box center [96, 180] width 9 height 9
click at [72, 226] on button "التالي" at bounding box center [65, 231] width 41 height 19
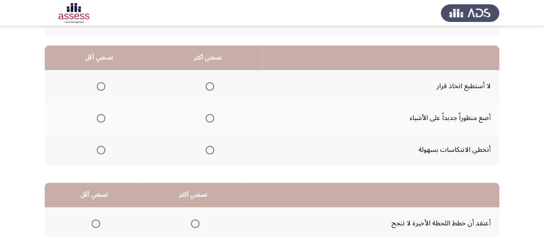
scroll to position [86, 0]
click at [209, 147] on span "Select an option" at bounding box center [209, 149] width 9 height 9
click at [209, 147] on input "Select an option" at bounding box center [209, 149] width 9 height 9
click at [99, 119] on span "Select an option" at bounding box center [101, 117] width 9 height 9
click at [99, 119] on input "Select an option" at bounding box center [101, 117] width 9 height 9
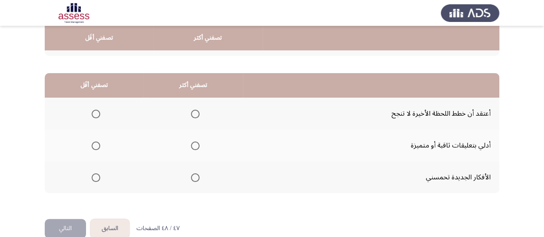
scroll to position [196, 0]
click at [188, 176] on label "Select an option" at bounding box center [193, 177] width 12 height 9
click at [191, 176] on input "Select an option" at bounding box center [195, 177] width 9 height 9
click at [96, 114] on span "Select an option" at bounding box center [96, 113] width 9 height 9
click at [96, 114] on input "Select an option" at bounding box center [96, 113] width 9 height 9
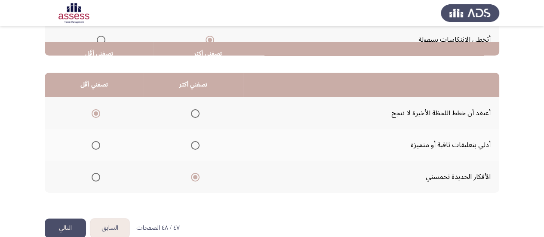
scroll to position [211, 0]
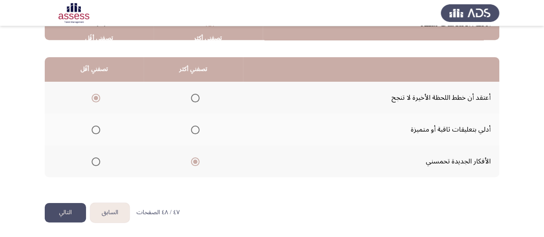
click at [64, 207] on button "التالي" at bounding box center [65, 212] width 41 height 19
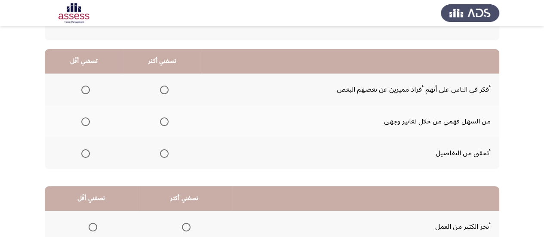
scroll to position [83, 0]
click at [163, 92] on span "Select an option" at bounding box center [164, 89] width 9 height 9
click at [163, 92] on input "Select an option" at bounding box center [164, 89] width 9 height 9
click at [84, 123] on span "Select an option" at bounding box center [85, 121] width 9 height 9
click at [84, 123] on input "Select an option" at bounding box center [85, 121] width 9 height 9
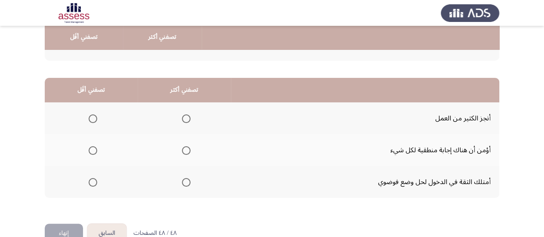
scroll to position [192, 0]
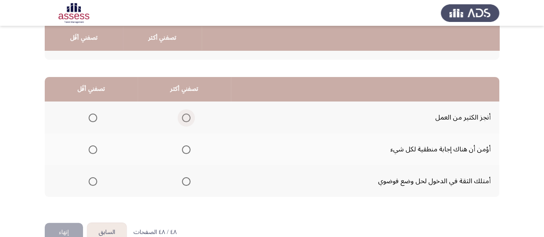
click at [186, 114] on span "Select an option" at bounding box center [186, 117] width 9 height 9
click at [186, 114] on input "Select an option" at bounding box center [186, 117] width 9 height 9
click at [184, 182] on span "Select an option" at bounding box center [186, 181] width 9 height 9
click at [184, 182] on input "Select an option" at bounding box center [186, 181] width 9 height 9
click at [92, 151] on span "Select an option" at bounding box center [93, 149] width 9 height 9
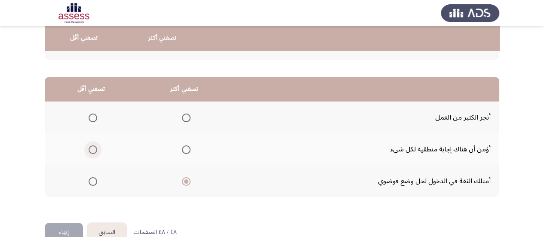
click at [92, 151] on input "Select an option" at bounding box center [93, 149] width 9 height 9
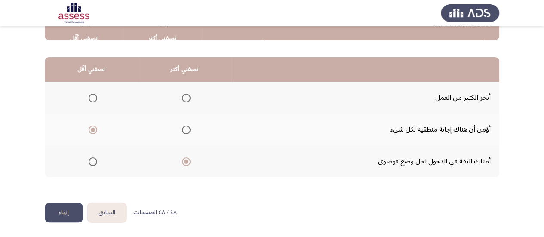
click at [67, 208] on button "إنهاء" at bounding box center [64, 212] width 38 height 19
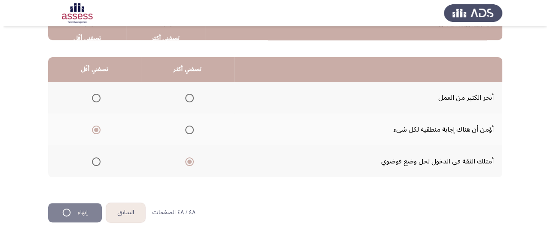
scroll to position [0, 0]
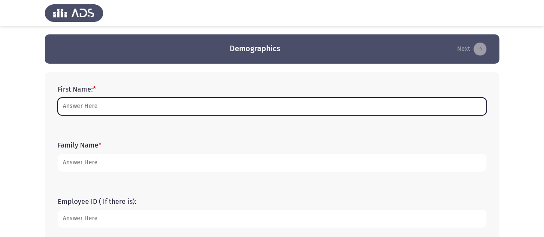
click at [142, 108] on input "First Name: *" at bounding box center [272, 107] width 428 height 18
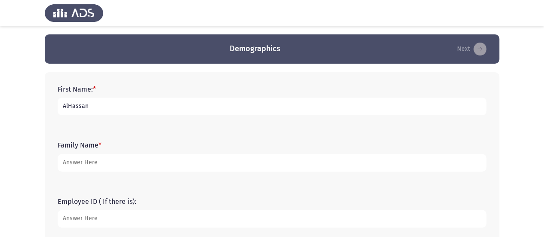
type input "AlHassan"
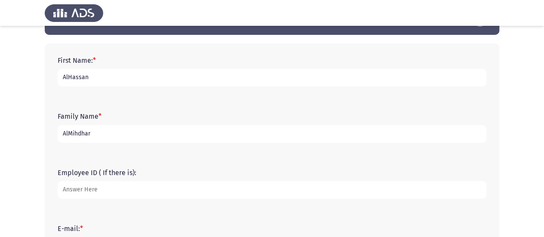
scroll to position [32, 0]
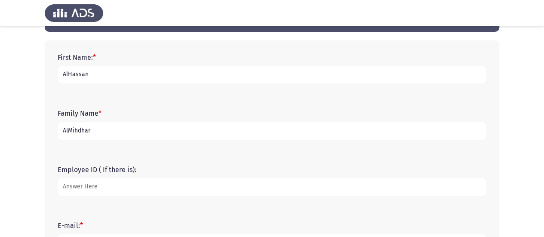
type input "AlMihdhar"
click at [133, 192] on input "Employee ID ( If there is):" at bounding box center [272, 187] width 428 height 18
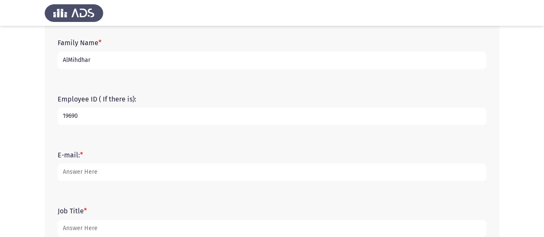
scroll to position [103, 0]
type input "19690"
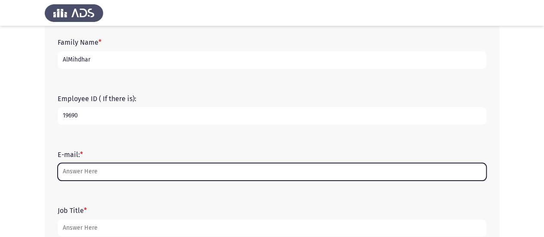
click at [120, 173] on input "E-mail: *" at bounding box center [272, 172] width 428 height 18
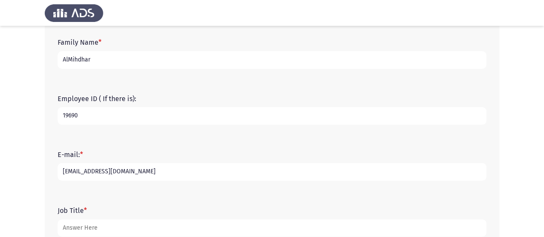
type input "[EMAIL_ADDRESS][DOMAIN_NAME]"
click at [172, 132] on div "Employee ID ( If there is): 19690" at bounding box center [271, 110] width 437 height 56
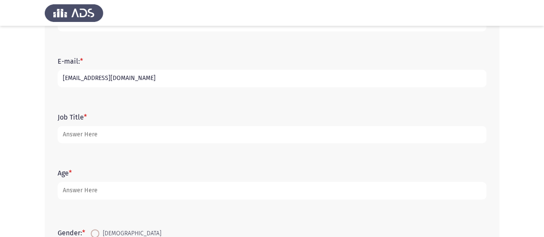
scroll to position [198, 0]
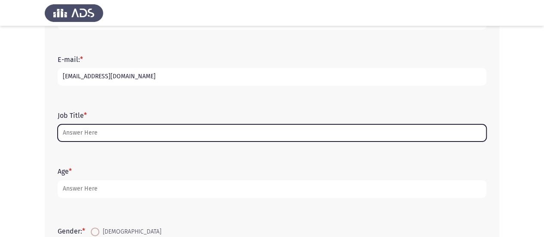
click at [172, 132] on input "Job Title *" at bounding box center [272, 133] width 428 height 18
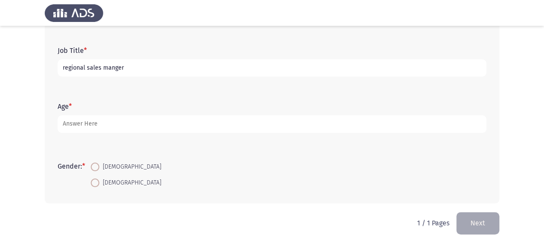
scroll to position [263, 0]
type input "regional sales manger"
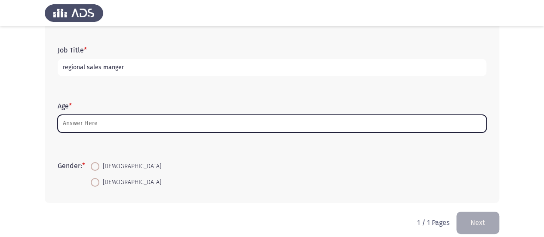
click at [172, 132] on input "Age *" at bounding box center [272, 124] width 428 height 18
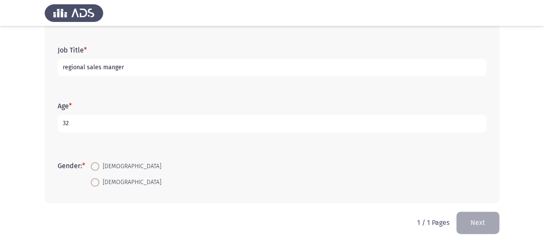
type input "32"
click at [94, 166] on span at bounding box center [95, 166] width 9 height 9
click at [94, 166] on input "Male" at bounding box center [95, 166] width 9 height 9
radio input "true"
click at [462, 220] on button "Next" at bounding box center [477, 222] width 43 height 22
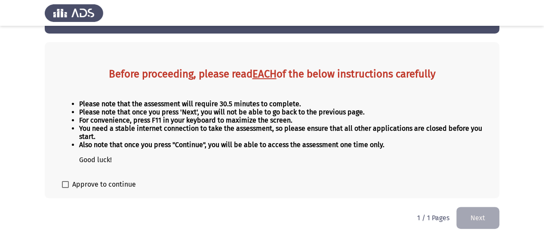
scroll to position [0, 0]
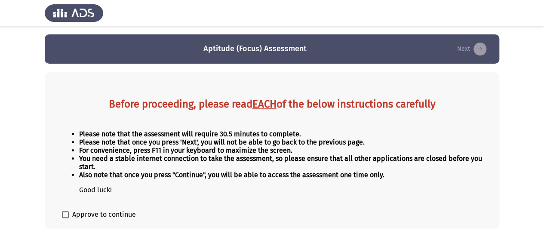
click at [64, 212] on span at bounding box center [65, 214] width 7 height 7
click at [65, 218] on input "Approve to continue" at bounding box center [65, 218] width 0 height 0
checkbox input "true"
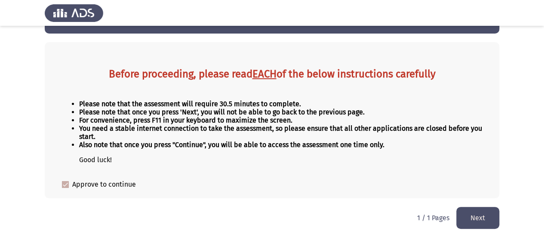
click at [471, 207] on button "Next" at bounding box center [477, 218] width 43 height 22
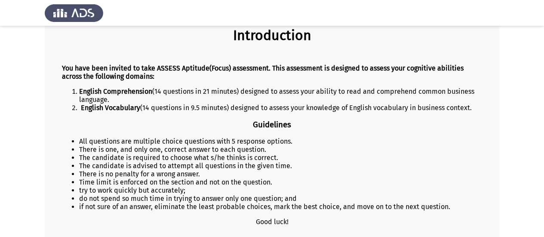
scroll to position [132, 0]
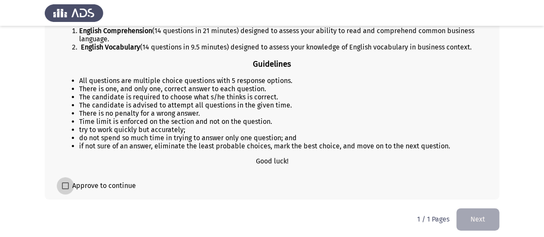
click at [66, 183] on span at bounding box center [65, 185] width 7 height 7
click at [65, 189] on input "Approve to continue" at bounding box center [65, 189] width 0 height 0
checkbox input "true"
click at [481, 219] on button "Next" at bounding box center [477, 219] width 43 height 22
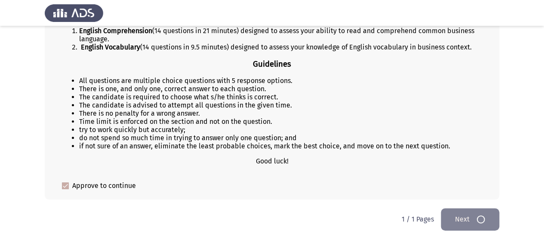
scroll to position [0, 0]
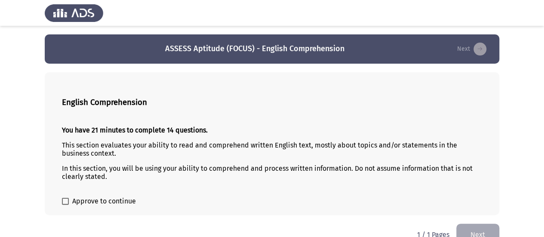
click at [61, 197] on div "English Comprehension You have 21 minutes to complete 14 questions. This sectio…" at bounding box center [272, 143] width 454 height 143
click at [65, 198] on span at bounding box center [65, 201] width 7 height 7
click at [65, 205] on input "Approve to continue" at bounding box center [65, 205] width 0 height 0
checkbox input "true"
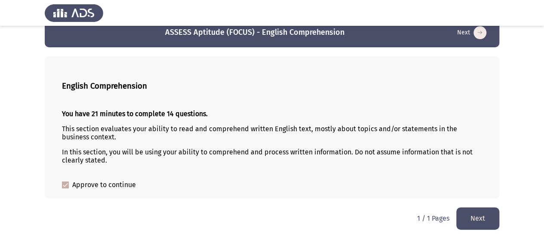
click at [487, 211] on button "Next" at bounding box center [477, 218] width 43 height 22
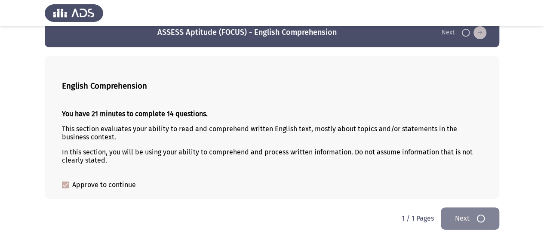
scroll to position [0, 0]
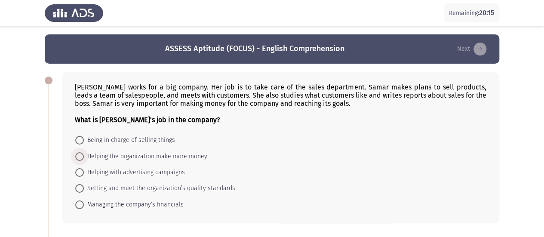
click at [80, 155] on span at bounding box center [79, 156] width 9 height 9
click at [80, 155] on input "Helping the organization make more money" at bounding box center [79, 156] width 9 height 9
radio input "true"
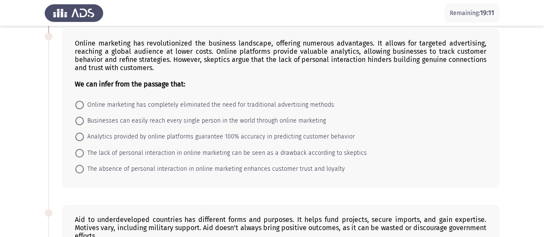
scroll to position [204, 0]
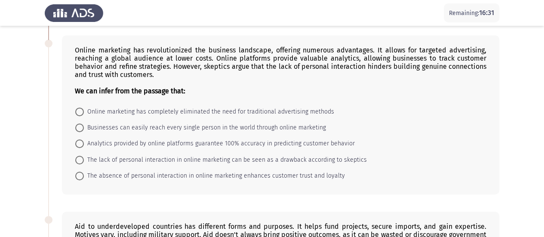
click at [78, 156] on span at bounding box center [79, 160] width 9 height 9
click at [78, 156] on input "The lack of personal interaction in online marketing can be seen as a drawback …" at bounding box center [79, 160] width 9 height 9
radio input "true"
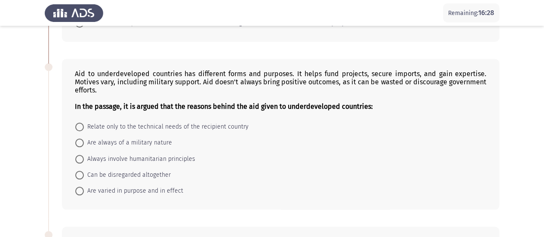
scroll to position [357, 0]
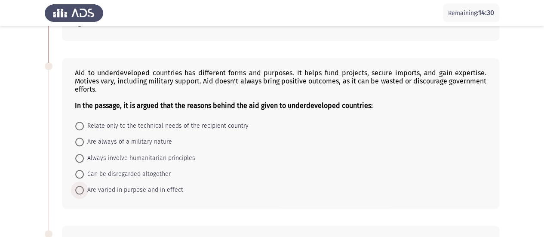
click at [82, 186] on span at bounding box center [79, 190] width 9 height 9
click at [82, 186] on input "Are varied in purpose and in effect" at bounding box center [79, 190] width 9 height 9
radio input "true"
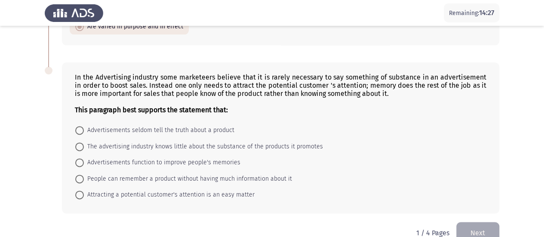
scroll to position [520, 0]
click at [80, 190] on span at bounding box center [79, 194] width 9 height 9
click at [80, 190] on input "Attracting a potential customer's attention is an easy matter" at bounding box center [79, 194] width 9 height 9
radio input "true"
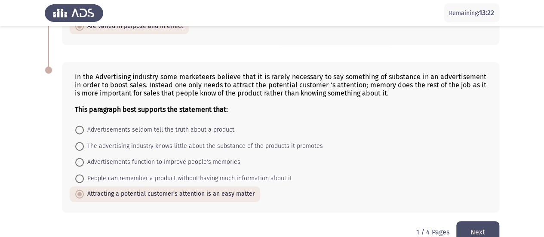
scroll to position [533, 0]
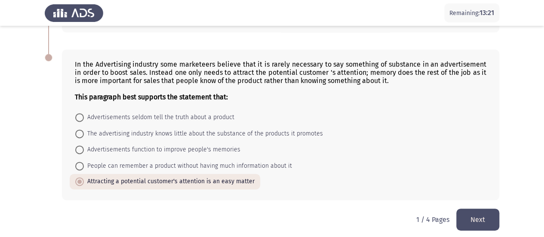
click at [470, 208] on button "Next" at bounding box center [477, 219] width 43 height 22
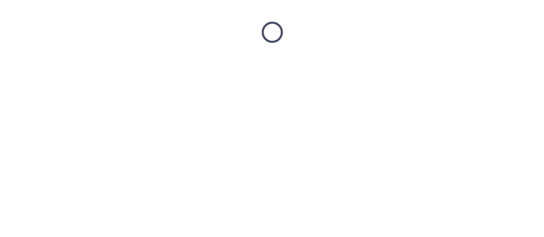
scroll to position [0, 0]
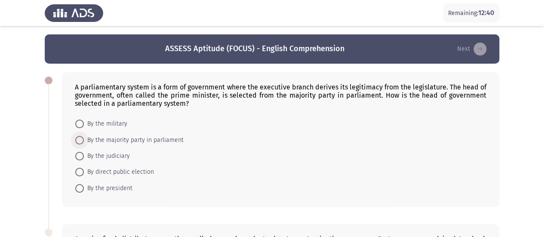
click at [82, 137] on span at bounding box center [79, 140] width 9 height 9
click at [82, 137] on input "By the majority party in parliament" at bounding box center [79, 140] width 9 height 9
radio input "true"
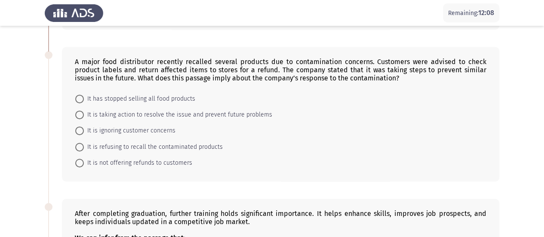
scroll to position [177, 0]
click at [81, 114] on span at bounding box center [79, 114] width 9 height 9
click at [81, 114] on input "It is taking action to resolve the issue and prevent future problems" at bounding box center [79, 114] width 9 height 9
radio input "true"
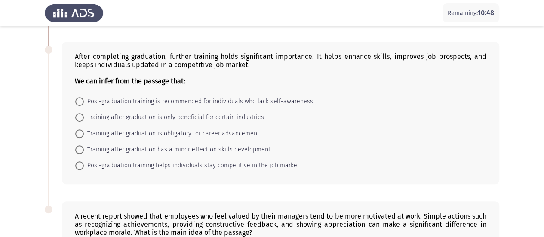
scroll to position [333, 0]
click at [76, 161] on span at bounding box center [79, 165] width 9 height 9
click at [76, 161] on input "Post-graduation training helps individuals stay competitive in the job market" at bounding box center [79, 165] width 9 height 9
radio input "true"
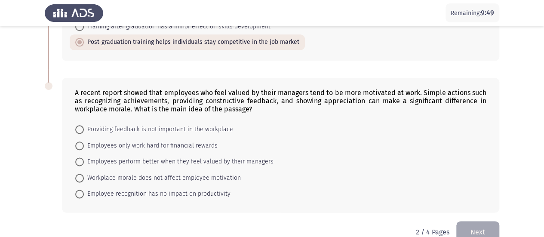
scroll to position [458, 0]
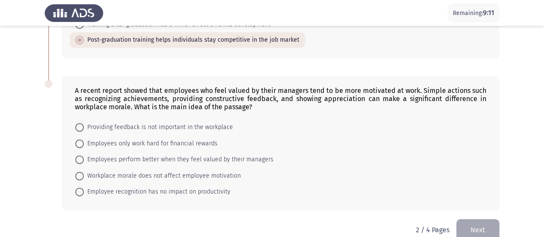
click at [82, 155] on span at bounding box center [79, 159] width 9 height 9
click at [82, 155] on input "Employees perform better when they feel valued by their managers" at bounding box center [79, 159] width 9 height 9
radio input "true"
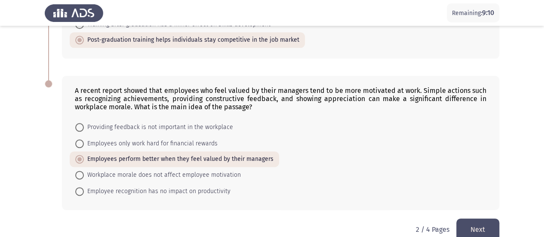
scroll to position [468, 0]
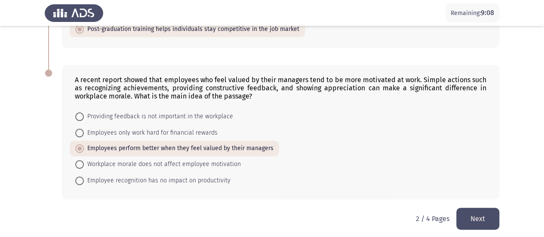
click at [473, 220] on button "Next" at bounding box center [477, 219] width 43 height 22
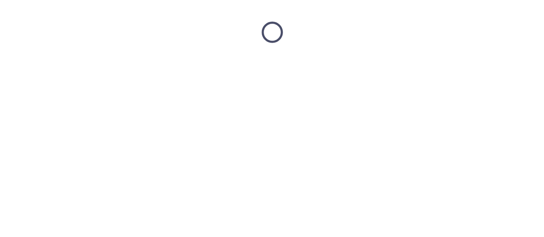
scroll to position [0, 0]
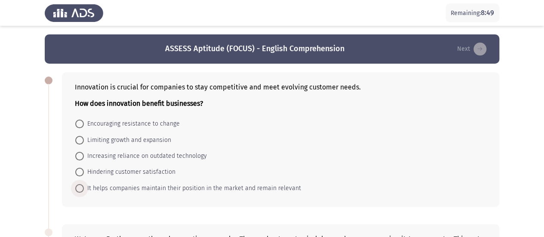
click at [80, 186] on span at bounding box center [79, 188] width 9 height 9
click at [80, 186] on input "It helps companies maintain their position in the market and remain relevant" at bounding box center [79, 188] width 9 height 9
radio input "true"
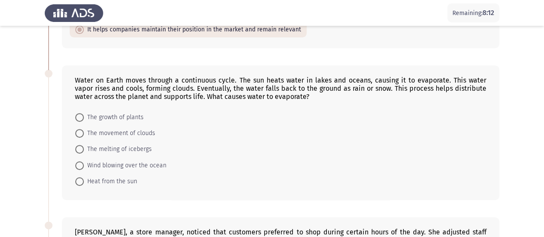
scroll to position [168, 0]
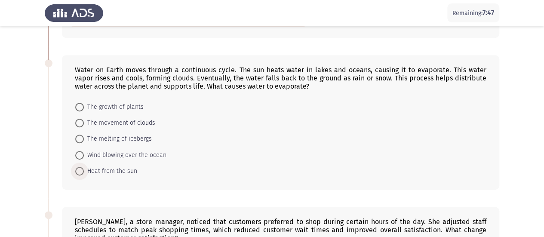
click at [76, 168] on span at bounding box center [79, 171] width 9 height 9
click at [76, 168] on input "Heat from the sun" at bounding box center [79, 171] width 9 height 9
radio input "true"
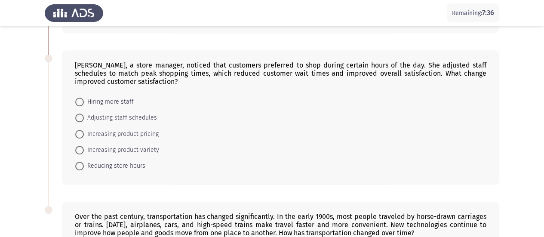
scroll to position [324, 0]
click at [80, 114] on span at bounding box center [79, 118] width 9 height 9
click at [80, 114] on input "Adjusting staff schedules" at bounding box center [79, 118] width 9 height 9
radio input "true"
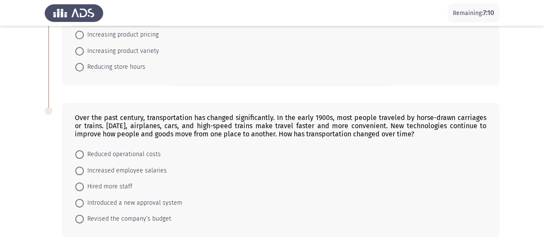
scroll to position [461, 0]
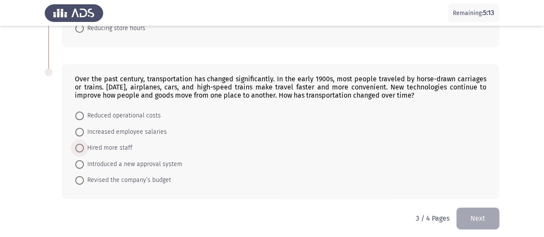
click at [78, 146] on span at bounding box center [79, 148] width 9 height 9
click at [78, 146] on input "Hired more staff" at bounding box center [79, 148] width 9 height 9
radio input "true"
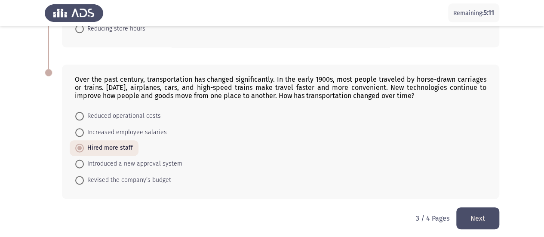
click at [476, 208] on button "Next" at bounding box center [477, 218] width 43 height 22
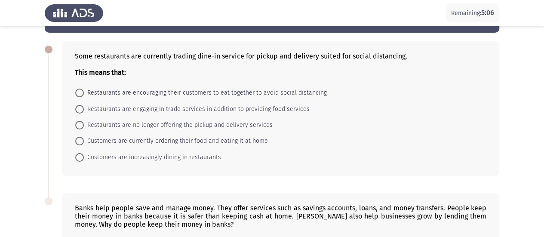
scroll to position [31, 0]
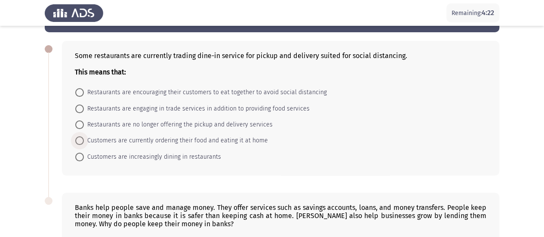
click at [78, 136] on span at bounding box center [79, 140] width 9 height 9
click at [78, 136] on input "Customers are currently ordering their food and eating it at home" at bounding box center [79, 140] width 9 height 9
radio input "true"
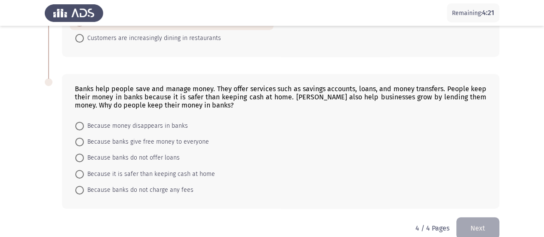
scroll to position [161, 0]
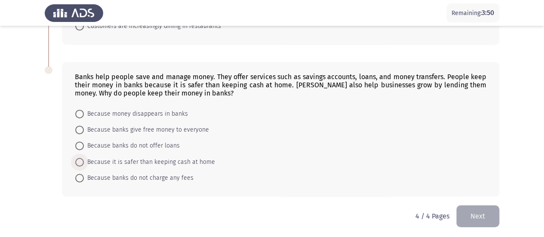
click at [79, 160] on span at bounding box center [79, 162] width 9 height 9
click at [79, 160] on input "Because it is safer than keeping cash at home" at bounding box center [79, 162] width 9 height 9
radio input "true"
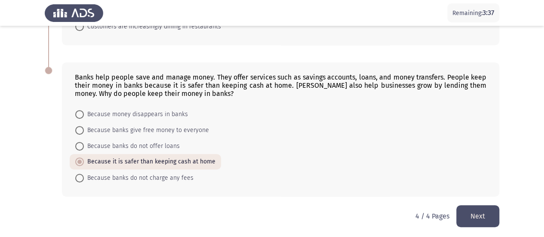
click at [468, 220] on button "Next" at bounding box center [477, 216] width 43 height 22
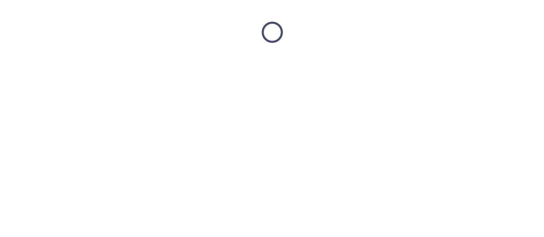
scroll to position [0, 0]
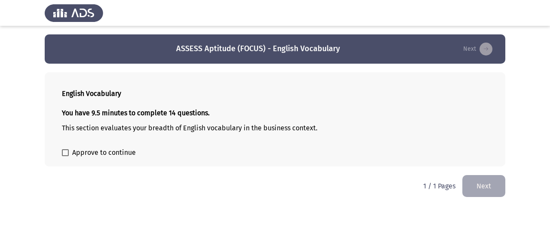
click at [67, 155] on span at bounding box center [65, 152] width 7 height 7
click at [65, 156] on input "Approve to continue" at bounding box center [65, 156] width 0 height 0
checkbox input "true"
click at [479, 183] on button "Next" at bounding box center [483, 186] width 43 height 22
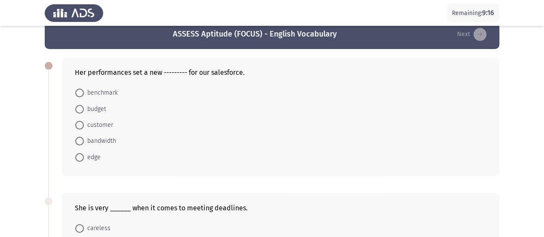
scroll to position [15, 0]
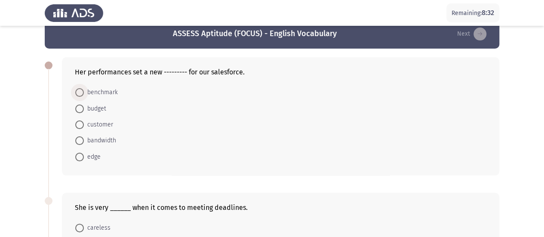
click at [78, 89] on span at bounding box center [79, 92] width 9 height 9
click at [78, 89] on input "benchmark" at bounding box center [79, 92] width 9 height 9
radio input "true"
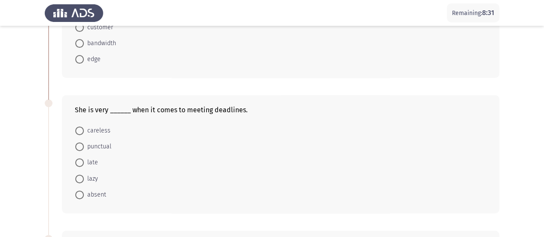
scroll to position [128, 0]
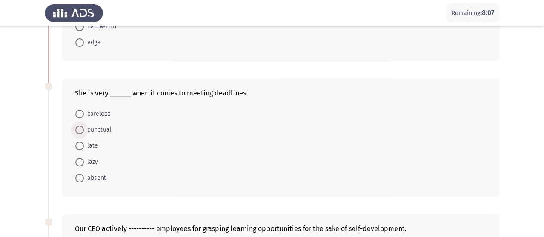
click at [78, 126] on span at bounding box center [79, 129] width 9 height 9
click at [78, 126] on input "punctual" at bounding box center [79, 129] width 9 height 9
radio input "true"
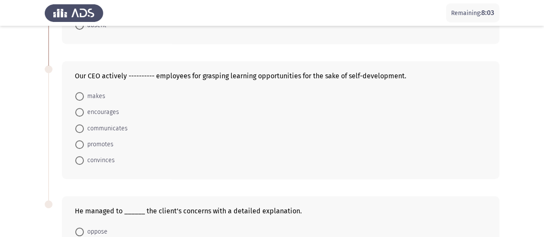
scroll to position [281, 0]
click at [80, 109] on span at bounding box center [79, 111] width 9 height 9
click at [80, 109] on input "encourages" at bounding box center [79, 111] width 9 height 9
radio input "true"
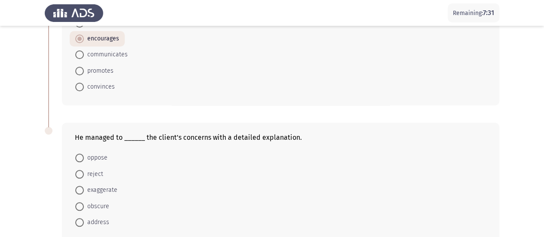
scroll to position [397, 0]
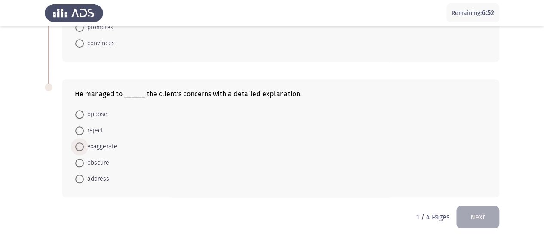
click at [77, 142] on span at bounding box center [79, 146] width 9 height 9
click at [77, 142] on input "exaggerate" at bounding box center [79, 146] width 9 height 9
radio input "true"
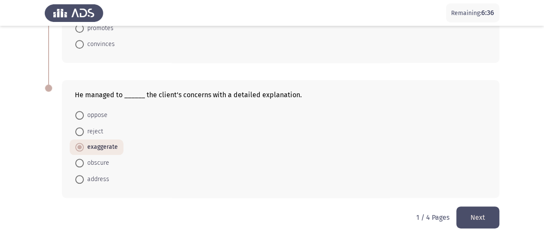
click at [482, 206] on button "Next" at bounding box center [477, 217] width 43 height 22
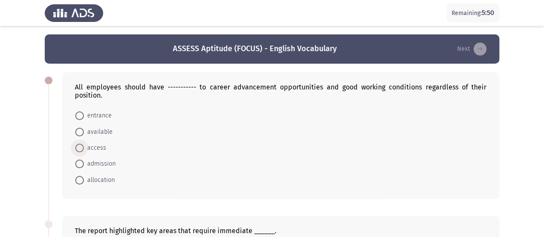
click at [83, 144] on span at bounding box center [79, 148] width 9 height 9
click at [83, 144] on input "access" at bounding box center [79, 148] width 9 height 9
radio input "true"
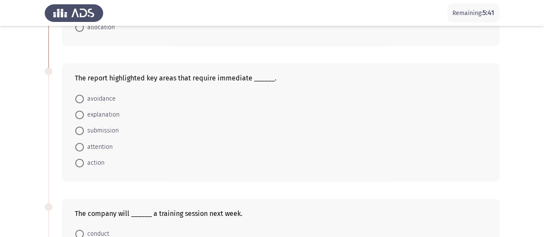
scroll to position [152, 0]
click at [76, 161] on span at bounding box center [79, 162] width 9 height 9
click at [76, 161] on input "action" at bounding box center [79, 162] width 9 height 9
radio input "true"
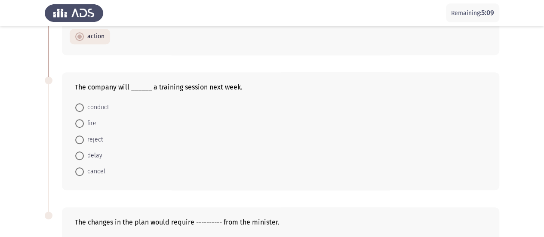
scroll to position [281, 0]
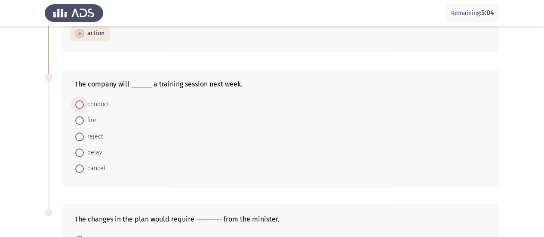
click at [83, 102] on span at bounding box center [79, 104] width 9 height 9
click at [83, 102] on input "conduct" at bounding box center [79, 104] width 9 height 9
radio input "true"
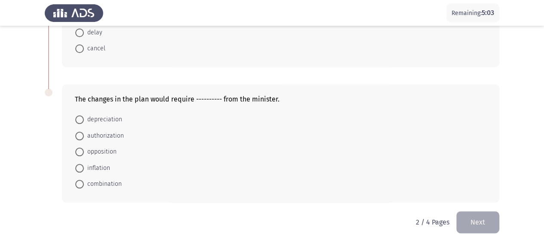
scroll to position [401, 0]
click at [82, 132] on span at bounding box center [79, 135] width 9 height 9
click at [82, 132] on input "authorization" at bounding box center [79, 135] width 9 height 9
radio input "true"
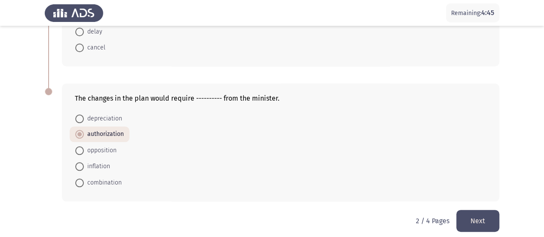
click at [482, 221] on button "Next" at bounding box center [477, 221] width 43 height 22
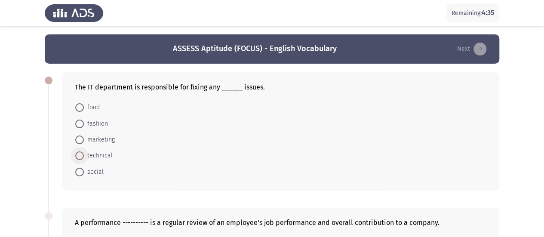
click at [76, 155] on span at bounding box center [79, 155] width 9 height 9
click at [76, 155] on input "technical" at bounding box center [79, 155] width 9 height 9
radio input "true"
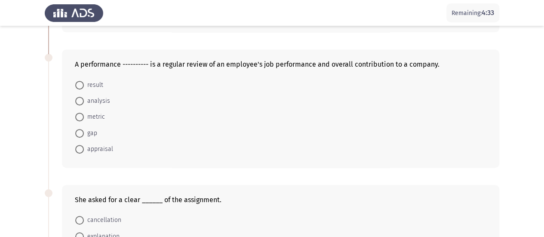
scroll to position [158, 0]
click at [77, 148] on span at bounding box center [79, 148] width 9 height 9
click at [77, 148] on input "appraisal" at bounding box center [79, 148] width 9 height 9
radio input "true"
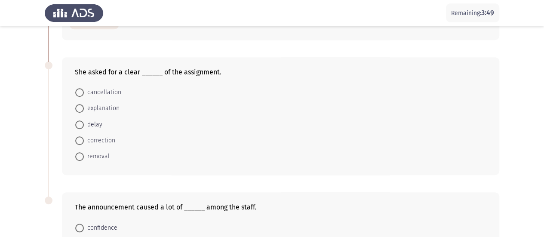
scroll to position [285, 0]
click at [81, 136] on span at bounding box center [79, 140] width 9 height 9
click at [81, 136] on input "correction" at bounding box center [79, 140] width 9 height 9
radio input "true"
click at [76, 104] on span at bounding box center [79, 108] width 9 height 9
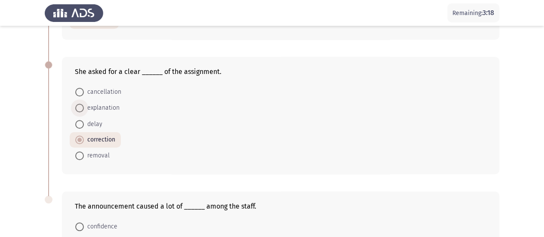
click at [76, 104] on input "explanation" at bounding box center [79, 108] width 9 height 9
radio input "true"
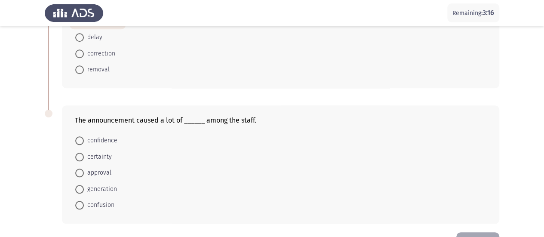
scroll to position [397, 0]
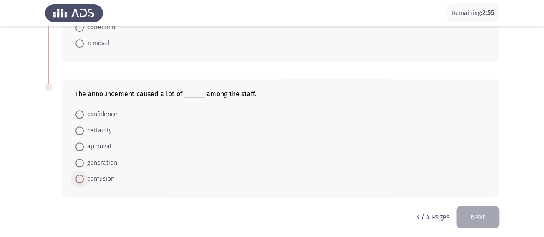
click at [80, 179] on span at bounding box center [79, 178] width 9 height 9
click at [80, 179] on input "confusion" at bounding box center [79, 178] width 9 height 9
radio input "true"
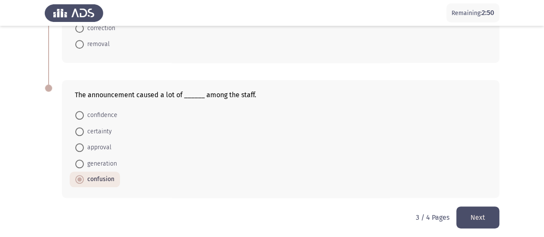
click at [463, 217] on button "Next" at bounding box center [477, 217] width 43 height 22
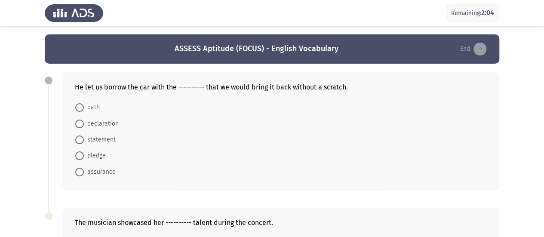
click at [74, 171] on mat-radio-button "assurance" at bounding box center [96, 171] width 52 height 16
click at [78, 170] on span at bounding box center [79, 172] width 9 height 9
click at [78, 170] on input "assurance" at bounding box center [79, 172] width 9 height 9
radio input "true"
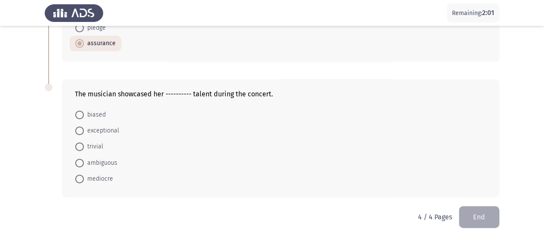
scroll to position [128, 0]
click at [79, 129] on span at bounding box center [79, 130] width 9 height 9
click at [79, 129] on input "exceptional" at bounding box center [79, 130] width 9 height 9
radio input "true"
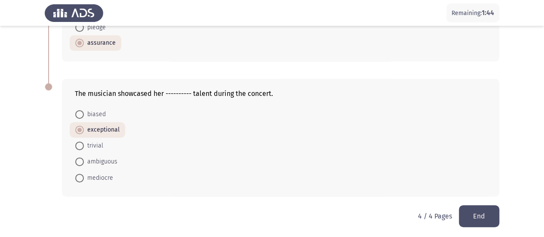
click at [472, 205] on button "End" at bounding box center [478, 216] width 40 height 22
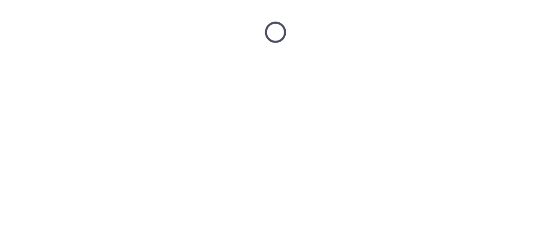
scroll to position [0, 0]
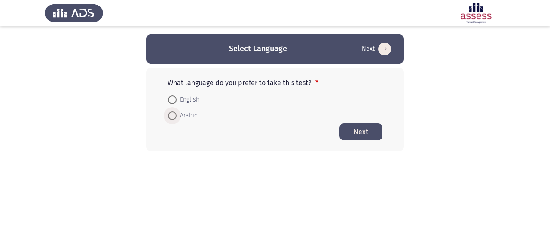
click at [170, 117] on span at bounding box center [172, 115] width 9 height 9
click at [170, 117] on input "Arabic" at bounding box center [172, 115] width 9 height 9
radio input "true"
click at [373, 128] on button "Next" at bounding box center [360, 131] width 43 height 17
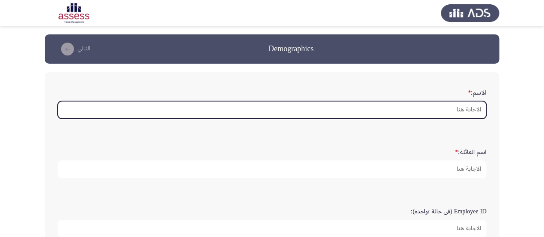
click at [440, 106] on input "الاسم: *" at bounding box center [272, 110] width 428 height 18
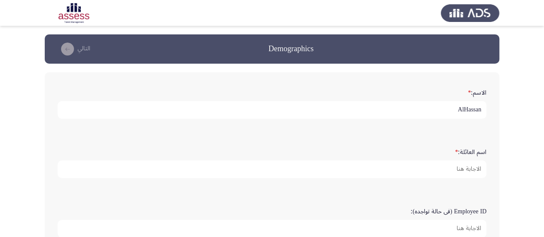
type input "AlHassan"
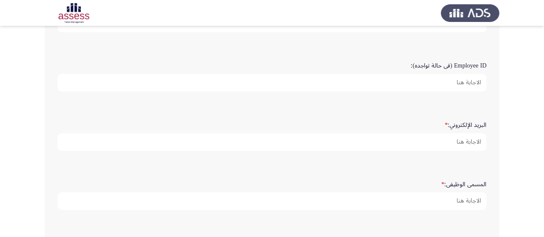
scroll to position [147, 0]
type input "AlMihdhar"
click at [433, 84] on input "Employee ID (فى حالة تواجده):" at bounding box center [272, 82] width 428 height 18
type input "19690"
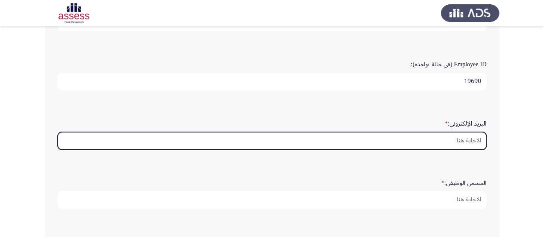
click at [452, 134] on input "البريد الإلكتروني: *" at bounding box center [272, 141] width 428 height 18
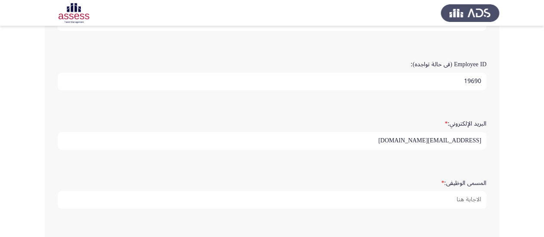
type input "[EMAIL_ADDRESS][DOMAIN_NAME]"
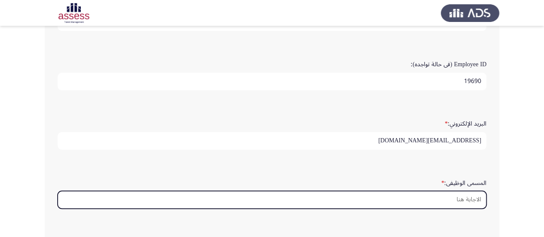
click at [461, 198] on input "المسمى الوظيفى: *" at bounding box center [272, 200] width 428 height 18
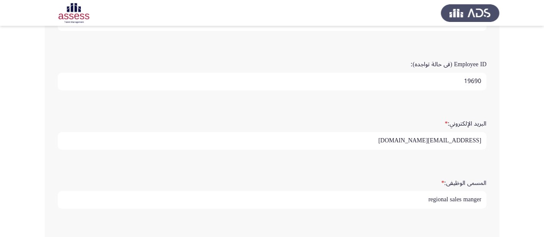
scroll to position [3, 0]
type input "regional sales manger"
click at [454, 152] on div "البريد الإلكتروني: * hassan.almihdhar@naqel.com.sa" at bounding box center [271, 133] width 437 height 42
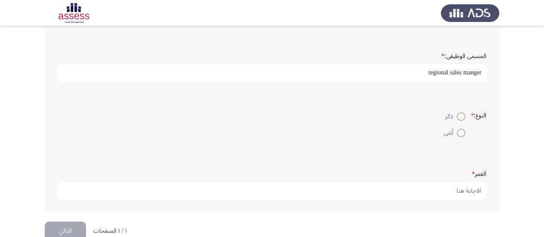
scroll to position [290, 0]
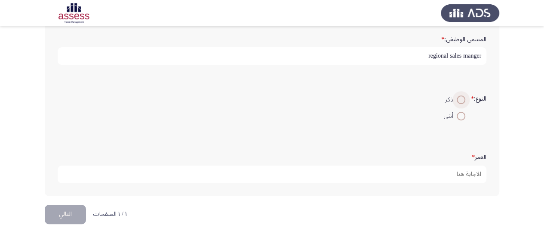
click at [460, 95] on span at bounding box center [460, 99] width 9 height 9
click at [460, 95] on input "ذكر" at bounding box center [460, 99] width 9 height 9
radio input "true"
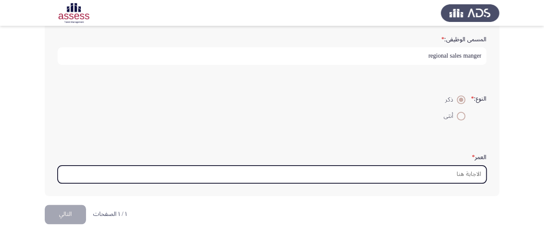
click at [296, 175] on input "العمر *" at bounding box center [272, 174] width 428 height 18
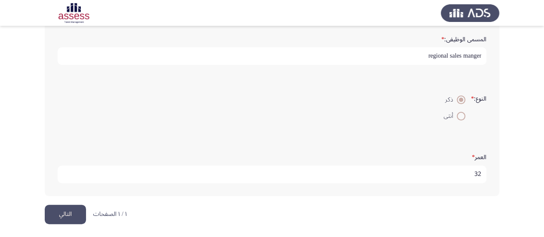
type input "32"
click at [48, 219] on button "التالي" at bounding box center [65, 214] width 41 height 19
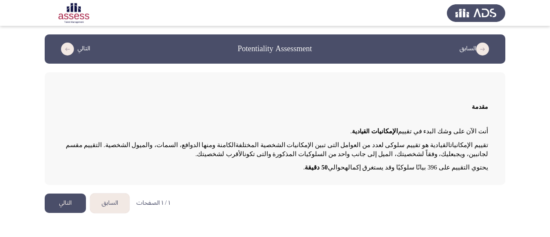
click at [72, 193] on html "السابق Potentiality Assessment التالي مقدمة أنت الآن على وشك البدء في تقييم الإ…" at bounding box center [275, 110] width 550 height 221
click at [65, 201] on button "التالي" at bounding box center [65, 202] width 41 height 19
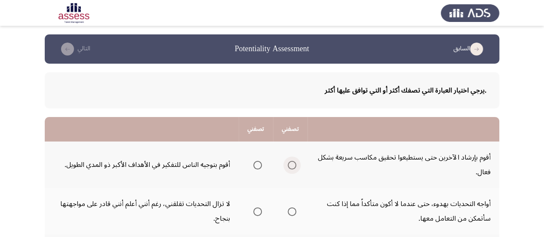
click at [290, 168] on span "Select an option" at bounding box center [291, 165] width 9 height 9
click at [290, 168] on input "Select an option" at bounding box center [291, 165] width 9 height 9
click at [252, 164] on label "Select an option" at bounding box center [256, 165] width 12 height 9
click at [253, 164] on input "Select an option" at bounding box center [257, 165] width 9 height 9
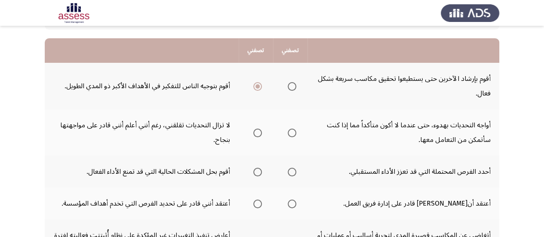
scroll to position [79, 0]
click at [293, 131] on span "Select an option" at bounding box center [291, 132] width 9 height 9
click at [293, 131] on input "Select an option" at bounding box center [291, 132] width 9 height 9
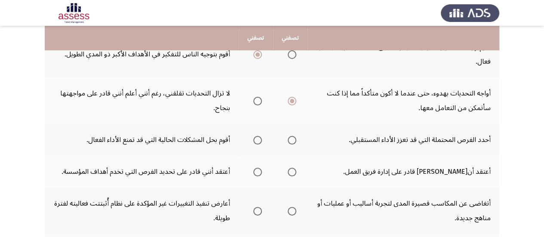
scroll to position [111, 0]
click at [251, 141] on label "Select an option" at bounding box center [256, 139] width 12 height 9
click at [253, 141] on input "Select an option" at bounding box center [257, 139] width 9 height 9
click at [296, 174] on th at bounding box center [290, 171] width 34 height 32
click at [294, 173] on span "Select an option" at bounding box center [291, 171] width 9 height 9
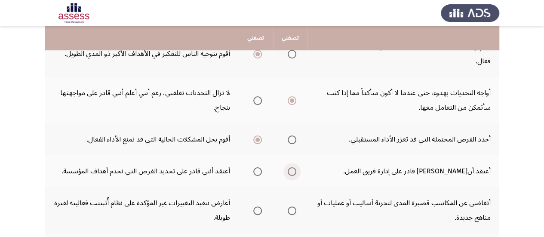
click at [294, 173] on input "Select an option" at bounding box center [291, 171] width 9 height 9
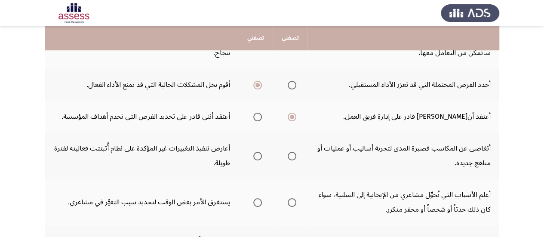
scroll to position [166, 0]
click at [295, 154] on span "Select an option" at bounding box center [291, 155] width 9 height 9
click at [295, 154] on input "Select an option" at bounding box center [291, 155] width 9 height 9
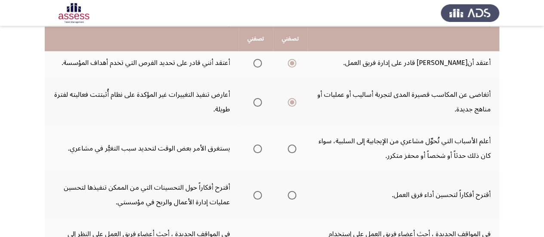
scroll to position [220, 0]
click at [287, 151] on span "Select an option" at bounding box center [291, 148] width 9 height 9
click at [287, 151] on input "Select an option" at bounding box center [291, 148] width 9 height 9
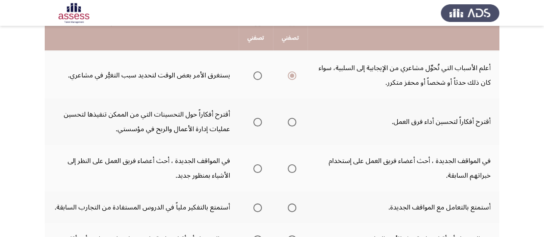
scroll to position [293, 0]
click at [258, 122] on span "Select an option" at bounding box center [257, 121] width 9 height 9
click at [258, 122] on input "Select an option" at bounding box center [257, 121] width 9 height 9
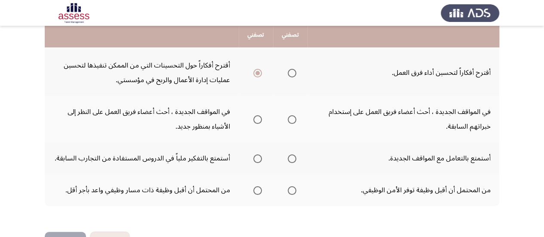
scroll to position [342, 0]
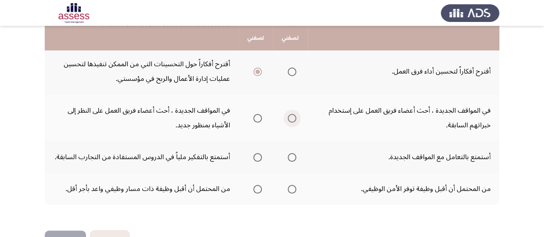
click at [292, 121] on span "Select an option" at bounding box center [291, 118] width 9 height 9
click at [292, 121] on input "Select an option" at bounding box center [291, 118] width 9 height 9
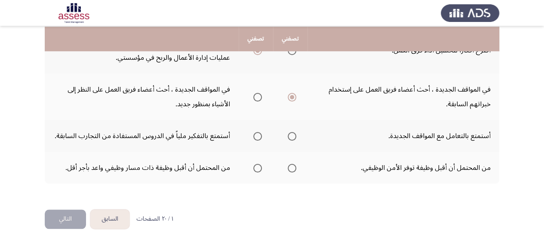
scroll to position [365, 0]
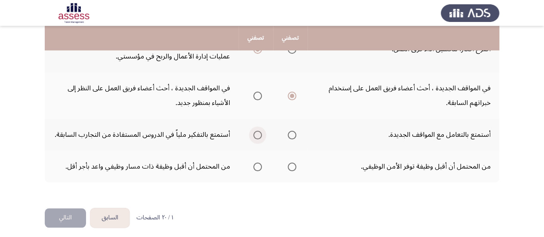
click at [258, 134] on span "Select an option" at bounding box center [257, 135] width 9 height 9
click at [258, 134] on input "Select an option" at bounding box center [257, 135] width 9 height 9
click at [289, 134] on span "Select an option" at bounding box center [291, 135] width 9 height 9
click at [289, 134] on input "Select an option" at bounding box center [291, 135] width 9 height 9
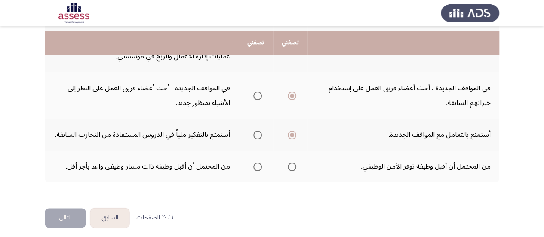
scroll to position [370, 0]
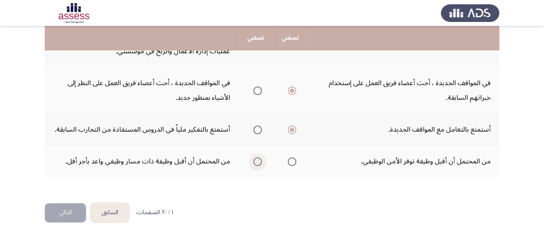
click at [252, 159] on label "Select an option" at bounding box center [256, 161] width 12 height 9
click at [253, 159] on input "Select an option" at bounding box center [257, 161] width 9 height 9
click at [52, 217] on button "التالي" at bounding box center [65, 212] width 41 height 19
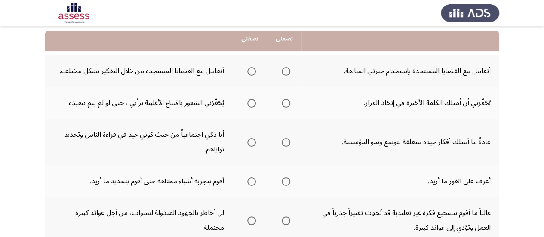
scroll to position [88, 0]
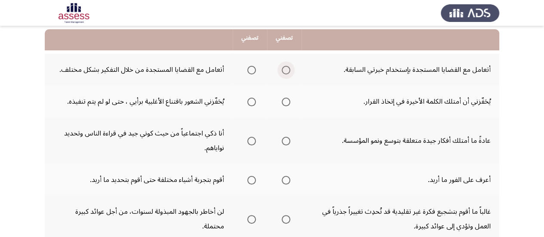
click at [284, 70] on span "Select an option" at bounding box center [285, 70] width 9 height 9
click at [284, 70] on input "Select an option" at bounding box center [285, 70] width 9 height 9
click at [284, 102] on span "Select an option" at bounding box center [285, 102] width 9 height 9
click at [284, 102] on input "Select an option" at bounding box center [285, 102] width 9 height 9
click at [252, 139] on span "Select an option" at bounding box center [251, 141] width 9 height 9
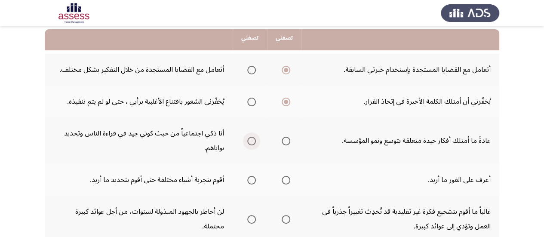
click at [252, 139] on input "Select an option" at bounding box center [251, 141] width 9 height 9
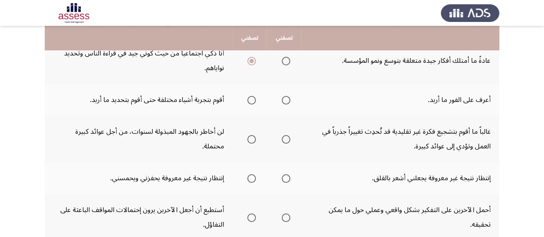
scroll to position [168, 0]
click at [280, 100] on label "Select an option" at bounding box center [284, 99] width 12 height 9
click at [281, 100] on input "Select an option" at bounding box center [285, 99] width 9 height 9
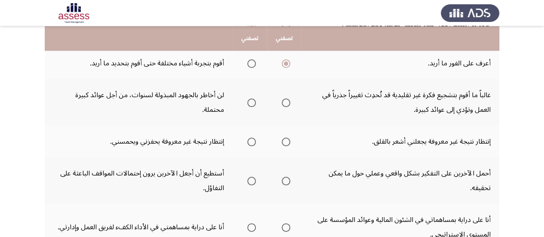
scroll to position [205, 0]
click at [288, 101] on span "Select an option" at bounding box center [285, 102] width 9 height 9
click at [288, 101] on input "Select an option" at bounding box center [285, 102] width 9 height 9
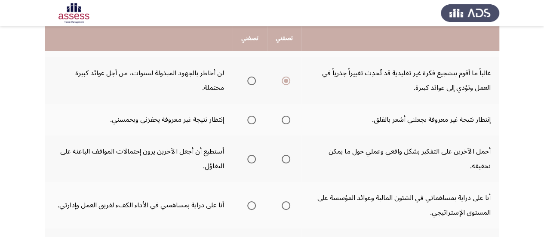
scroll to position [229, 0]
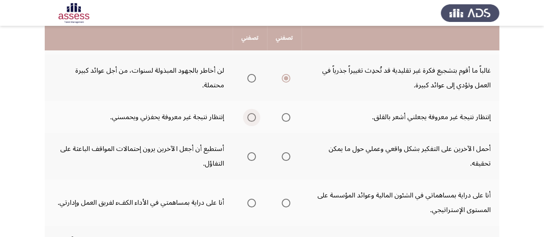
click at [247, 115] on span "Select an option" at bounding box center [251, 117] width 9 height 9
click at [247, 115] on input "Select an option" at bounding box center [251, 117] width 9 height 9
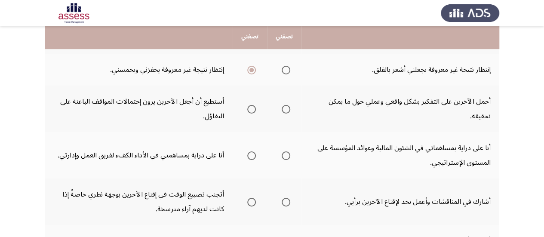
scroll to position [275, 0]
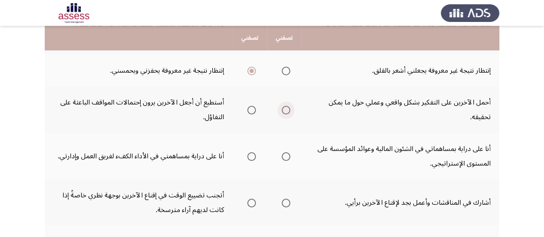
click at [286, 110] on span "Select an option" at bounding box center [285, 110] width 9 height 9
click at [286, 110] on input "Select an option" at bounding box center [285, 110] width 9 height 9
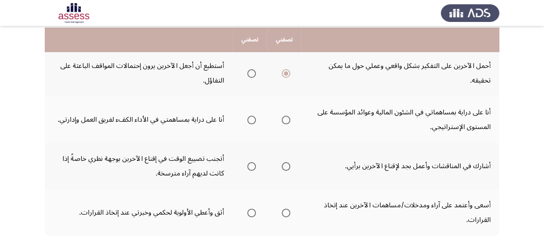
scroll to position [315, 0]
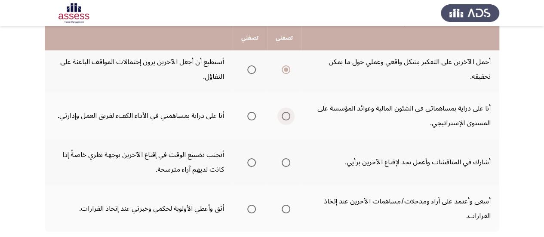
click at [285, 116] on span "Select an option" at bounding box center [285, 116] width 9 height 9
click at [285, 116] on input "Select an option" at bounding box center [285, 116] width 9 height 9
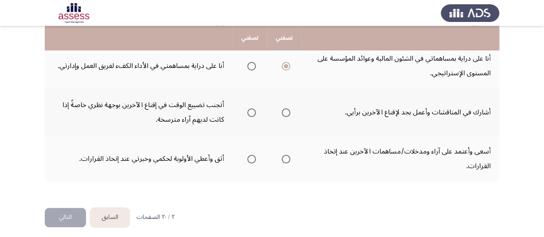
scroll to position [366, 0]
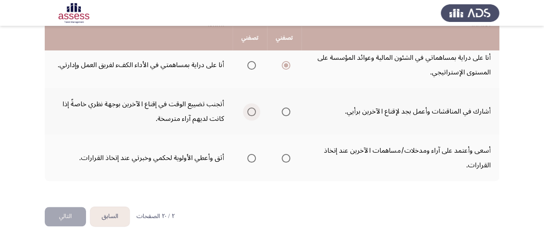
click at [249, 110] on span "Select an option" at bounding box center [251, 111] width 9 height 9
click at [249, 110] on input "Select an option" at bounding box center [251, 111] width 9 height 9
click at [282, 156] on span "Select an option" at bounding box center [285, 158] width 9 height 9
click at [282, 156] on input "Select an option" at bounding box center [285, 158] width 9 height 9
click at [62, 210] on button "التالي" at bounding box center [65, 216] width 41 height 19
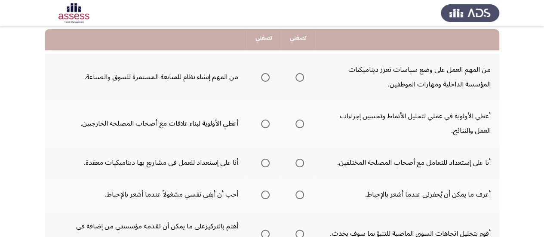
scroll to position [88, 0]
click at [301, 78] on span "Select an option" at bounding box center [299, 77] width 9 height 9
click at [301, 78] on input "Select an option" at bounding box center [299, 77] width 9 height 9
click at [299, 120] on span "Select an option" at bounding box center [299, 123] width 9 height 9
click at [299, 120] on input "Select an option" at bounding box center [299, 123] width 9 height 9
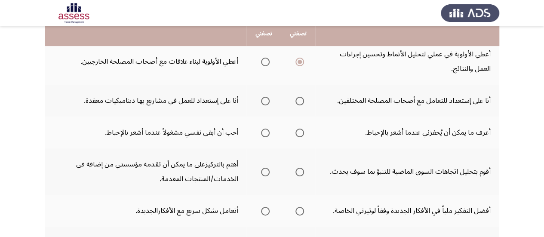
scroll to position [153, 0]
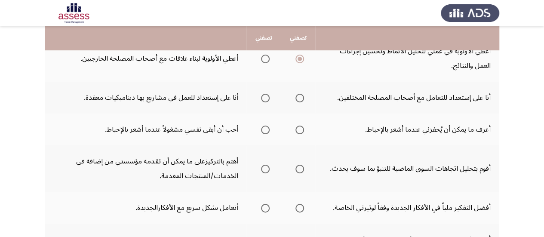
click at [267, 103] on mat-radio-group "Select an option" at bounding box center [263, 97] width 12 height 15
click at [264, 100] on span "Select an option" at bounding box center [265, 98] width 9 height 9
click at [264, 100] on input "Select an option" at bounding box center [265, 98] width 9 height 9
click at [302, 132] on span "Select an option" at bounding box center [299, 129] width 9 height 9
click at [302, 132] on input "Select an option" at bounding box center [299, 129] width 9 height 9
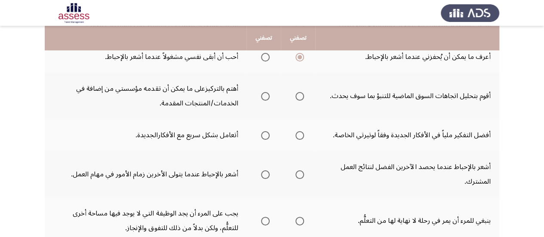
scroll to position [226, 0]
click at [296, 93] on span "Select an option" at bounding box center [299, 96] width 9 height 9
click at [296, 93] on input "Select an option" at bounding box center [299, 96] width 9 height 9
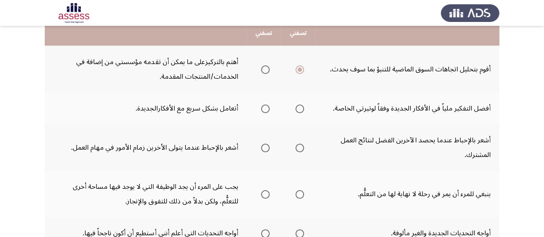
scroll to position [253, 0]
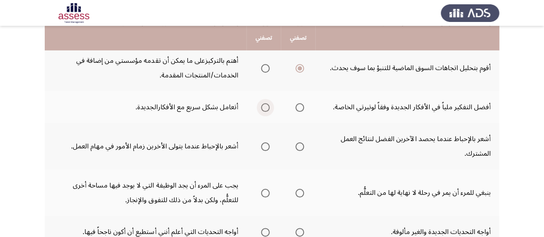
click at [269, 106] on span "Select an option" at bounding box center [265, 107] width 9 height 9
click at [269, 106] on input "Select an option" at bounding box center [265, 107] width 9 height 9
click at [296, 147] on span "Select an option" at bounding box center [299, 146] width 9 height 9
click at [296, 147] on input "Select an option" at bounding box center [299, 146] width 9 height 9
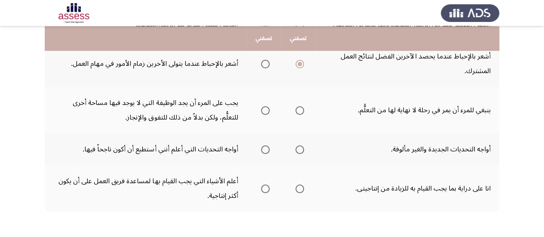
scroll to position [336, 0]
click at [300, 111] on span "Select an option" at bounding box center [299, 110] width 9 height 9
click at [300, 111] on input "Select an option" at bounding box center [299, 110] width 9 height 9
click at [299, 151] on span "Select an option" at bounding box center [299, 149] width 9 height 9
click at [299, 151] on input "Select an option" at bounding box center [299, 149] width 9 height 9
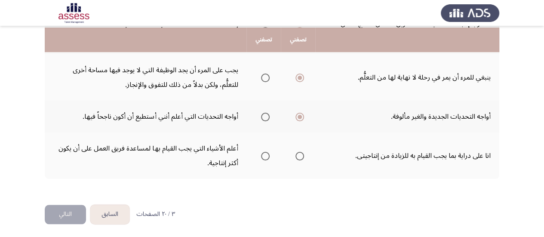
scroll to position [370, 0]
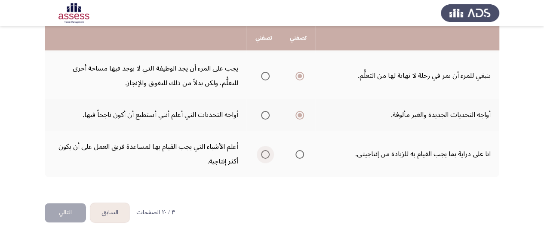
click at [262, 155] on span "Select an option" at bounding box center [265, 154] width 9 height 9
click at [262, 155] on input "Select an option" at bounding box center [265, 154] width 9 height 9
click at [60, 214] on button "التالي" at bounding box center [65, 212] width 41 height 19
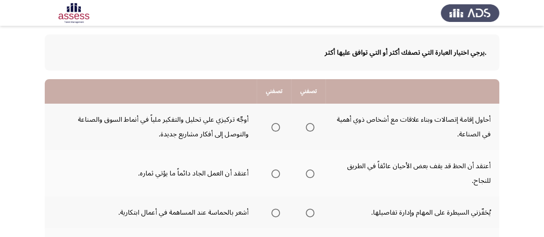
scroll to position [40, 0]
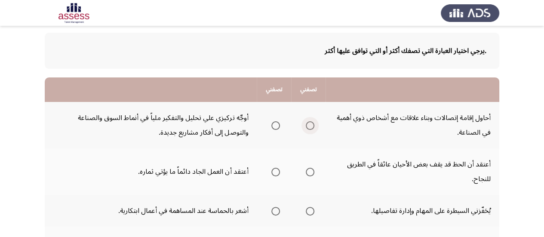
click at [309, 129] on span "Select an option" at bounding box center [309, 125] width 9 height 9
click at [309, 129] on input "Select an option" at bounding box center [309, 125] width 9 height 9
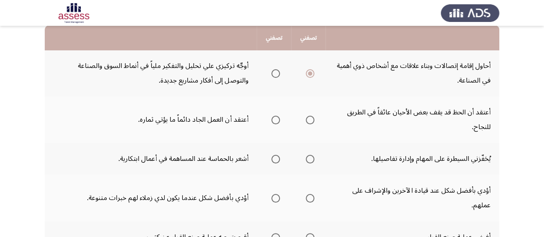
scroll to position [92, 0]
click at [275, 117] on span "Select an option" at bounding box center [275, 119] width 9 height 9
click at [275, 117] on input "Select an option" at bounding box center [275, 119] width 9 height 9
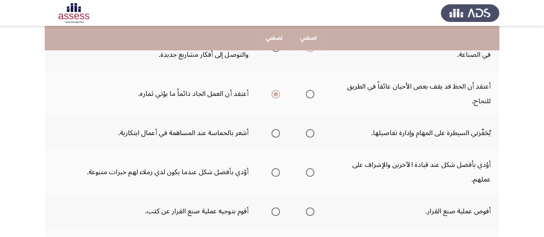
scroll to position [118, 0]
click at [272, 132] on span "Select an option" at bounding box center [275, 132] width 9 height 9
click at [272, 132] on input "Select an option" at bounding box center [275, 132] width 9 height 9
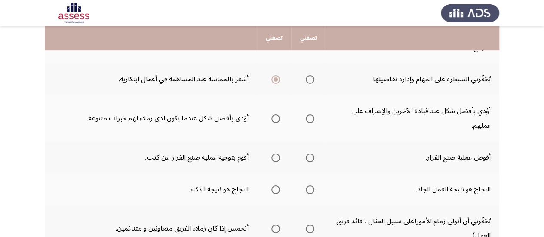
scroll to position [173, 0]
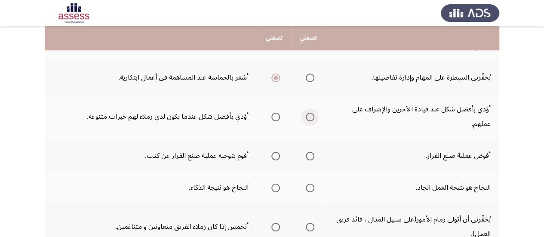
click at [311, 115] on span "Select an option" at bounding box center [309, 117] width 9 height 9
click at [311, 115] on input "Select an option" at bounding box center [309, 117] width 9 height 9
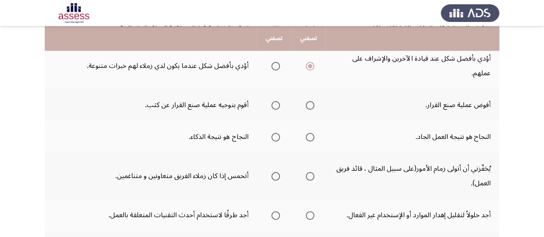
scroll to position [224, 0]
click at [275, 101] on span "Select an option" at bounding box center [275, 104] width 9 height 9
click at [275, 101] on input "Select an option" at bounding box center [275, 104] width 9 height 9
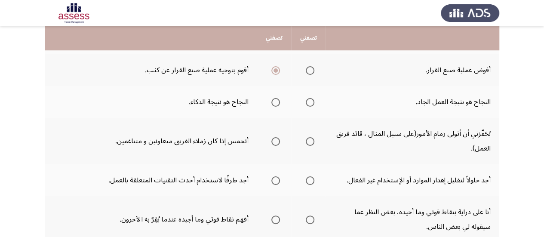
scroll to position [260, 0]
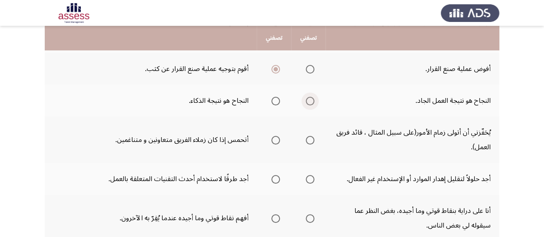
click at [309, 103] on span "Select an option" at bounding box center [309, 101] width 9 height 9
click at [309, 103] on input "Select an option" at bounding box center [309, 101] width 9 height 9
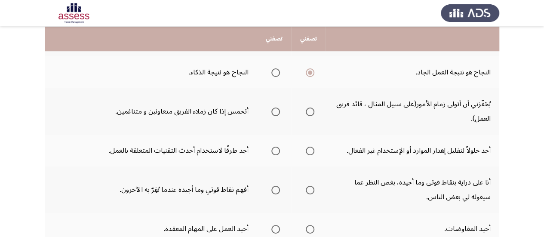
scroll to position [289, 0]
click at [268, 112] on label "Select an option" at bounding box center [274, 111] width 12 height 9
click at [271, 112] on input "Select an option" at bounding box center [275, 111] width 9 height 9
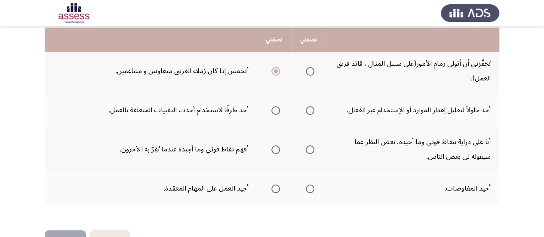
scroll to position [330, 0]
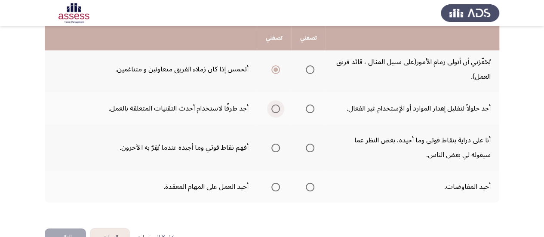
click at [278, 108] on span "Select an option" at bounding box center [275, 108] width 9 height 9
click at [278, 108] on input "Select an option" at bounding box center [275, 108] width 9 height 9
click at [307, 109] on span "Select an option" at bounding box center [309, 108] width 9 height 9
click at [307, 109] on input "Select an option" at bounding box center [309, 108] width 9 height 9
click at [312, 148] on span "Select an option" at bounding box center [309, 148] width 9 height 9
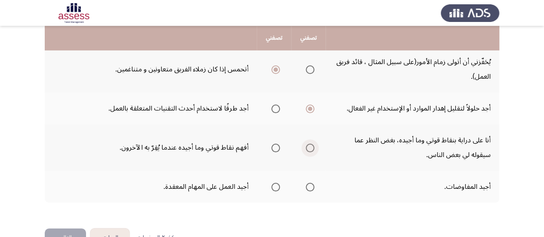
click at [312, 148] on input "Select an option" at bounding box center [309, 148] width 9 height 9
click at [308, 185] on span "Select an option" at bounding box center [309, 187] width 9 height 9
click at [308, 185] on input "Select an option" at bounding box center [309, 187] width 9 height 9
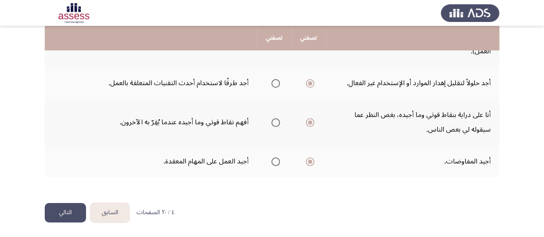
click at [63, 208] on button "التالي" at bounding box center [65, 212] width 41 height 19
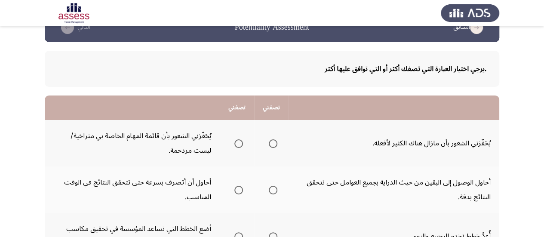
scroll to position [41, 0]
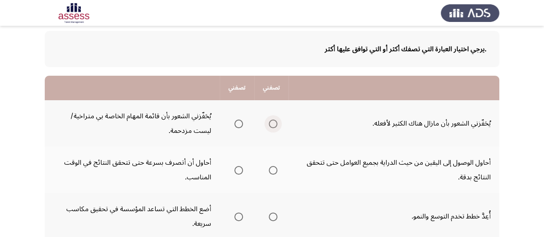
click at [272, 123] on span "Select an option" at bounding box center [273, 123] width 9 height 9
click at [272, 123] on input "Select an option" at bounding box center [273, 123] width 9 height 9
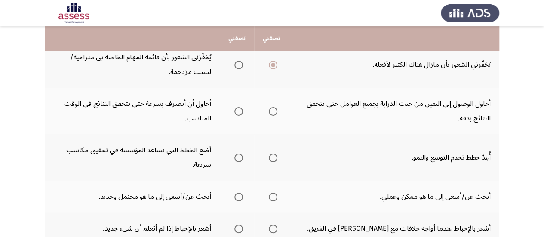
scroll to position [101, 0]
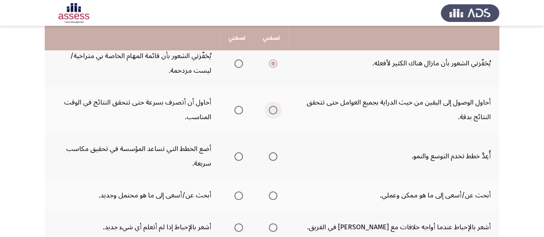
click at [276, 107] on span "Select an option" at bounding box center [273, 110] width 9 height 9
click at [276, 107] on input "Select an option" at bounding box center [273, 110] width 9 height 9
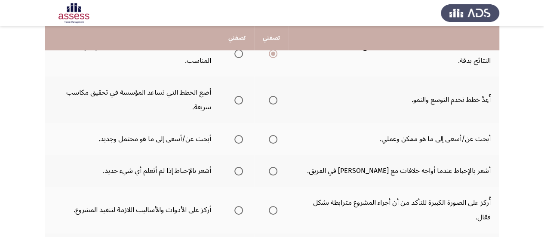
scroll to position [158, 0]
click at [271, 103] on span "Select an option" at bounding box center [273, 99] width 9 height 9
click at [271, 103] on input "Select an option" at bounding box center [273, 99] width 9 height 9
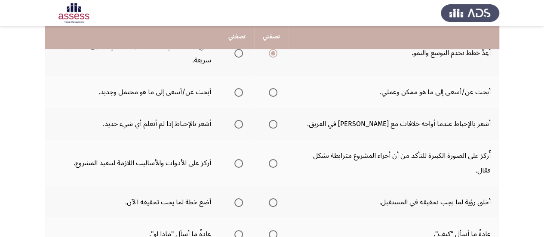
scroll to position [205, 0]
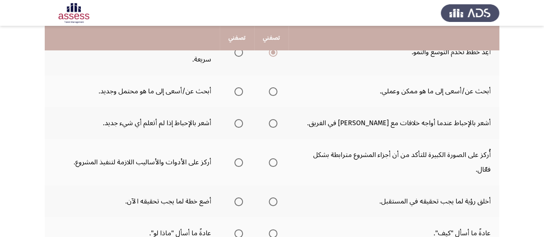
click at [274, 99] on th at bounding box center [271, 91] width 34 height 32
click at [271, 93] on span "Select an option" at bounding box center [273, 91] width 9 height 9
click at [271, 93] on input "Select an option" at bounding box center [273, 91] width 9 height 9
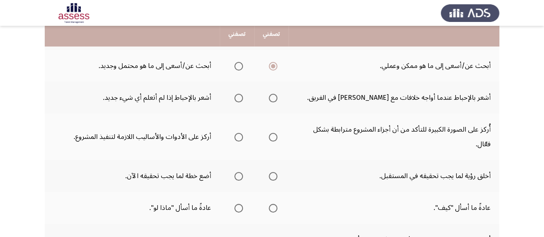
scroll to position [232, 0]
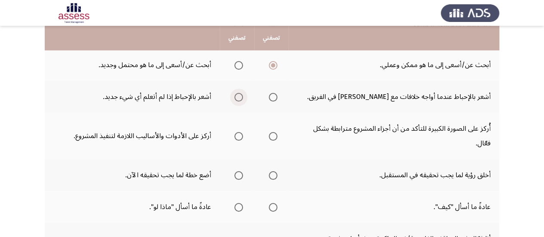
click at [238, 96] on span "Select an option" at bounding box center [238, 97] width 9 height 9
click at [238, 96] on input "Select an option" at bounding box center [238, 97] width 9 height 9
click at [272, 132] on span "Select an option" at bounding box center [273, 136] width 9 height 9
click at [272, 132] on input "Select an option" at bounding box center [273, 136] width 9 height 9
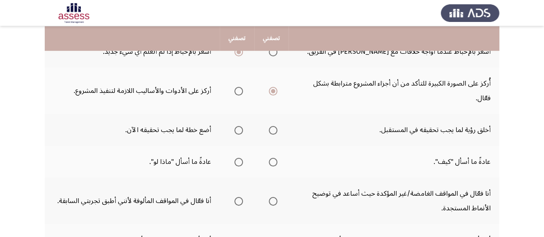
scroll to position [277, 0]
click at [235, 125] on span "Select an option" at bounding box center [238, 129] width 9 height 9
click at [235, 125] on input "Select an option" at bounding box center [238, 129] width 9 height 9
click at [272, 157] on span "Select an option" at bounding box center [273, 161] width 9 height 9
click at [272, 157] on input "Select an option" at bounding box center [273, 161] width 9 height 9
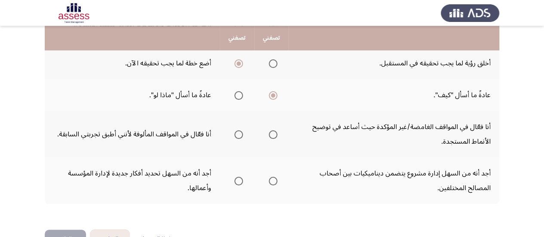
scroll to position [344, 0]
click at [272, 129] on span "Select an option" at bounding box center [273, 133] width 9 height 9
click at [272, 129] on input "Select an option" at bounding box center [273, 133] width 9 height 9
click at [271, 176] on span "Select an option" at bounding box center [273, 180] width 9 height 9
click at [271, 176] on input "Select an option" at bounding box center [273, 180] width 9 height 9
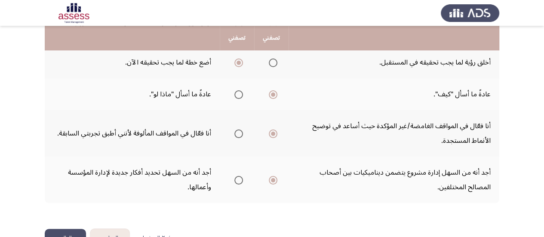
click at [64, 229] on button "التالي" at bounding box center [65, 238] width 41 height 19
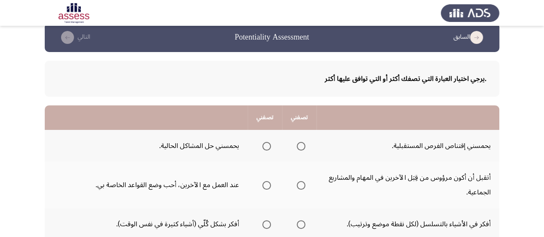
scroll to position [12, 0]
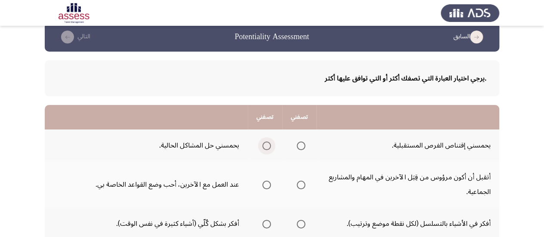
click at [261, 145] on label "Select an option" at bounding box center [265, 145] width 12 height 9
click at [262, 145] on input "Select an option" at bounding box center [266, 145] width 9 height 9
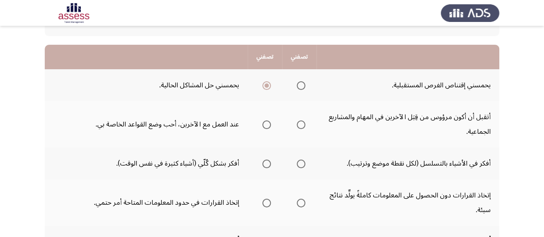
scroll to position [73, 0]
click at [301, 124] on span "Select an option" at bounding box center [301, 124] width 0 height 0
click at [300, 124] on input "Select an option" at bounding box center [300, 124] width 9 height 9
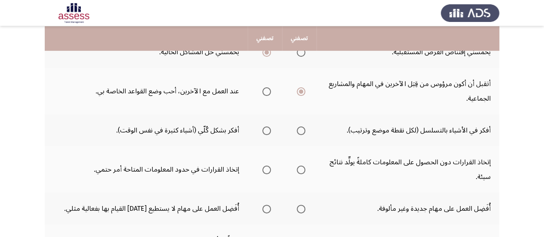
scroll to position [106, 0]
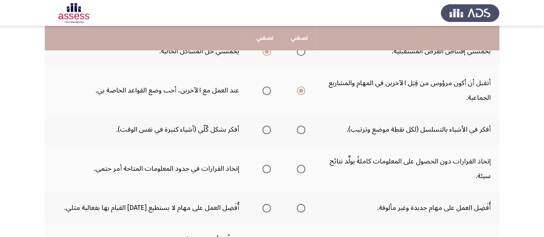
click at [298, 125] on mat-radio-button "Select an option" at bounding box center [299, 129] width 12 height 9
click at [299, 128] on span "Select an option" at bounding box center [300, 129] width 9 height 9
click at [299, 128] on input "Select an option" at bounding box center [300, 129] width 9 height 9
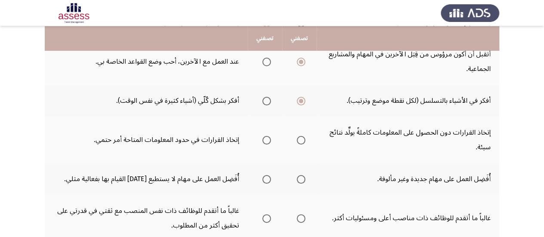
scroll to position [136, 0]
click at [269, 137] on span "Select an option" at bounding box center [266, 139] width 9 height 9
click at [269, 137] on input "Select an option" at bounding box center [266, 139] width 9 height 9
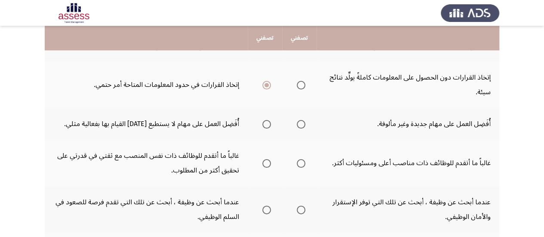
scroll to position [191, 0]
click at [265, 123] on span "Select an option" at bounding box center [266, 123] width 9 height 9
click at [265, 123] on input "Select an option" at bounding box center [266, 123] width 9 height 9
click at [302, 125] on span "Select an option" at bounding box center [300, 123] width 9 height 9
click at [302, 125] on input "Select an option" at bounding box center [300, 123] width 9 height 9
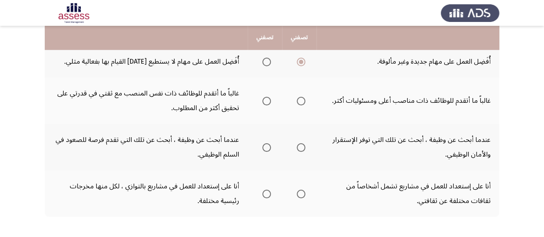
scroll to position [253, 0]
click at [303, 98] on span "Select an option" at bounding box center [300, 100] width 9 height 9
click at [303, 98] on input "Select an option" at bounding box center [300, 100] width 9 height 9
click at [261, 145] on label "Select an option" at bounding box center [265, 146] width 12 height 9
click at [262, 145] on input "Select an option" at bounding box center [266, 146] width 9 height 9
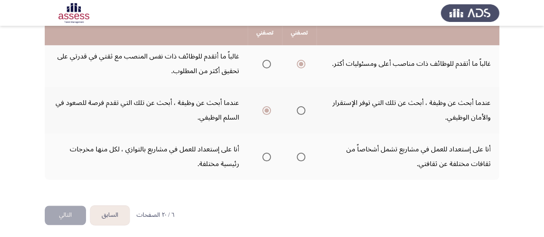
scroll to position [292, 0]
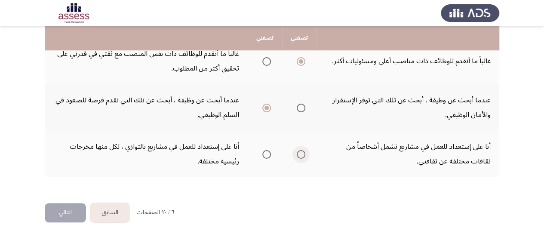
click at [300, 152] on span "Select an option" at bounding box center [300, 154] width 9 height 9
click at [300, 152] on input "Select an option" at bounding box center [300, 154] width 9 height 9
click at [67, 213] on button "التالي" at bounding box center [65, 212] width 41 height 19
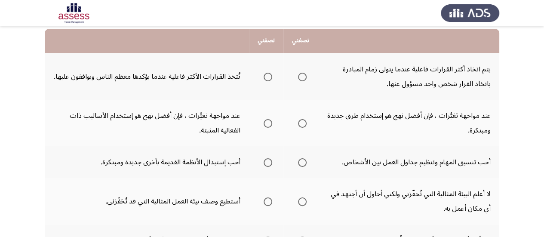
scroll to position [91, 0]
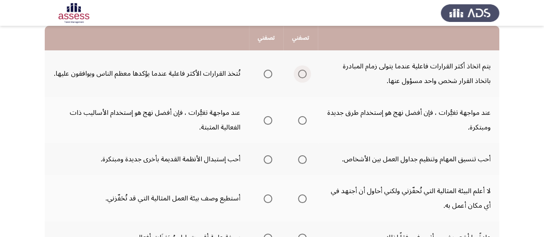
click at [300, 74] on span "Select an option" at bounding box center [302, 74] width 9 height 9
click at [300, 74] on input "Select an option" at bounding box center [302, 74] width 9 height 9
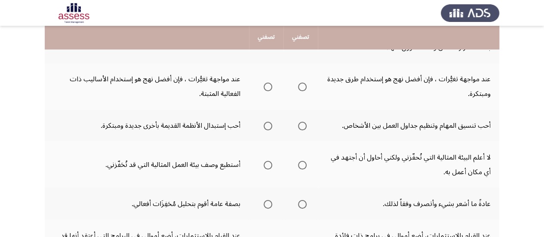
scroll to position [125, 0]
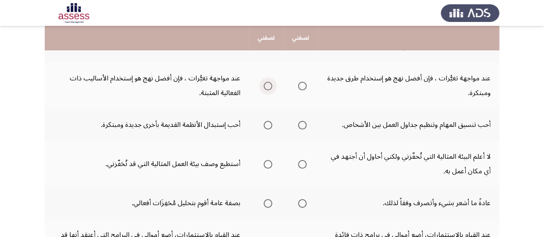
click at [264, 87] on span "Select an option" at bounding box center [267, 86] width 9 height 9
click at [264, 87] on input "Select an option" at bounding box center [267, 86] width 9 height 9
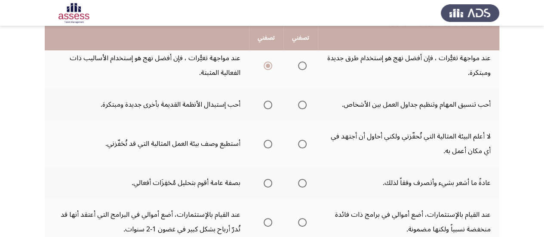
scroll to position [146, 0]
click at [263, 103] on span "Select an option" at bounding box center [267, 104] width 9 height 9
click at [263, 103] on input "Select an option" at bounding box center [267, 104] width 9 height 9
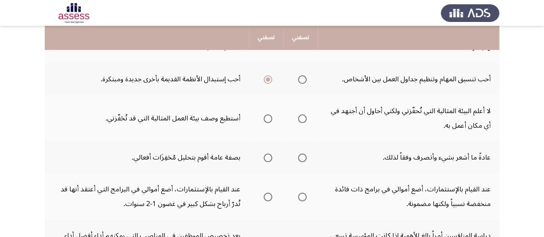
scroll to position [173, 0]
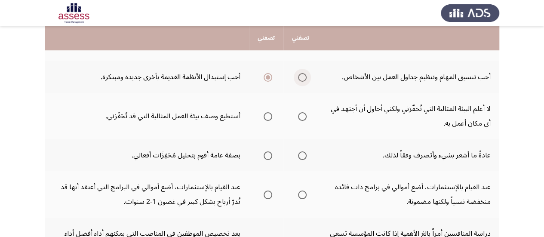
click at [299, 77] on span "Select an option" at bounding box center [302, 77] width 9 height 9
click at [299, 77] on input "Select an option" at bounding box center [302, 77] width 9 height 9
click at [299, 118] on span "Select an option" at bounding box center [302, 116] width 9 height 9
click at [299, 118] on input "Select an option" at bounding box center [302, 116] width 9 height 9
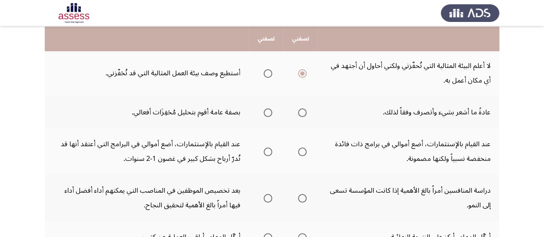
scroll to position [217, 0]
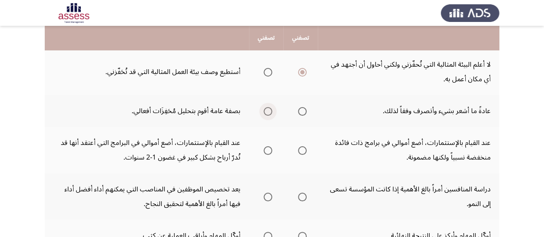
click at [271, 112] on span "Select an option" at bounding box center [267, 111] width 9 height 9
click at [271, 112] on input "Select an option" at bounding box center [267, 111] width 9 height 9
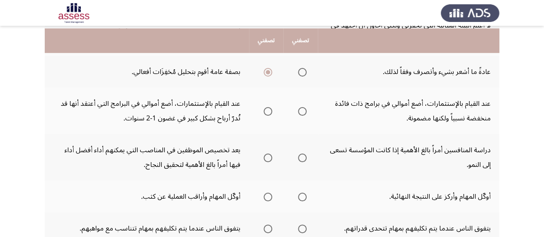
scroll to position [259, 0]
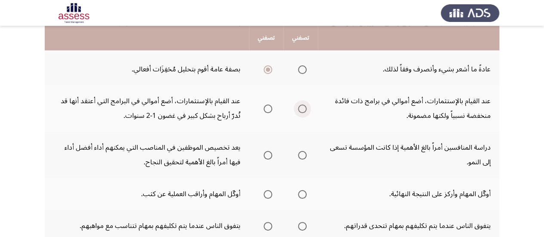
click at [304, 110] on span "Select an option" at bounding box center [302, 108] width 9 height 9
click at [304, 110] on input "Select an option" at bounding box center [302, 108] width 9 height 9
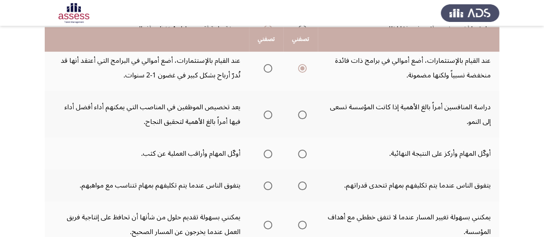
scroll to position [301, 0]
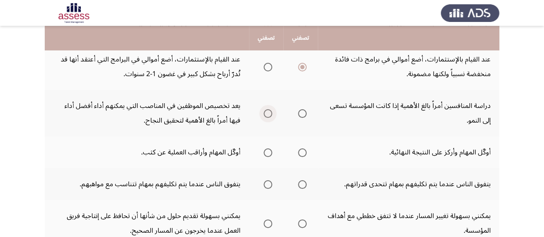
click at [265, 117] on span "Select an option" at bounding box center [267, 113] width 9 height 9
click at [265, 117] on input "Select an option" at bounding box center [267, 113] width 9 height 9
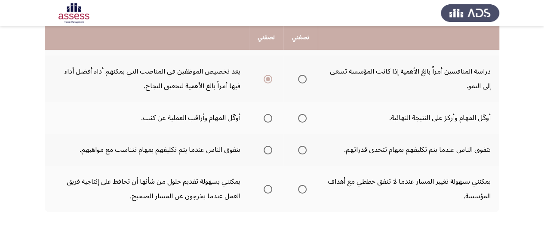
scroll to position [337, 0]
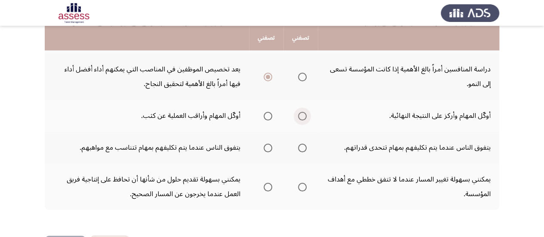
click at [302, 119] on span "Select an option" at bounding box center [302, 116] width 9 height 9
click at [302, 119] on input "Select an option" at bounding box center [302, 116] width 9 height 9
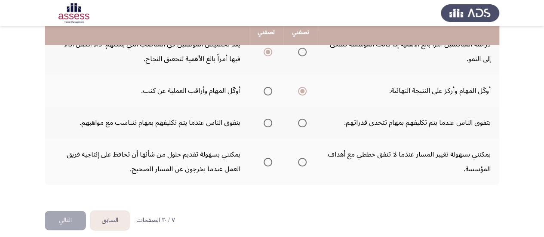
scroll to position [364, 0]
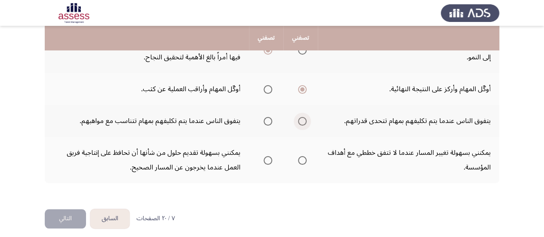
click at [302, 117] on span "Select an option" at bounding box center [302, 121] width 9 height 9
click at [302, 117] on input "Select an option" at bounding box center [302, 121] width 9 height 9
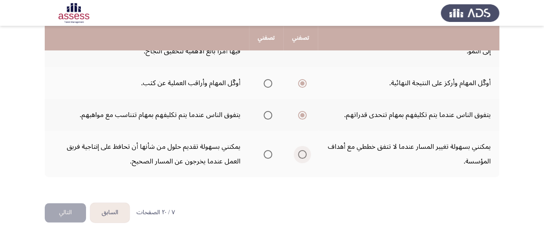
click at [302, 154] on span "Select an option" at bounding box center [302, 154] width 9 height 9
click at [302, 154] on input "Select an option" at bounding box center [302, 154] width 9 height 9
click at [271, 152] on span "Select an option" at bounding box center [267, 154] width 9 height 9
click at [271, 152] on input "Select an option" at bounding box center [267, 154] width 9 height 9
click at [68, 208] on button "التالي" at bounding box center [65, 212] width 41 height 19
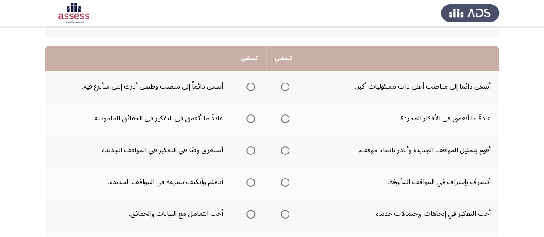
scroll to position [72, 0]
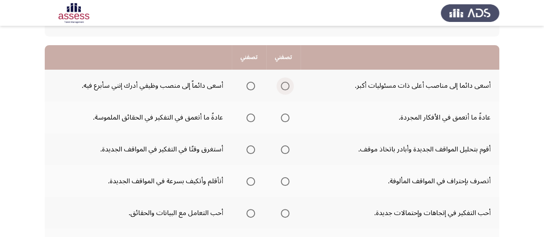
click at [286, 85] on span "Select an option" at bounding box center [285, 86] width 9 height 9
click at [286, 85] on input "Select an option" at bounding box center [285, 86] width 9 height 9
click at [248, 120] on span "Select an option" at bounding box center [250, 117] width 9 height 9
click at [248, 120] on input "Select an option" at bounding box center [250, 117] width 9 height 9
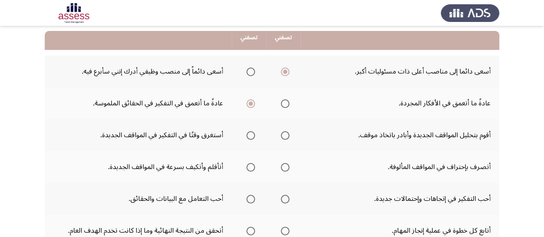
scroll to position [88, 0]
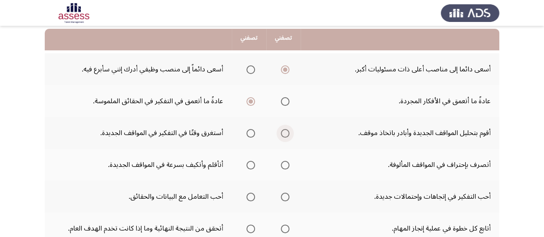
click at [284, 129] on span "Select an option" at bounding box center [285, 133] width 9 height 9
click at [284, 129] on input "Select an option" at bounding box center [285, 133] width 9 height 9
click at [284, 164] on span "Select an option" at bounding box center [285, 165] width 9 height 9
click at [284, 164] on input "Select an option" at bounding box center [285, 165] width 9 height 9
click at [255, 162] on span "Select an option" at bounding box center [250, 165] width 9 height 9
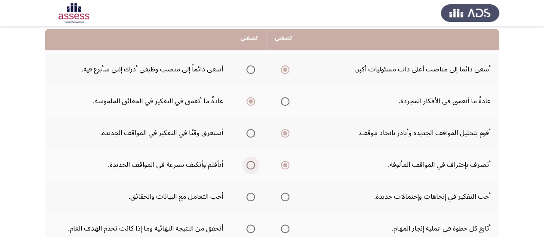
click at [255, 162] on input "Select an option" at bounding box center [250, 165] width 9 height 9
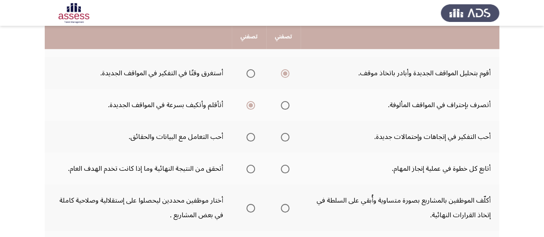
scroll to position [149, 0]
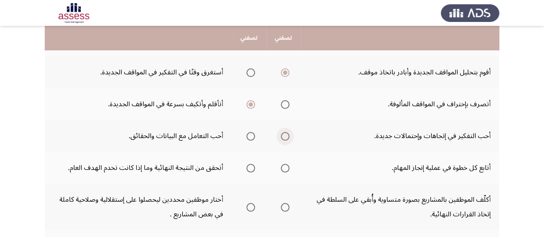
click at [289, 138] on span "Select an option" at bounding box center [285, 136] width 9 height 9
click at [289, 138] on input "Select an option" at bounding box center [285, 136] width 9 height 9
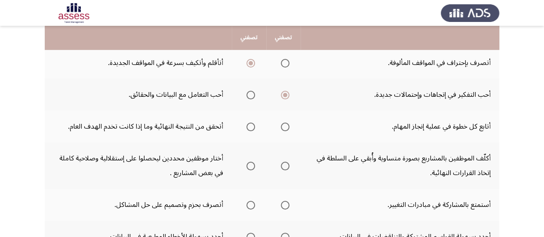
scroll to position [191, 0]
click at [249, 126] on span "Select an option" at bounding box center [250, 126] width 9 height 9
click at [249, 126] on input "Select an option" at bounding box center [250, 126] width 9 height 9
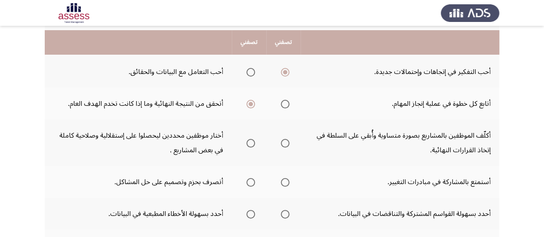
scroll to position [220, 0]
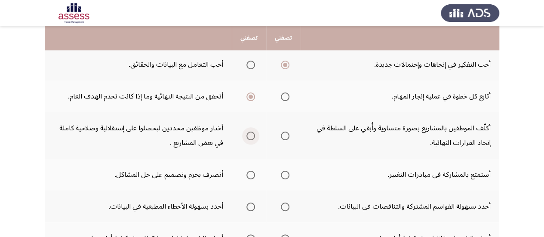
click at [250, 134] on span "Select an option" at bounding box center [250, 135] width 9 height 9
click at [250, 134] on input "Select an option" at bounding box center [250, 135] width 9 height 9
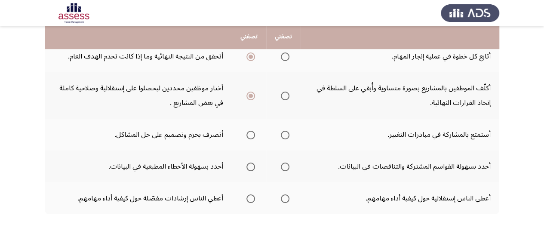
scroll to position [261, 0]
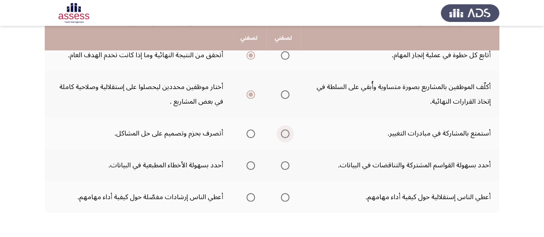
click at [284, 131] on span "Select an option" at bounding box center [285, 133] width 9 height 9
click at [284, 131] on input "Select an option" at bounding box center [285, 133] width 9 height 9
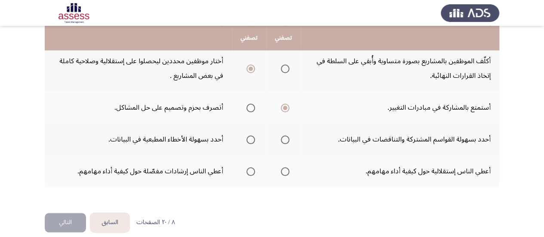
scroll to position [288, 0]
click at [281, 137] on span "Select an option" at bounding box center [285, 138] width 9 height 9
click at [281, 137] on input "Select an option" at bounding box center [285, 138] width 9 height 9
click at [284, 170] on span "Select an option" at bounding box center [285, 170] width 9 height 9
click at [284, 170] on input "Select an option" at bounding box center [285, 170] width 9 height 9
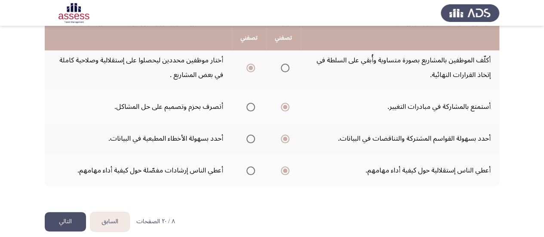
click at [59, 216] on button "التالي" at bounding box center [65, 221] width 41 height 19
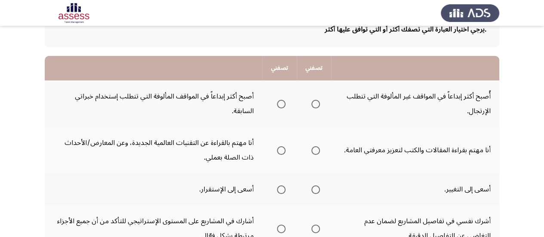
scroll to position [62, 0]
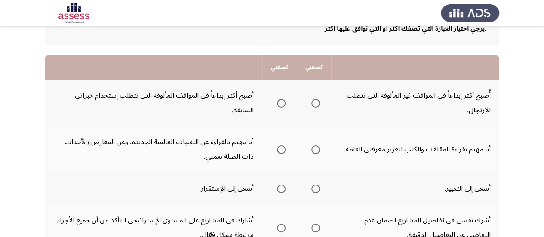
click at [322, 109] on th at bounding box center [313, 102] width 34 height 46
click at [320, 105] on th at bounding box center [313, 102] width 34 height 46
click at [318, 104] on span "Select an option" at bounding box center [315, 103] width 9 height 9
click at [318, 104] on input "Select an option" at bounding box center [315, 103] width 9 height 9
click at [309, 149] on label "Select an option" at bounding box center [314, 149] width 12 height 9
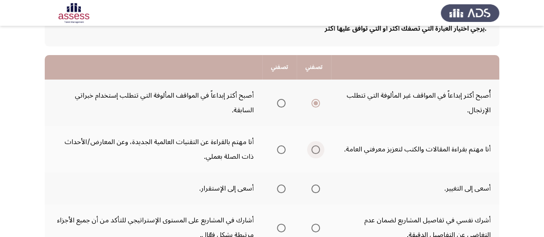
click at [311, 149] on input "Select an option" at bounding box center [315, 149] width 9 height 9
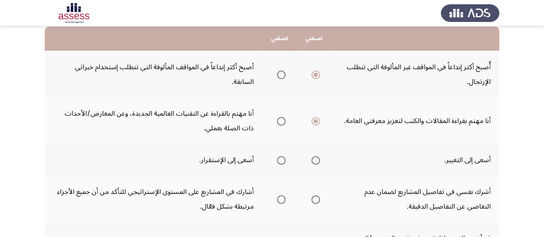
scroll to position [91, 0]
click at [316, 157] on span "Select an option" at bounding box center [315, 160] width 9 height 9
click at [316, 157] on input "Select an option" at bounding box center [315, 160] width 9 height 9
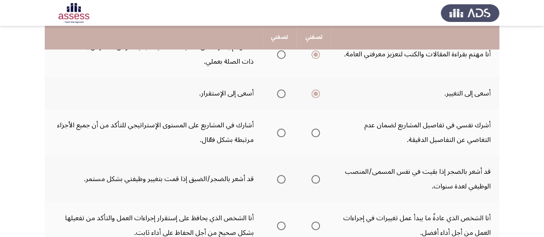
scroll to position [160, 0]
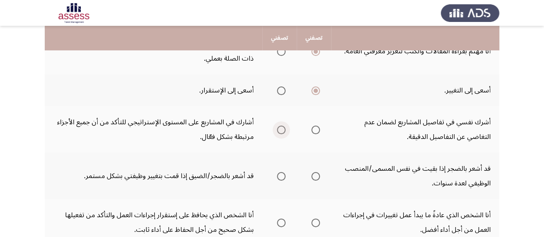
click at [284, 129] on span "Select an option" at bounding box center [281, 129] width 9 height 9
click at [284, 129] on input "Select an option" at bounding box center [281, 129] width 9 height 9
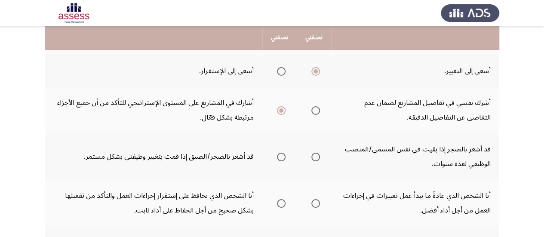
scroll to position [180, 0]
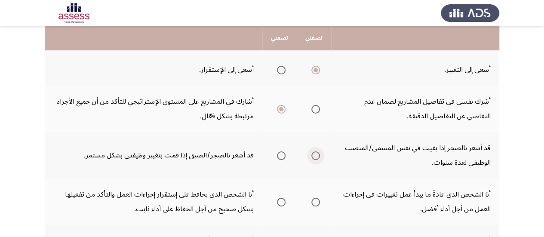
click at [313, 154] on span "Select an option" at bounding box center [315, 155] width 9 height 9
click at [313, 154] on input "Select an option" at bounding box center [315, 155] width 9 height 9
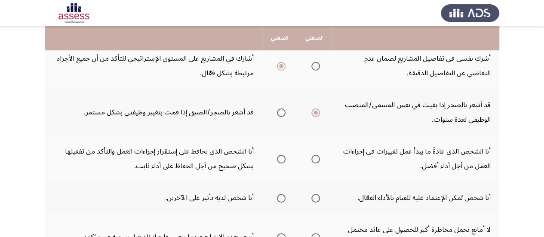
scroll to position [226, 0]
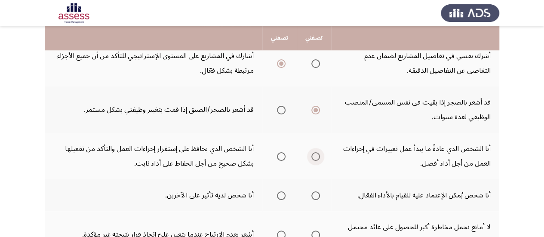
click at [316, 157] on span "Select an option" at bounding box center [315, 156] width 9 height 9
click at [316, 157] on input "Select an option" at bounding box center [315, 156] width 9 height 9
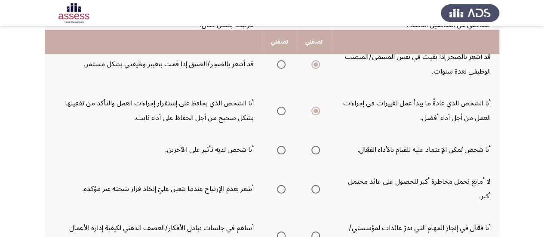
scroll to position [277, 0]
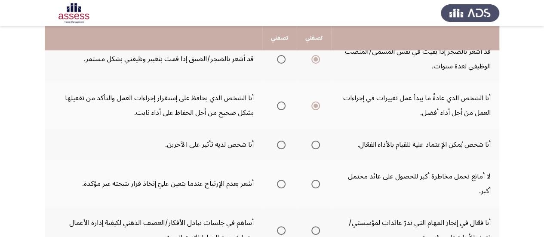
click at [285, 144] on th at bounding box center [279, 144] width 34 height 32
click at [281, 145] on span "Select an option" at bounding box center [281, 144] width 9 height 9
click at [281, 145] on input "Select an option" at bounding box center [281, 144] width 9 height 9
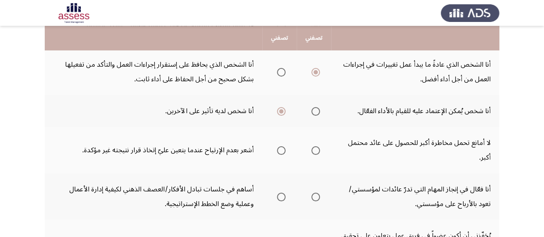
scroll to position [312, 0]
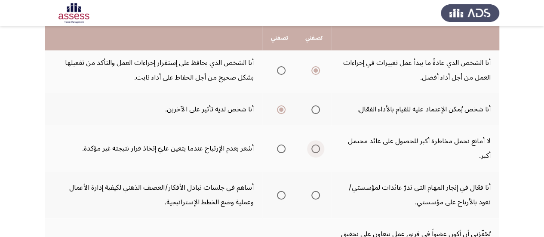
click at [317, 147] on span "Select an option" at bounding box center [315, 148] width 9 height 9
click at [317, 147] on input "Select an option" at bounding box center [315, 148] width 9 height 9
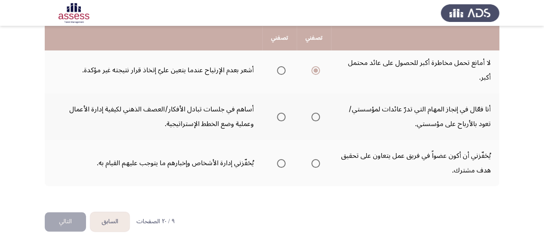
scroll to position [391, 0]
click at [316, 117] on span "Select an option" at bounding box center [315, 116] width 9 height 9
click at [316, 117] on input "Select an option" at bounding box center [315, 116] width 9 height 9
click at [286, 163] on th at bounding box center [279, 162] width 34 height 46
click at [274, 165] on label "Select an option" at bounding box center [279, 162] width 12 height 9
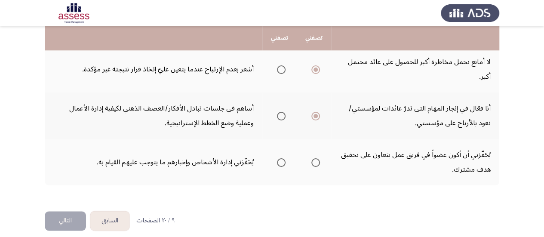
click at [277, 165] on input "Select an option" at bounding box center [281, 162] width 9 height 9
click at [277, 165] on span "Select an option" at bounding box center [281, 162] width 9 height 9
click at [277, 165] on input "Select an option" at bounding box center [281, 162] width 9 height 9
click at [71, 217] on button "التالي" at bounding box center [65, 220] width 41 height 19
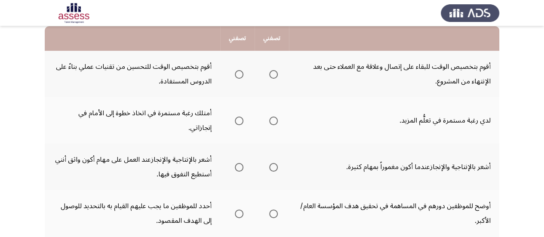
scroll to position [91, 0]
click at [272, 73] on span "Select an option" at bounding box center [273, 74] width 9 height 9
click at [272, 73] on input "Select an option" at bounding box center [273, 74] width 9 height 9
click at [237, 116] on span "Select an option" at bounding box center [239, 120] width 9 height 9
click at [237, 116] on input "Select an option" at bounding box center [239, 120] width 9 height 9
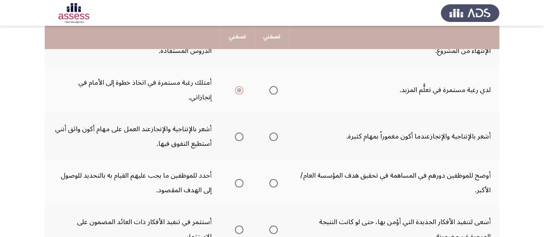
scroll to position [122, 0]
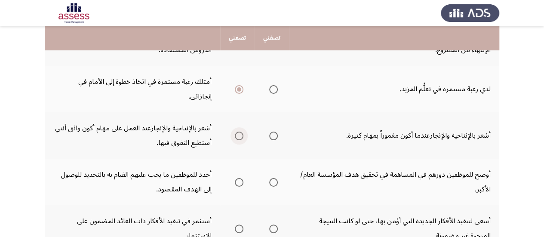
click at [236, 131] on span "Select an option" at bounding box center [239, 135] width 9 height 9
click at [236, 131] on input "Select an option" at bounding box center [239, 135] width 9 height 9
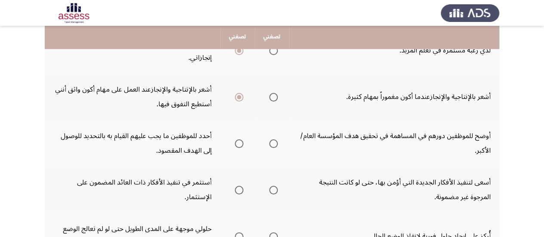
scroll to position [161, 0]
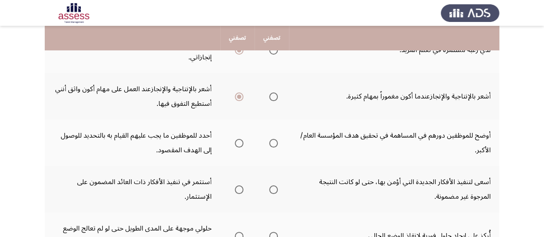
click at [275, 135] on mat-radio-group "Select an option" at bounding box center [272, 142] width 12 height 15
click at [239, 139] on span "Select an option" at bounding box center [239, 143] width 9 height 9
click at [239, 139] on input "Select an option" at bounding box center [239, 143] width 9 height 9
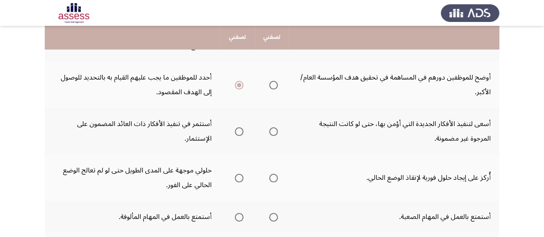
scroll to position [220, 0]
click at [272, 127] on span "Select an option" at bounding box center [273, 131] width 9 height 9
click at [272, 127] on input "Select an option" at bounding box center [273, 131] width 9 height 9
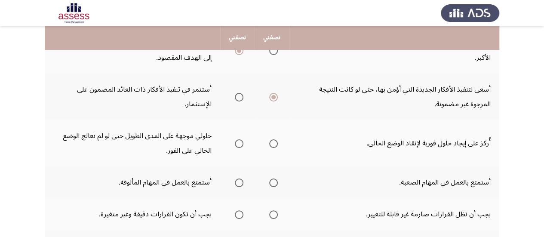
scroll to position [255, 0]
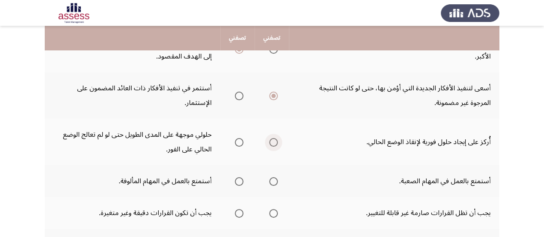
click at [272, 138] on span "Select an option" at bounding box center [273, 142] width 9 height 9
click at [272, 138] on input "Select an option" at bounding box center [273, 142] width 9 height 9
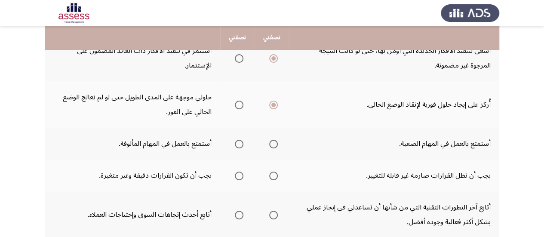
scroll to position [293, 0]
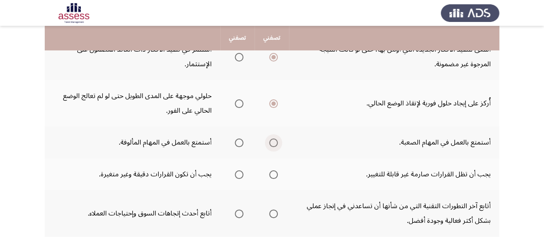
click at [272, 138] on span "Select an option" at bounding box center [273, 142] width 9 height 9
click at [272, 138] on input "Select an option" at bounding box center [273, 142] width 9 height 9
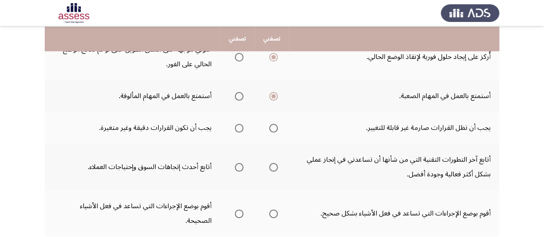
scroll to position [341, 0]
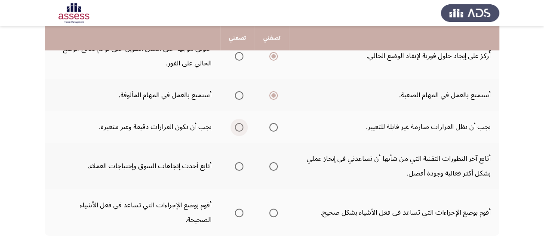
click at [238, 123] on span "Select an option" at bounding box center [239, 127] width 9 height 9
click at [238, 123] on input "Select an option" at bounding box center [239, 127] width 9 height 9
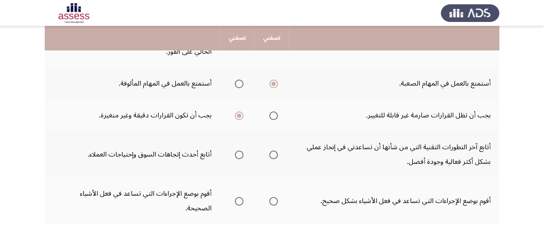
scroll to position [353, 0]
click at [269, 150] on span "Select an option" at bounding box center [273, 154] width 9 height 9
click at [269, 150] on input "Select an option" at bounding box center [273, 154] width 9 height 9
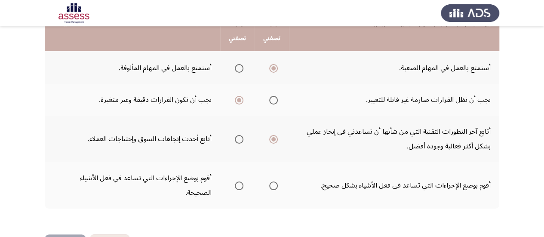
scroll to position [368, 0]
click at [275, 181] on span "Select an option" at bounding box center [273, 185] width 9 height 9
click at [275, 181] on input "Select an option" at bounding box center [273, 185] width 9 height 9
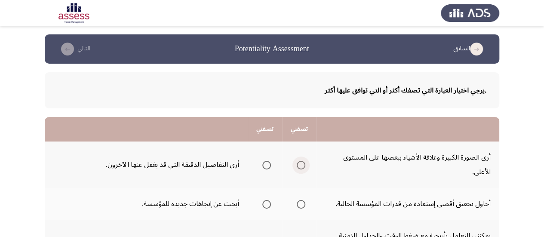
click at [299, 168] on span "Select an option" at bounding box center [300, 165] width 9 height 9
click at [299, 168] on input "Select an option" at bounding box center [300, 165] width 9 height 9
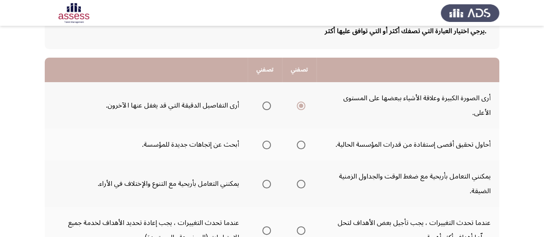
scroll to position [61, 0]
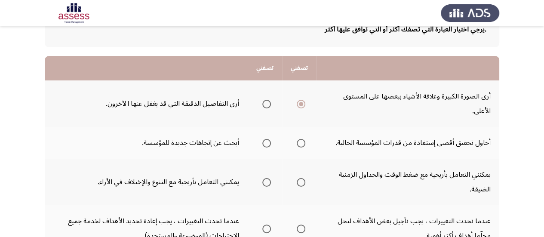
click at [303, 143] on span "Select an option" at bounding box center [300, 143] width 9 height 9
click at [303, 143] on input "Select an option" at bounding box center [300, 143] width 9 height 9
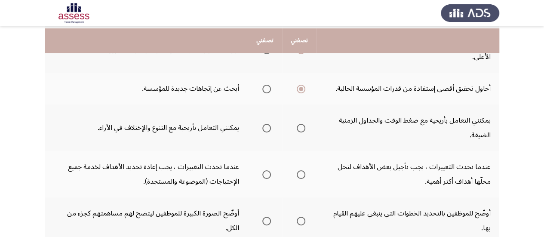
scroll to position [118, 0]
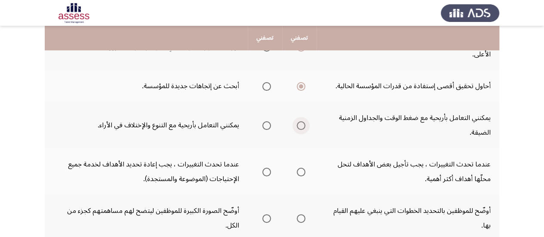
click at [299, 127] on span "Select an option" at bounding box center [300, 125] width 9 height 9
click at [299, 127] on input "Select an option" at bounding box center [300, 125] width 9 height 9
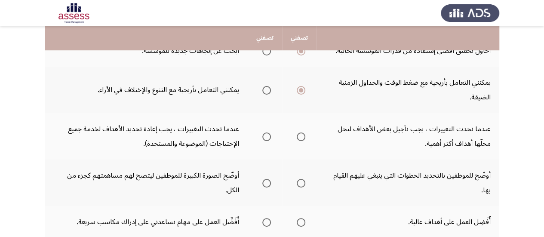
scroll to position [153, 0]
click at [262, 133] on span "Select an option" at bounding box center [266, 136] width 9 height 9
click at [262, 133] on input "Select an option" at bounding box center [266, 136] width 9 height 9
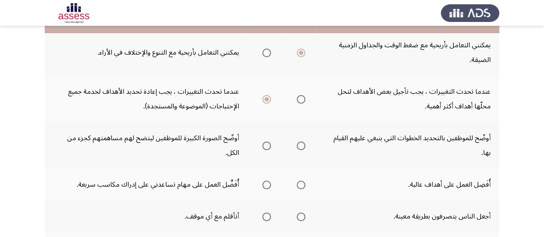
scroll to position [195, 0]
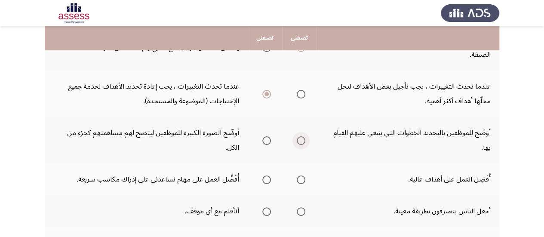
click at [302, 137] on span "Select an option" at bounding box center [300, 140] width 9 height 9
click at [302, 137] on input "Select an option" at bounding box center [300, 140] width 9 height 9
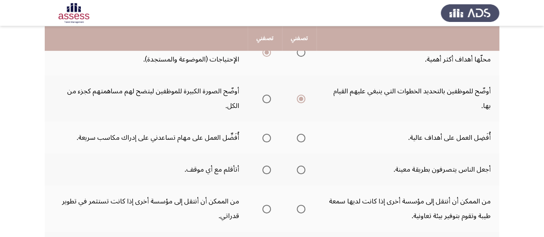
scroll to position [238, 0]
click at [299, 134] on span "Select an option" at bounding box center [300, 137] width 9 height 9
click at [299, 134] on input "Select an option" at bounding box center [300, 137] width 9 height 9
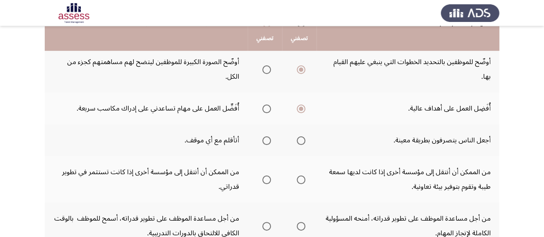
scroll to position [267, 0]
click at [298, 141] on span "Select an option" at bounding box center [300, 140] width 9 height 9
click at [298, 141] on input "Select an option" at bounding box center [300, 140] width 9 height 9
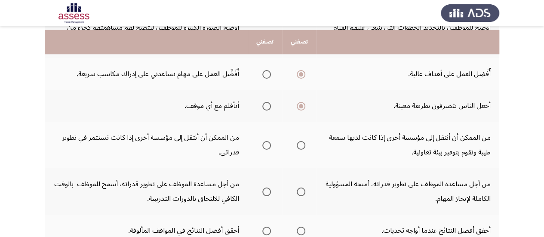
scroll to position [305, 0]
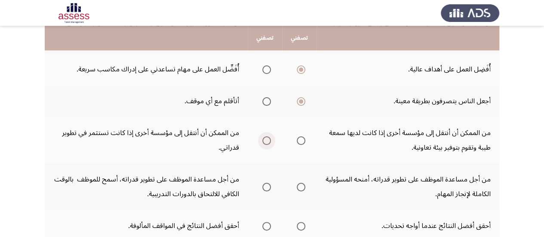
click at [268, 140] on span "Select an option" at bounding box center [266, 140] width 9 height 9
click at [268, 140] on input "Select an option" at bounding box center [266, 140] width 9 height 9
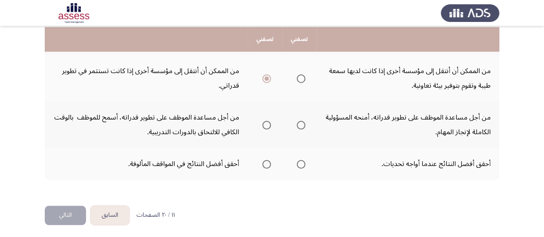
scroll to position [370, 0]
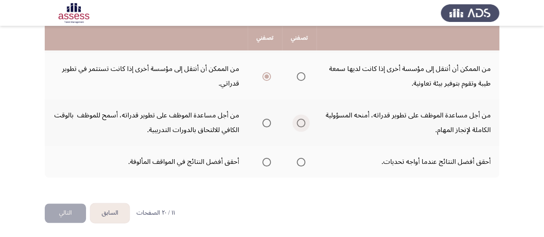
click at [301, 124] on span "Select an option" at bounding box center [300, 123] width 9 height 9
click at [301, 124] on input "Select an option" at bounding box center [300, 123] width 9 height 9
click at [301, 163] on span "Select an option" at bounding box center [300, 162] width 9 height 9
click at [301, 163] on input "Select an option" at bounding box center [300, 162] width 9 height 9
click at [65, 209] on button "التالي" at bounding box center [65, 212] width 41 height 19
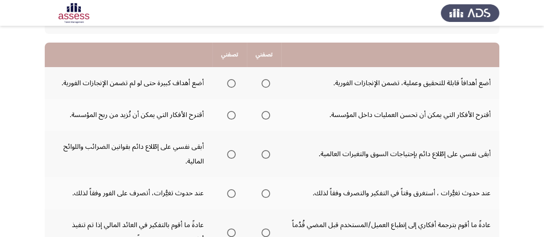
scroll to position [76, 0]
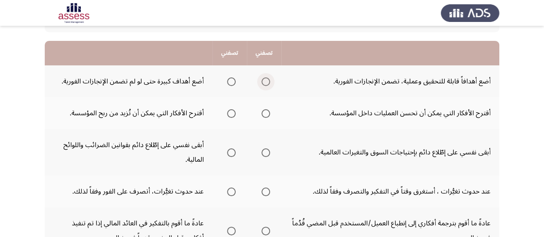
click at [266, 80] on span "Select an option" at bounding box center [265, 81] width 9 height 9
click at [266, 80] on input "Select an option" at bounding box center [265, 81] width 9 height 9
click at [230, 111] on span "Select an option" at bounding box center [231, 113] width 9 height 9
click at [230, 111] on input "Select an option" at bounding box center [231, 113] width 9 height 9
click at [265, 154] on span "Select an option" at bounding box center [265, 152] width 9 height 9
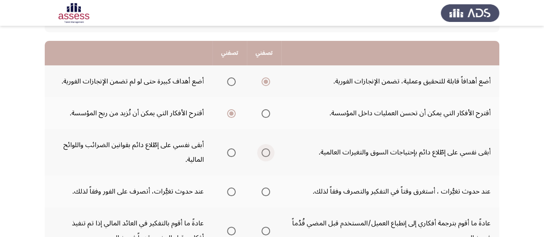
click at [265, 154] on input "Select an option" at bounding box center [265, 152] width 9 height 9
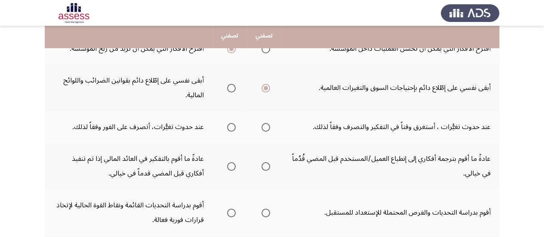
scroll to position [141, 0]
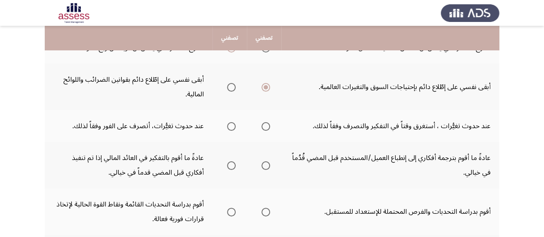
click at [231, 124] on span "Select an option" at bounding box center [231, 126] width 9 height 9
click at [231, 124] on input "Select an option" at bounding box center [231, 126] width 9 height 9
click at [267, 169] on span "Select an option" at bounding box center [265, 165] width 9 height 9
click at [267, 169] on input "Select an option" at bounding box center [265, 165] width 9 height 9
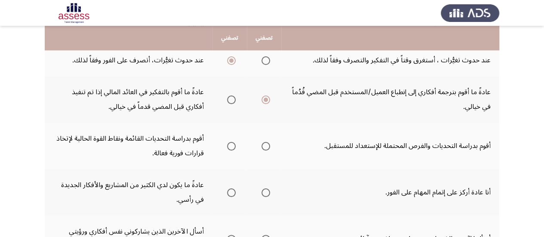
scroll to position [208, 0]
click at [232, 147] on span "Select an option" at bounding box center [231, 145] width 9 height 9
click at [232, 147] on input "Select an option" at bounding box center [231, 145] width 9 height 9
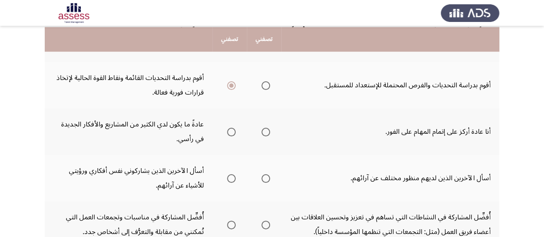
scroll to position [269, 0]
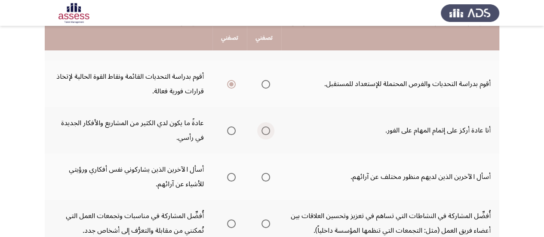
click at [259, 128] on label "Select an option" at bounding box center [264, 130] width 12 height 9
click at [261, 128] on input "Select an option" at bounding box center [265, 130] width 9 height 9
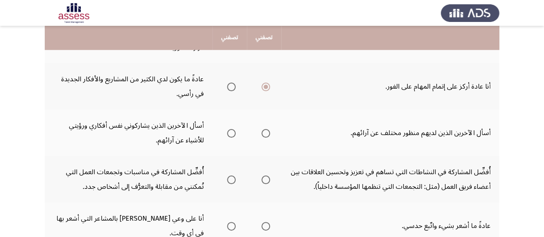
scroll to position [315, 0]
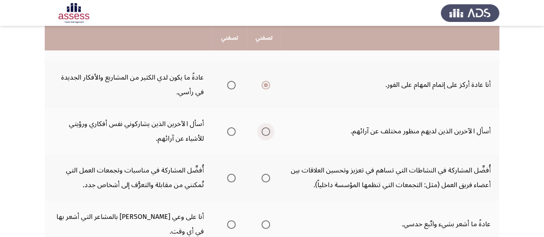
click at [268, 130] on span "Select an option" at bounding box center [265, 131] width 9 height 9
click at [268, 130] on input "Select an option" at bounding box center [265, 131] width 9 height 9
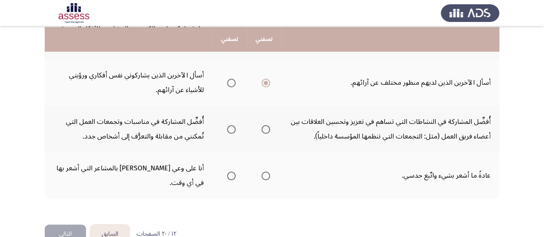
scroll to position [364, 0]
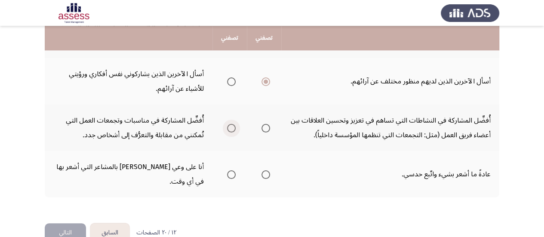
click at [232, 129] on span "Select an option" at bounding box center [231, 128] width 9 height 9
click at [232, 129] on input "Select an option" at bounding box center [231, 128] width 9 height 9
click at [230, 170] on span "Select an option" at bounding box center [231, 174] width 9 height 9
click at [230, 170] on input "Select an option" at bounding box center [231, 174] width 9 height 9
click at [66, 223] on button "التالي" at bounding box center [65, 232] width 41 height 19
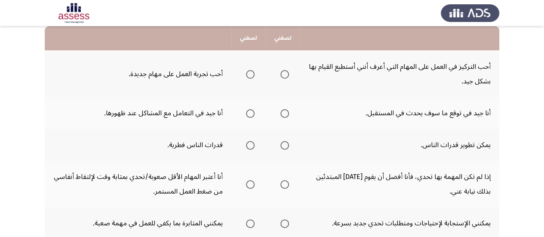
scroll to position [91, 0]
click at [247, 73] on span "Select an option" at bounding box center [250, 74] width 9 height 9
click at [247, 73] on input "Select an option" at bounding box center [250, 74] width 9 height 9
click at [282, 114] on span "Select an option" at bounding box center [284, 113] width 9 height 9
click at [282, 114] on input "Select an option" at bounding box center [284, 113] width 9 height 9
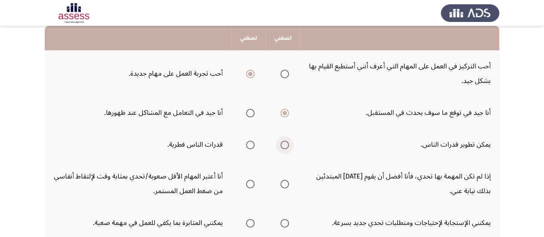
click at [281, 143] on span "Select an option" at bounding box center [284, 144] width 9 height 9
click at [281, 143] on input "Select an option" at bounding box center [284, 144] width 9 height 9
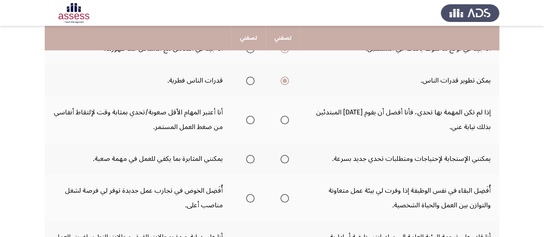
scroll to position [156, 0]
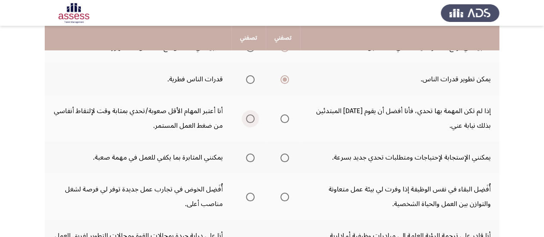
click at [251, 119] on span "Select an option" at bounding box center [250, 118] width 9 height 9
click at [251, 119] on input "Select an option" at bounding box center [250, 118] width 9 height 9
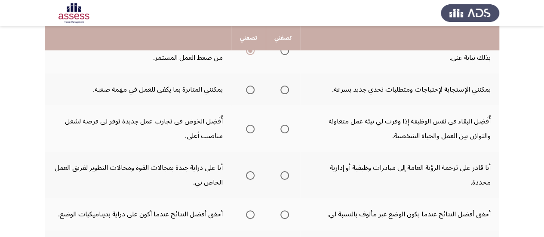
scroll to position [225, 0]
click at [246, 90] on span "Select an option" at bounding box center [250, 89] width 9 height 9
click at [246, 90] on input "Select an option" at bounding box center [250, 89] width 9 height 9
click at [250, 128] on span "Select an option" at bounding box center [250, 128] width 0 height 0
click at [249, 128] on input "Select an option" at bounding box center [250, 128] width 9 height 9
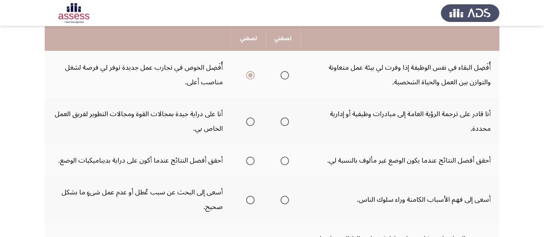
scroll to position [279, 0]
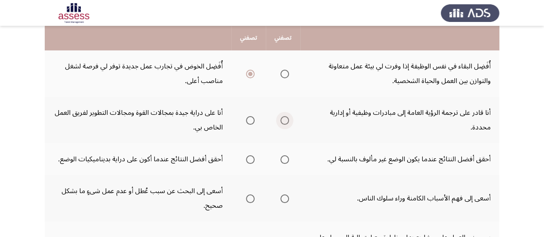
click at [284, 120] on span "Select an option" at bounding box center [284, 120] width 9 height 9
click at [284, 120] on input "Select an option" at bounding box center [284, 120] width 9 height 9
click at [248, 123] on span "Select an option" at bounding box center [250, 120] width 9 height 9
click at [248, 123] on input "Select an option" at bounding box center [250, 120] width 9 height 9
click at [250, 159] on span "Select an option" at bounding box center [250, 159] width 9 height 9
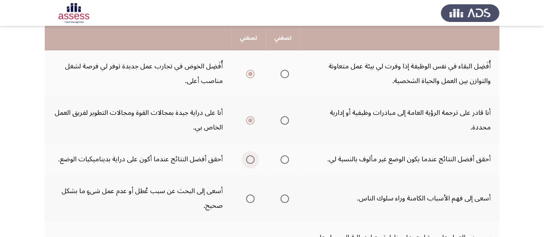
click at [250, 159] on input "Select an option" at bounding box center [250, 159] width 9 height 9
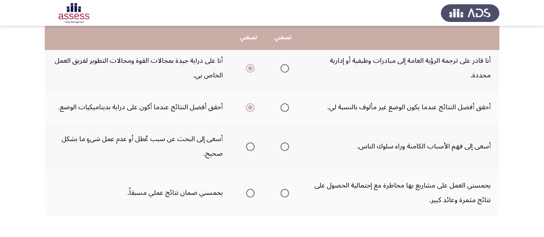
scroll to position [333, 0]
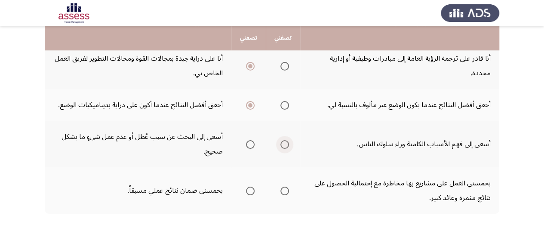
click at [284, 143] on span "Select an option" at bounding box center [284, 144] width 9 height 9
click at [284, 143] on input "Select an option" at bounding box center [284, 144] width 9 height 9
click at [285, 189] on span "Select an option" at bounding box center [284, 190] width 9 height 9
click at [285, 189] on input "Select an option" at bounding box center [284, 190] width 9 height 9
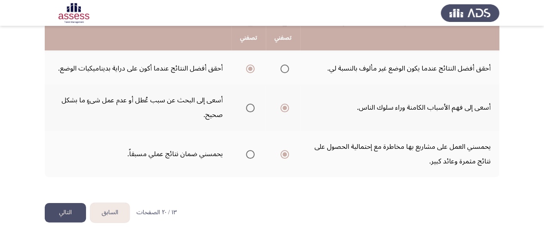
click at [53, 211] on button "التالي" at bounding box center [65, 212] width 41 height 19
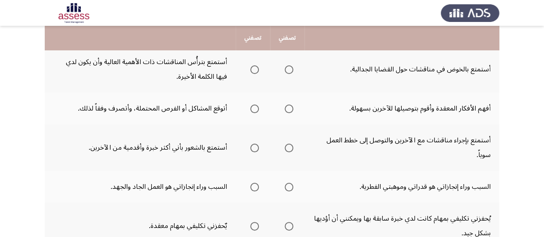
scroll to position [95, 0]
click at [289, 73] on span "Select an option" at bounding box center [288, 70] width 9 height 9
click at [289, 73] on input "Select an option" at bounding box center [288, 70] width 9 height 9
click at [256, 108] on span "Select an option" at bounding box center [254, 109] width 9 height 9
click at [256, 108] on input "Select an option" at bounding box center [254, 109] width 9 height 9
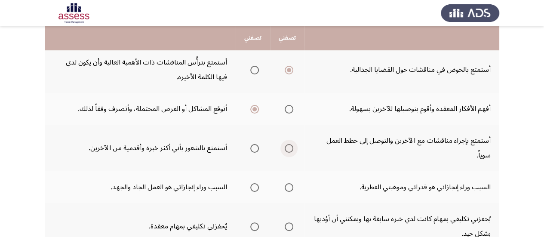
click at [287, 152] on span "Select an option" at bounding box center [288, 148] width 9 height 9
click at [287, 152] on input "Select an option" at bounding box center [288, 148] width 9 height 9
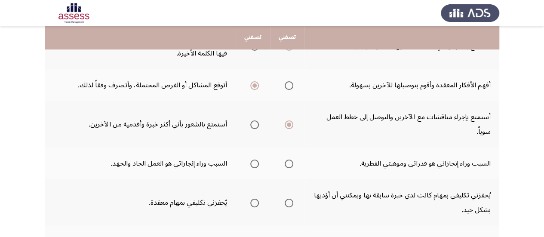
scroll to position [119, 0]
click at [258, 162] on span "Select an option" at bounding box center [254, 163] width 9 height 9
click at [258, 162] on input "Select an option" at bounding box center [254, 163] width 9 height 9
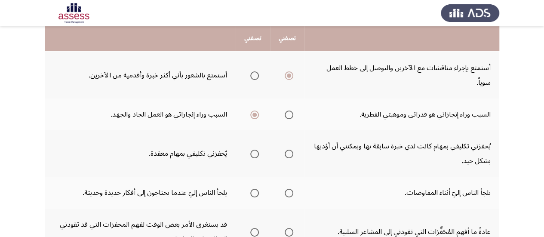
scroll to position [168, 0]
click at [257, 152] on span "Select an option" at bounding box center [254, 153] width 9 height 9
click at [257, 152] on input "Select an option" at bounding box center [254, 153] width 9 height 9
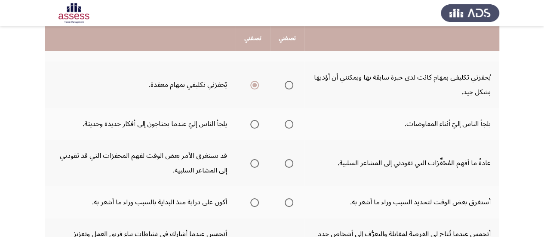
scroll to position [237, 0]
click at [284, 123] on span "Select an option" at bounding box center [288, 123] width 9 height 9
click at [284, 123] on input "Select an option" at bounding box center [288, 123] width 9 height 9
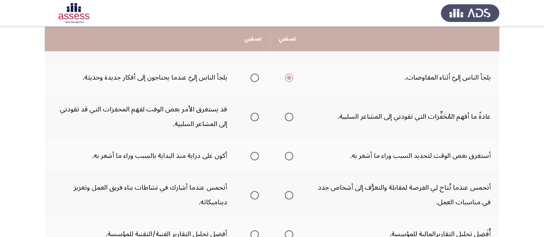
scroll to position [284, 0]
click at [292, 114] on span "Select an option" at bounding box center [288, 116] width 9 height 9
click at [292, 114] on input "Select an option" at bounding box center [288, 116] width 9 height 9
click at [253, 154] on span "Select an option" at bounding box center [254, 155] width 9 height 9
click at [253, 154] on input "Select an option" at bounding box center [254, 155] width 9 height 9
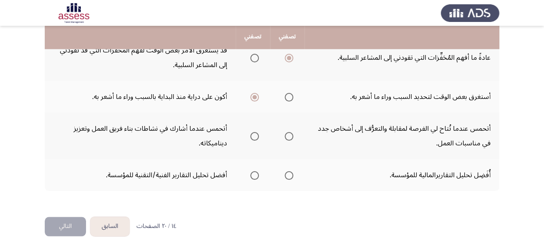
scroll to position [342, 0]
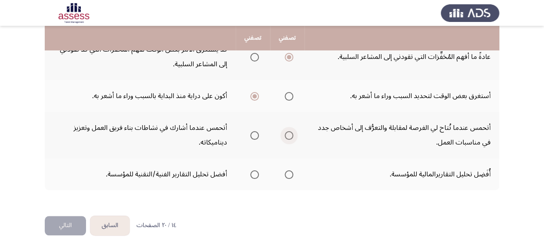
click at [288, 133] on span "Select an option" at bounding box center [288, 135] width 9 height 9
click at [288, 133] on input "Select an option" at bounding box center [288, 135] width 9 height 9
click at [294, 173] on th at bounding box center [287, 174] width 34 height 32
click at [288, 175] on span "Select an option" at bounding box center [288, 174] width 9 height 9
click at [288, 175] on input "Select an option" at bounding box center [288, 174] width 9 height 9
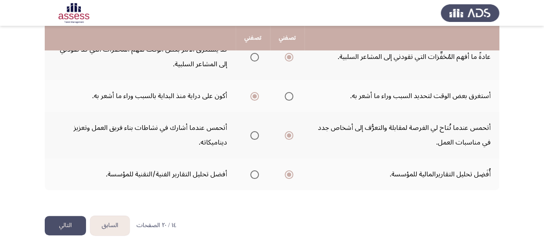
scroll to position [355, 0]
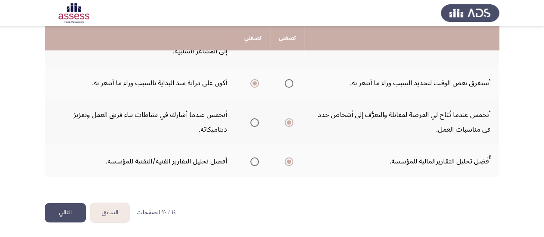
click at [61, 213] on button "التالي" at bounding box center [65, 212] width 41 height 19
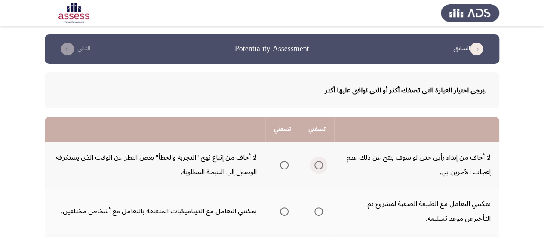
click at [318, 167] on span "Select an option" at bounding box center [318, 165] width 9 height 9
click at [318, 167] on input "Select an option" at bounding box center [318, 165] width 9 height 9
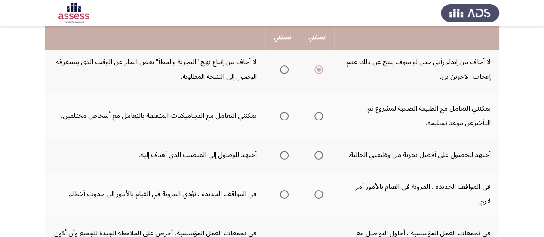
scroll to position [96, 0]
click at [318, 117] on span "Select an option" at bounding box center [318, 115] width 9 height 9
click at [318, 117] on input "Select an option" at bounding box center [318, 115] width 9 height 9
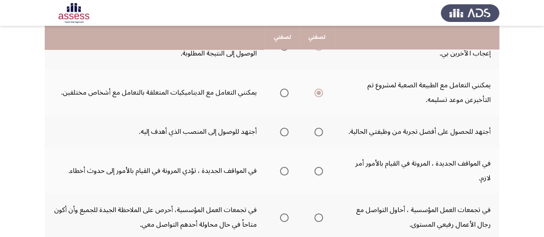
scroll to position [120, 0]
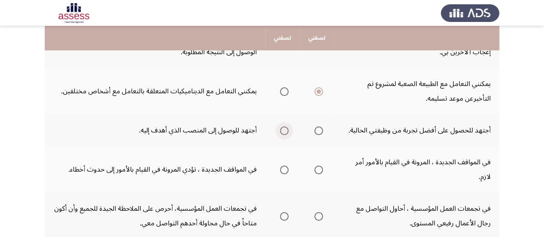
click at [284, 131] on span "Select an option" at bounding box center [284, 130] width 9 height 9
click at [284, 131] on input "Select an option" at bounding box center [284, 130] width 9 height 9
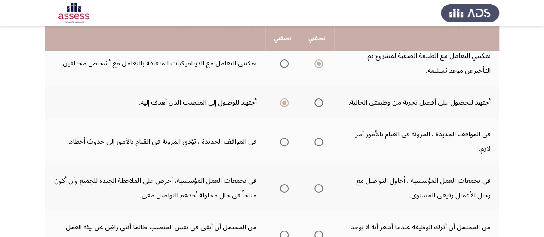
scroll to position [148, 0]
click at [282, 137] on span "Select an option" at bounding box center [284, 141] width 9 height 9
click at [282, 137] on input "Select an option" at bounding box center [284, 141] width 9 height 9
click at [318, 137] on span "Select an option" at bounding box center [318, 141] width 9 height 9
click at [318, 137] on input "Select an option" at bounding box center [318, 141] width 9 height 9
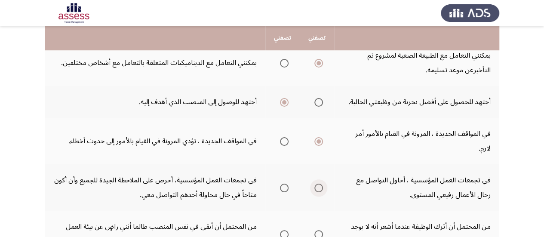
click at [319, 183] on span "Select an option" at bounding box center [318, 187] width 9 height 9
click at [319, 183] on input "Select an option" at bounding box center [318, 187] width 9 height 9
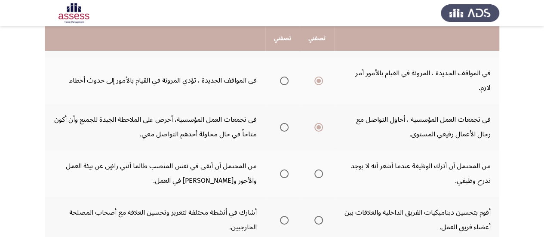
scroll to position [210, 0]
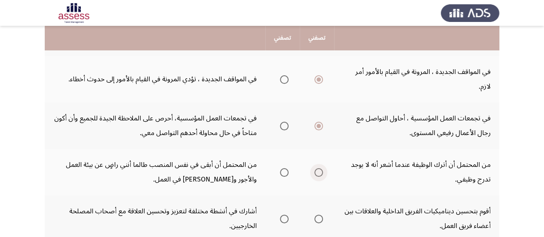
click at [316, 168] on span "Select an option" at bounding box center [318, 172] width 9 height 9
click at [316, 168] on input "Select an option" at bounding box center [318, 172] width 9 height 9
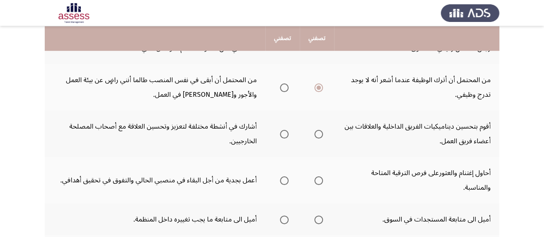
scroll to position [295, 0]
click at [320, 129] on span "Select an option" at bounding box center [318, 133] width 9 height 9
click at [320, 129] on input "Select an option" at bounding box center [318, 133] width 9 height 9
click at [315, 176] on span "Select an option" at bounding box center [318, 180] width 9 height 9
click at [315, 176] on input "Select an option" at bounding box center [318, 180] width 9 height 9
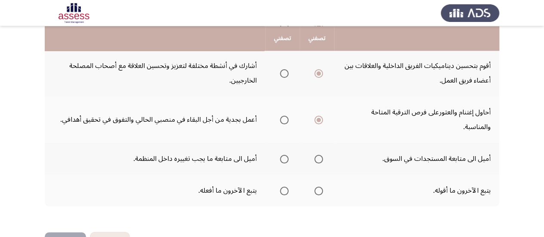
scroll to position [356, 0]
click at [320, 154] on span "Select an option" at bounding box center [318, 158] width 9 height 9
click at [320, 154] on input "Select an option" at bounding box center [318, 158] width 9 height 9
click at [279, 186] on label "Select an option" at bounding box center [282, 190] width 12 height 9
click at [280, 186] on input "Select an option" at bounding box center [284, 190] width 9 height 9
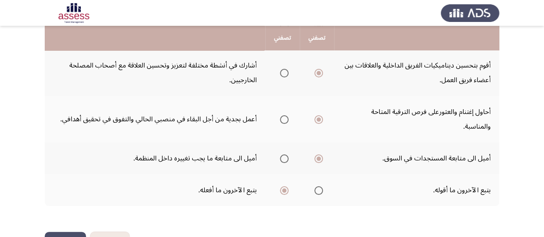
click at [64, 232] on button "التالي" at bounding box center [65, 241] width 41 height 19
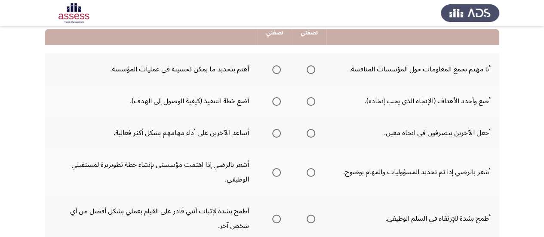
scroll to position [90, 0]
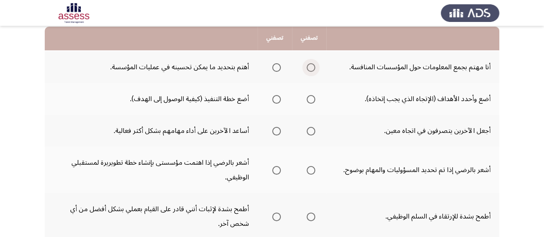
click at [312, 69] on span "Select an option" at bounding box center [310, 67] width 9 height 9
click at [312, 69] on input "Select an option" at bounding box center [310, 67] width 9 height 9
click at [272, 100] on span "Select an option" at bounding box center [276, 99] width 9 height 9
click at [272, 100] on input "Select an option" at bounding box center [276, 99] width 9 height 9
click at [305, 100] on label "Select an option" at bounding box center [309, 99] width 12 height 9
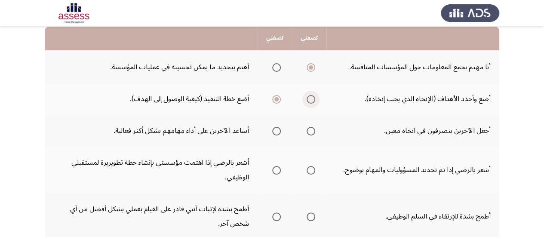
click at [306, 100] on input "Select an option" at bounding box center [310, 99] width 9 height 9
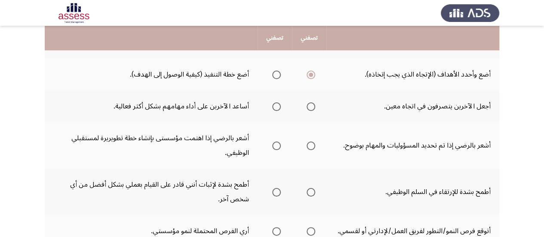
scroll to position [115, 0]
click at [272, 105] on span "Select an option" at bounding box center [276, 106] width 9 height 9
click at [272, 105] on input "Select an option" at bounding box center [276, 106] width 9 height 9
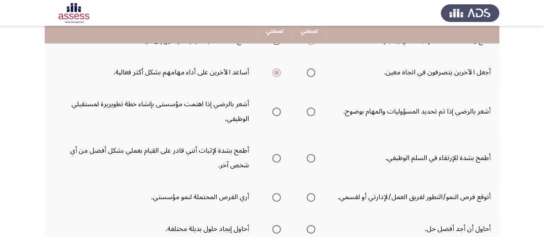
scroll to position [151, 0]
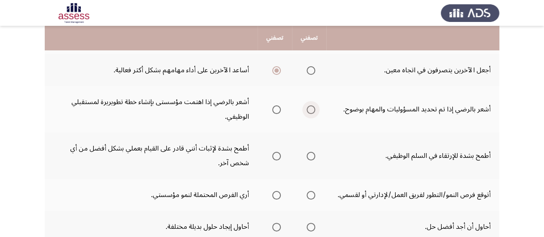
click at [306, 109] on span "Select an option" at bounding box center [310, 109] width 9 height 9
click at [306, 109] on input "Select an option" at bounding box center [310, 109] width 9 height 9
click at [275, 108] on span "Select an option" at bounding box center [276, 109] width 9 height 9
click at [275, 108] on input "Select an option" at bounding box center [276, 109] width 9 height 9
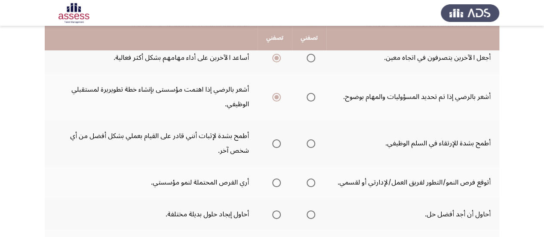
scroll to position [164, 0]
click at [279, 141] on span "Select an option" at bounding box center [276, 142] width 9 height 9
click at [279, 141] on input "Select an option" at bounding box center [276, 142] width 9 height 9
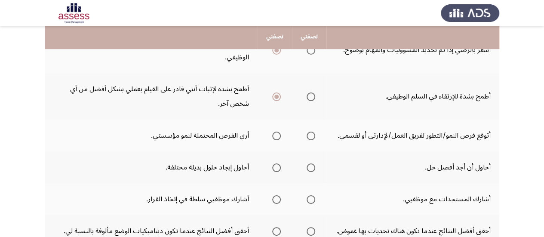
scroll to position [211, 0]
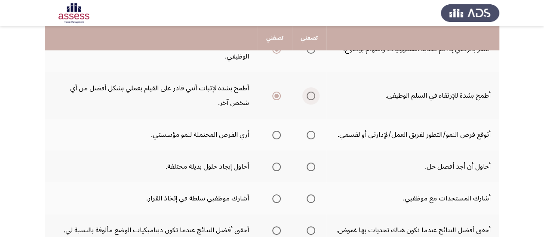
click at [309, 98] on span "Select an option" at bounding box center [310, 96] width 9 height 9
click at [309, 98] on input "Select an option" at bounding box center [310, 96] width 9 height 9
click at [277, 134] on span "Select an option" at bounding box center [276, 135] width 9 height 9
click at [277, 134] on input "Select an option" at bounding box center [276, 135] width 9 height 9
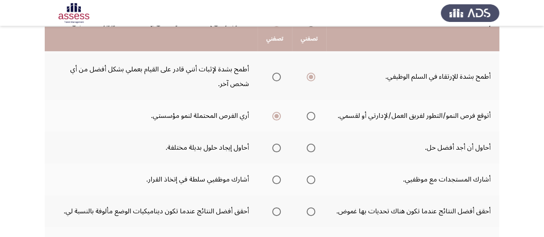
scroll to position [231, 0]
click at [273, 149] on span "Select an option" at bounding box center [276, 147] width 9 height 9
click at [273, 149] on input "Select an option" at bounding box center [276, 147] width 9 height 9
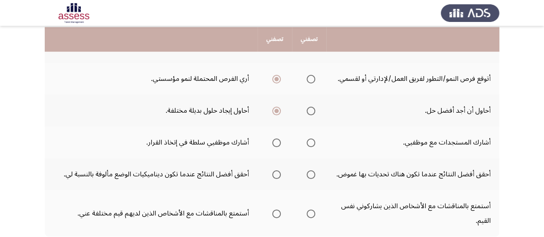
scroll to position [269, 0]
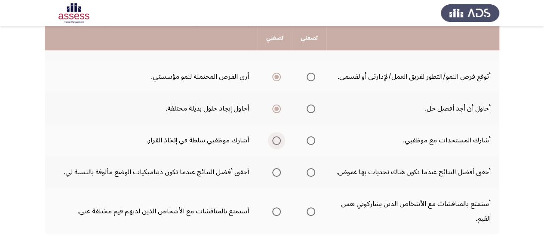
click at [279, 138] on span "Select an option" at bounding box center [276, 140] width 9 height 9
click at [279, 138] on input "Select an option" at bounding box center [276, 140] width 9 height 9
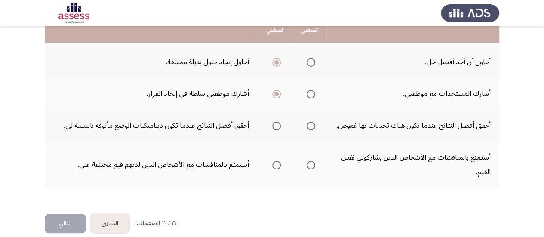
scroll to position [317, 0]
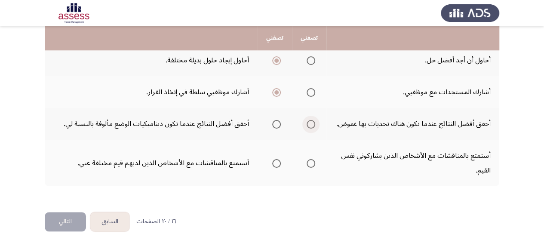
click at [310, 125] on span "Select an option" at bounding box center [310, 124] width 9 height 9
click at [310, 125] on input "Select an option" at bounding box center [310, 124] width 9 height 9
click at [275, 162] on span "Select an option" at bounding box center [276, 163] width 9 height 9
click at [275, 162] on input "Select an option" at bounding box center [276, 163] width 9 height 9
click at [64, 223] on button "التالي" at bounding box center [65, 221] width 41 height 19
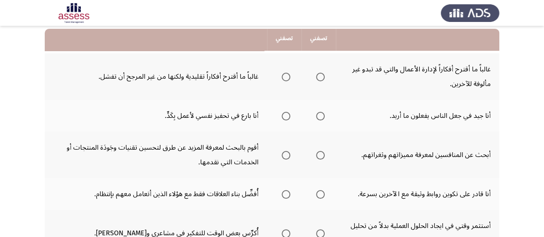
scroll to position [89, 0]
click at [321, 75] on span "Select an option" at bounding box center [320, 76] width 9 height 9
click at [321, 75] on input "Select an option" at bounding box center [320, 76] width 9 height 9
click at [319, 116] on span "Select an option" at bounding box center [320, 115] width 9 height 9
click at [319, 116] on input "Select an option" at bounding box center [320, 115] width 9 height 9
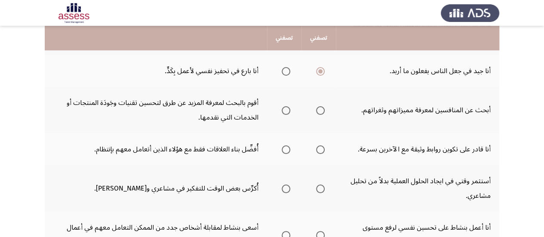
scroll to position [134, 0]
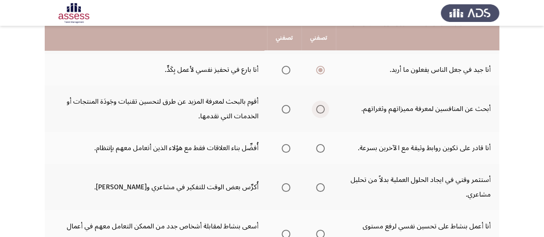
click at [321, 108] on span "Select an option" at bounding box center [320, 109] width 9 height 9
click at [321, 108] on input "Select an option" at bounding box center [320, 109] width 9 height 9
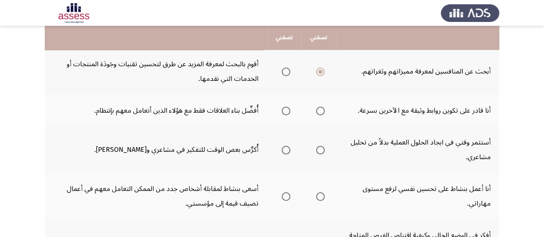
scroll to position [172, 0]
click at [319, 108] on span "Select an option" at bounding box center [320, 110] width 9 height 9
click at [319, 108] on input "Select an option" at bounding box center [320, 110] width 9 height 9
click at [318, 155] on mat-radio-group "Select an option" at bounding box center [318, 149] width 12 height 15
click at [321, 153] on span "Select an option" at bounding box center [320, 149] width 9 height 9
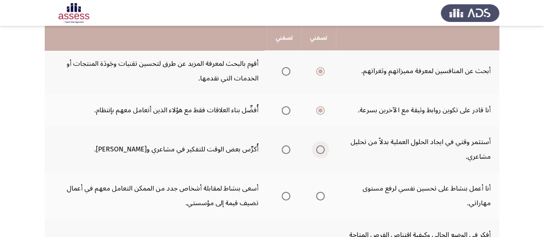
click at [321, 153] on input "Select an option" at bounding box center [320, 149] width 9 height 9
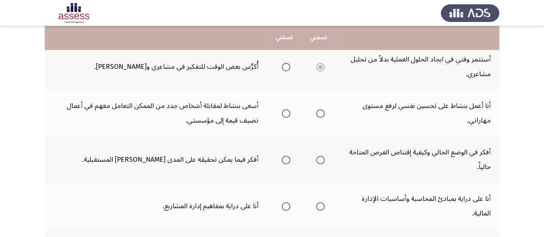
scroll to position [255, 0]
click at [316, 114] on span "Select an option" at bounding box center [320, 112] width 9 height 9
click at [316, 114] on input "Select an option" at bounding box center [320, 112] width 9 height 9
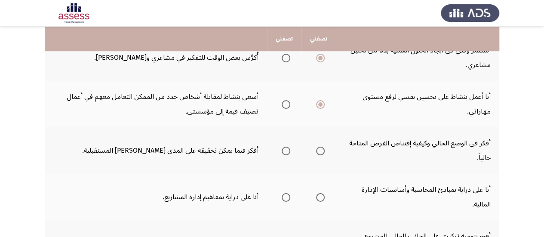
scroll to position [266, 0]
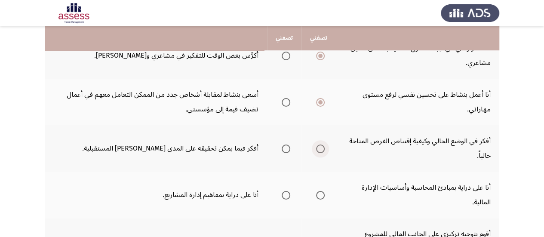
click at [316, 146] on span "Select an option" at bounding box center [320, 148] width 9 height 9
click at [316, 146] on input "Select an option" at bounding box center [320, 148] width 9 height 9
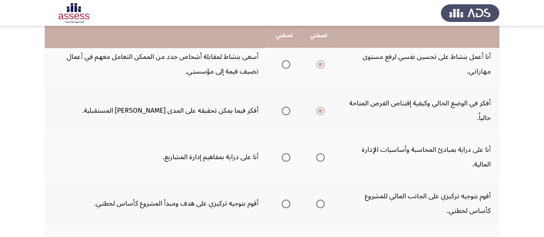
scroll to position [304, 0]
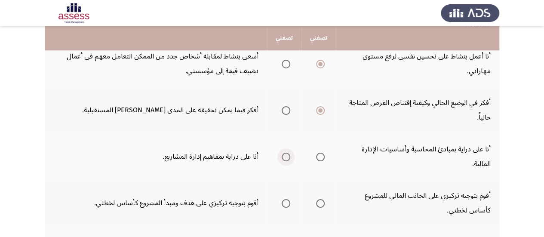
click at [286, 157] on span "Select an option" at bounding box center [285, 157] width 9 height 9
click at [286, 157] on input "Select an option" at bounding box center [285, 157] width 9 height 9
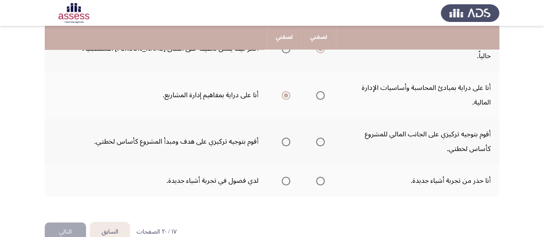
scroll to position [367, 0]
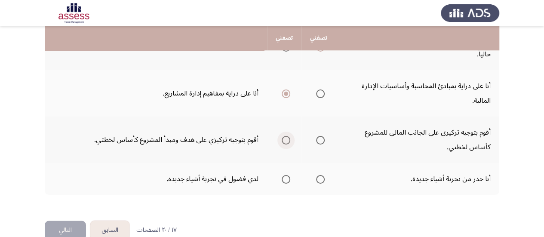
click at [285, 141] on span "Select an option" at bounding box center [285, 140] width 9 height 9
click at [285, 141] on input "Select an option" at bounding box center [285, 140] width 9 height 9
click at [288, 181] on span "Select an option" at bounding box center [285, 179] width 9 height 9
click at [288, 181] on input "Select an option" at bounding box center [285, 179] width 9 height 9
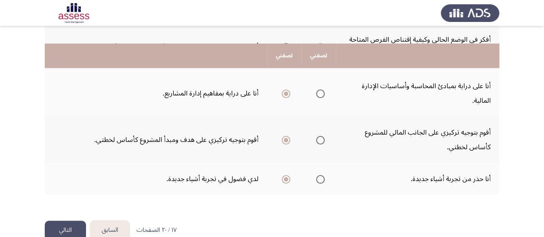
scroll to position [385, 0]
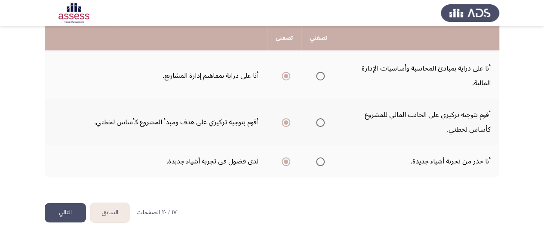
click at [64, 213] on button "التالي" at bounding box center [65, 212] width 41 height 19
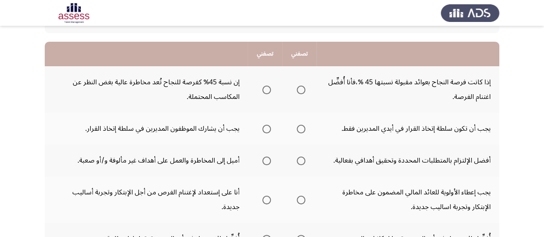
scroll to position [76, 0]
click at [303, 92] on span "Select an option" at bounding box center [300, 89] width 9 height 9
click at [303, 92] on input "Select an option" at bounding box center [300, 89] width 9 height 9
click at [297, 125] on span "Select an option" at bounding box center [300, 128] width 9 height 9
click at [297, 125] on input "Select an option" at bounding box center [300, 128] width 9 height 9
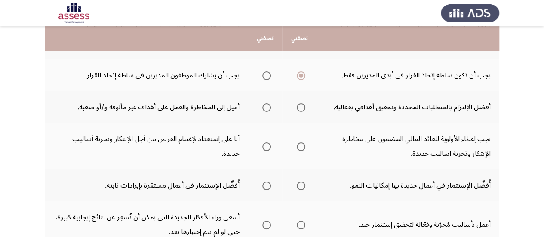
scroll to position [129, 0]
click at [265, 108] on span "Select an option" at bounding box center [266, 107] width 9 height 9
click at [265, 108] on input "Select an option" at bounding box center [266, 107] width 9 height 9
click at [299, 148] on span "Select an option" at bounding box center [300, 146] width 9 height 9
click at [299, 148] on input "Select an option" at bounding box center [300, 146] width 9 height 9
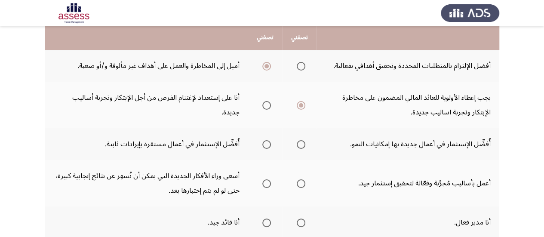
scroll to position [170, 0]
click at [299, 140] on span "Select an option" at bounding box center [300, 144] width 9 height 9
click at [299, 140] on input "Select an option" at bounding box center [300, 144] width 9 height 9
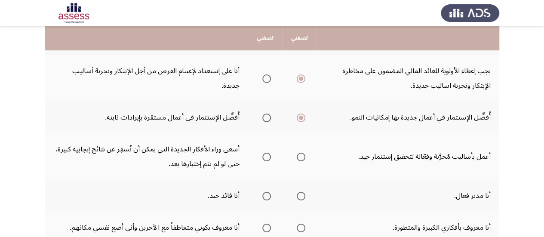
scroll to position [198, 0]
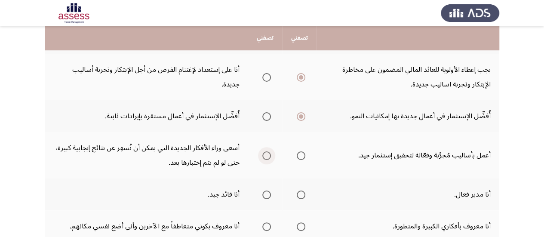
click at [268, 156] on span "Select an option" at bounding box center [266, 155] width 9 height 9
click at [268, 156] on input "Select an option" at bounding box center [266, 155] width 9 height 9
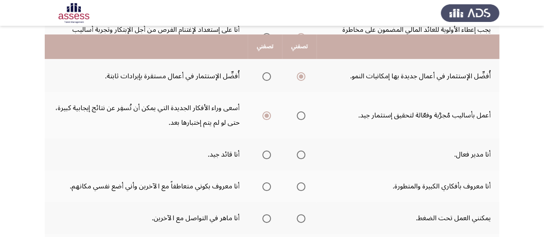
scroll to position [249, 0]
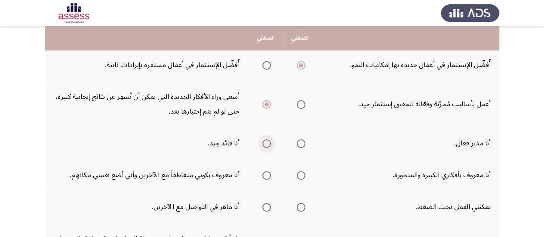
click at [265, 144] on span "Select an option" at bounding box center [266, 143] width 9 height 9
click at [265, 144] on input "Select an option" at bounding box center [266, 143] width 9 height 9
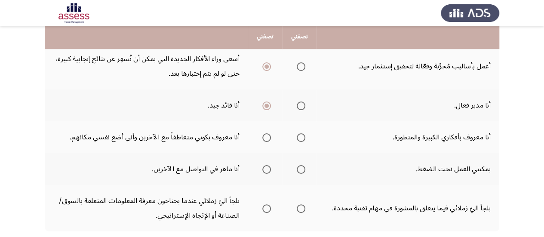
scroll to position [287, 0]
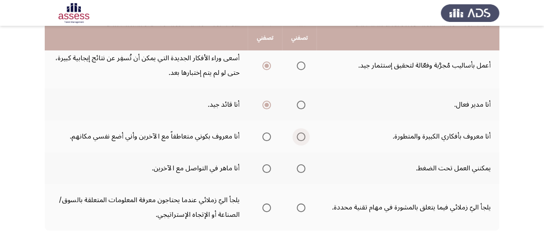
click at [297, 136] on span "Select an option" at bounding box center [300, 136] width 9 height 9
click at [297, 136] on input "Select an option" at bounding box center [300, 136] width 9 height 9
click at [266, 169] on span "Select an option" at bounding box center [266, 168] width 9 height 9
click at [266, 169] on input "Select an option" at bounding box center [266, 168] width 9 height 9
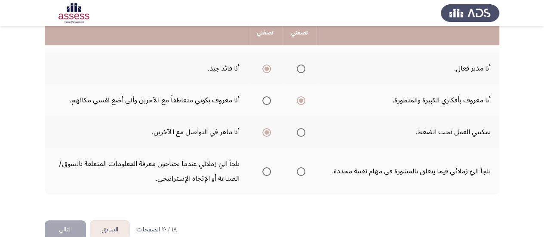
scroll to position [324, 0]
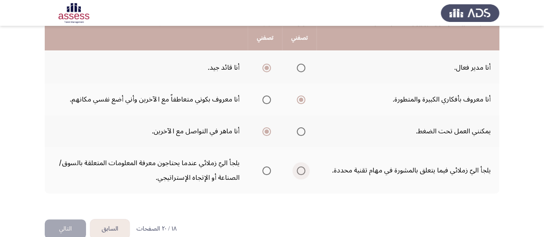
click at [303, 171] on span "Select an option" at bounding box center [300, 170] width 9 height 9
click at [303, 171] on input "Select an option" at bounding box center [300, 170] width 9 height 9
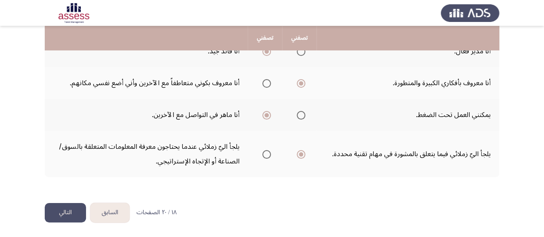
click at [66, 205] on button "التالي" at bounding box center [65, 212] width 41 height 19
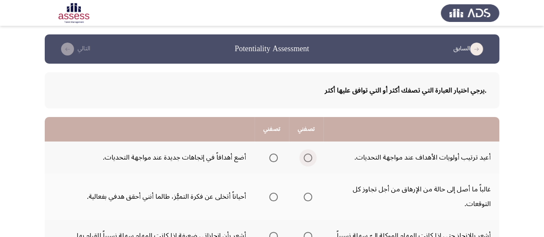
click at [309, 159] on span "Select an option" at bounding box center [307, 157] width 9 height 9
click at [309, 159] on input "Select an option" at bounding box center [307, 157] width 9 height 9
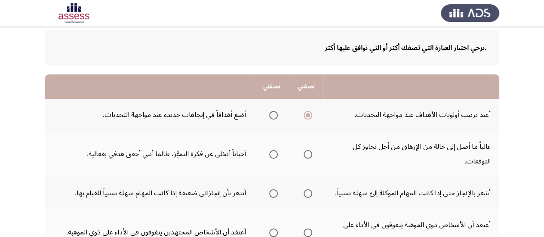
scroll to position [50, 0]
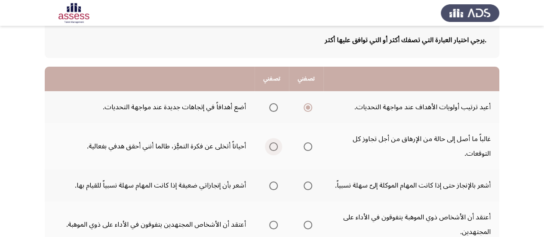
click at [272, 146] on span "Select an option" at bounding box center [273, 146] width 9 height 9
click at [272, 146] on input "Select an option" at bounding box center [273, 146] width 9 height 9
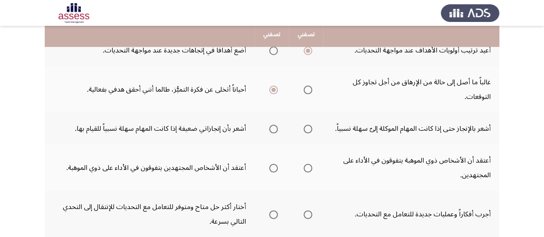
scroll to position [108, 0]
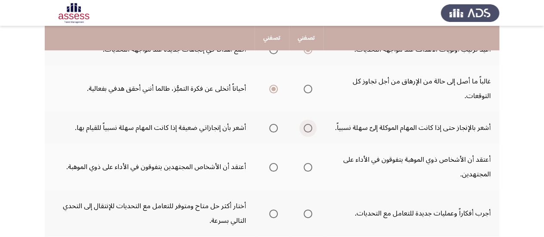
click at [306, 128] on span "Select an option" at bounding box center [307, 128] width 9 height 9
click at [306, 128] on input "Select an option" at bounding box center [307, 128] width 9 height 9
click at [272, 169] on span "Select an option" at bounding box center [273, 167] width 9 height 9
click at [272, 169] on input "Select an option" at bounding box center [273, 167] width 9 height 9
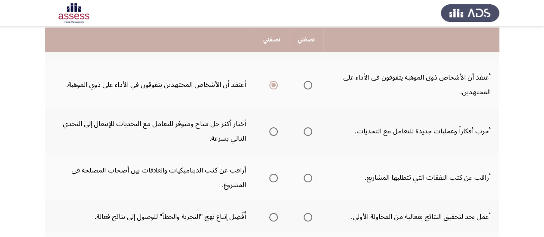
scroll to position [192, 0]
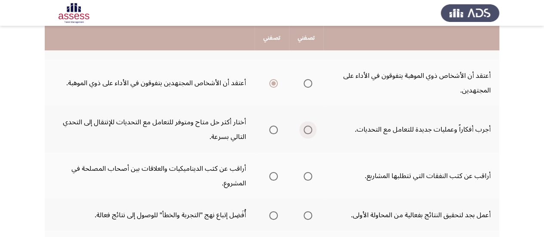
click at [307, 130] on span "Select an option" at bounding box center [307, 129] width 9 height 9
click at [307, 130] on input "Select an option" at bounding box center [307, 129] width 9 height 9
click at [269, 127] on span "Select an option" at bounding box center [273, 129] width 9 height 9
click at [269, 127] on input "Select an option" at bounding box center [273, 129] width 9 height 9
click at [272, 178] on span "Select an option" at bounding box center [273, 176] width 9 height 9
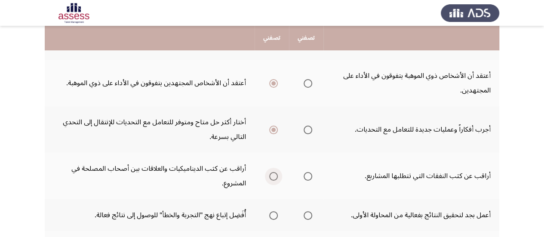
click at [272, 178] on input "Select an option" at bounding box center [273, 176] width 9 height 9
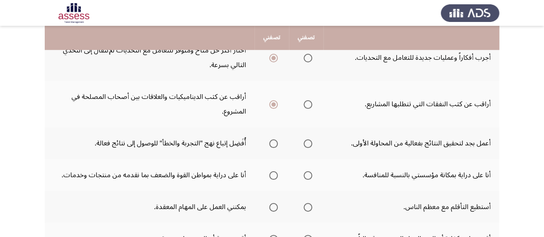
scroll to position [264, 0]
click at [307, 140] on span "Select an option" at bounding box center [307, 143] width 9 height 9
click at [307, 140] on input "Select an option" at bounding box center [307, 143] width 9 height 9
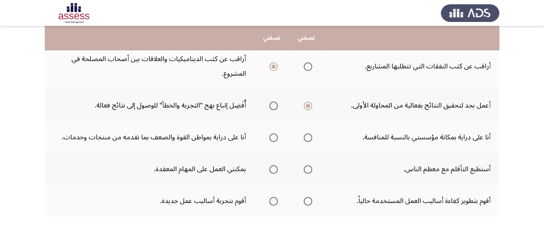
scroll to position [303, 0]
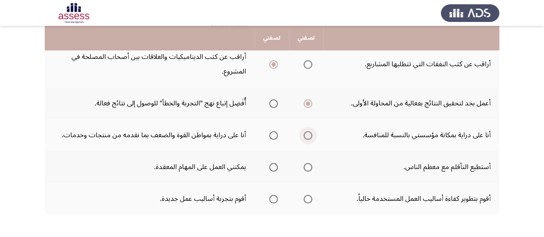
click at [309, 136] on span "Select an option" at bounding box center [307, 135] width 9 height 9
click at [309, 136] on input "Select an option" at bounding box center [307, 135] width 9 height 9
click at [275, 139] on span "Select an option" at bounding box center [273, 135] width 9 height 9
click at [275, 139] on input "Select an option" at bounding box center [273, 135] width 9 height 9
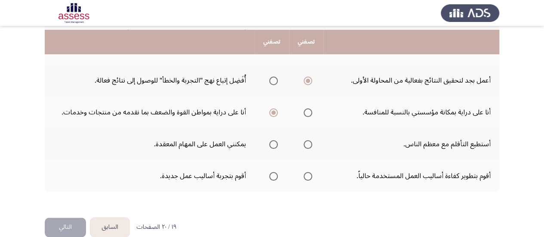
scroll to position [332, 0]
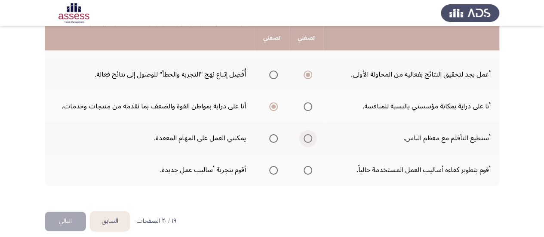
click at [306, 140] on span "Select an option" at bounding box center [307, 138] width 9 height 9
click at [306, 140] on input "Select an option" at bounding box center [307, 138] width 9 height 9
click at [308, 167] on span "Select an option" at bounding box center [307, 170] width 9 height 9
click at [308, 167] on input "Select an option" at bounding box center [307, 170] width 9 height 9
click at [271, 168] on span "Select an option" at bounding box center [273, 170] width 9 height 9
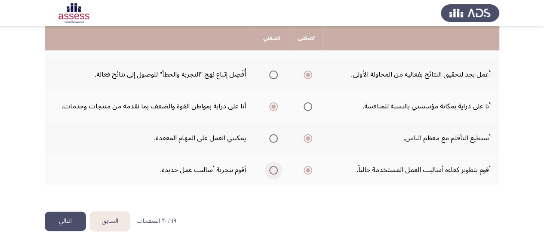
click at [271, 168] on input "Select an option" at bounding box center [273, 170] width 9 height 9
click at [64, 222] on button "التالي" at bounding box center [65, 220] width 41 height 19
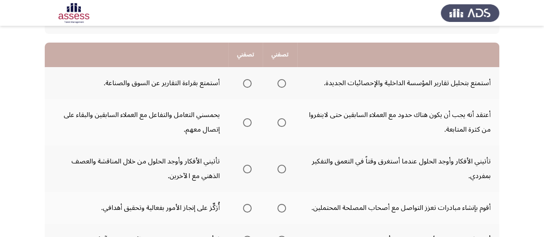
scroll to position [75, 0]
click at [244, 83] on span "Select an option" at bounding box center [247, 83] width 9 height 9
click at [244, 83] on input "Select an option" at bounding box center [247, 83] width 9 height 9
click at [247, 123] on span "Select an option" at bounding box center [247, 122] width 9 height 9
click at [247, 123] on input "Select an option" at bounding box center [247, 122] width 9 height 9
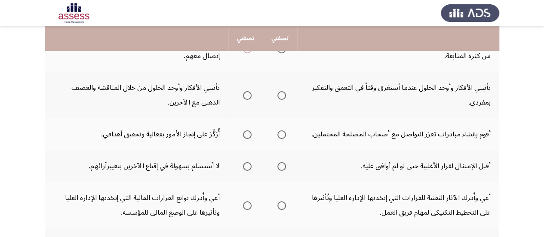
scroll to position [149, 0]
click at [247, 94] on span "Select an option" at bounding box center [247, 94] width 9 height 9
click at [247, 94] on input "Select an option" at bounding box center [247, 94] width 9 height 9
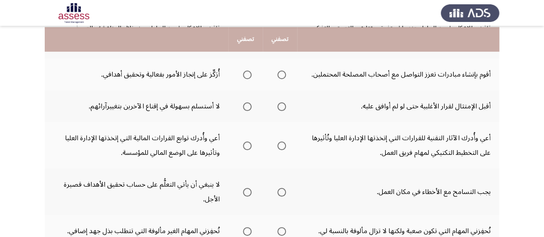
scroll to position [210, 0]
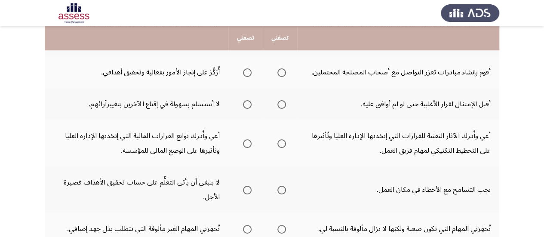
click at [287, 67] on th at bounding box center [280, 72] width 34 height 32
click at [280, 74] on span "Select an option" at bounding box center [281, 72] width 9 height 9
click at [280, 74] on input "Select an option" at bounding box center [281, 72] width 9 height 9
click at [276, 101] on label "Select an option" at bounding box center [280, 104] width 12 height 9
click at [277, 101] on input "Select an option" at bounding box center [281, 104] width 9 height 9
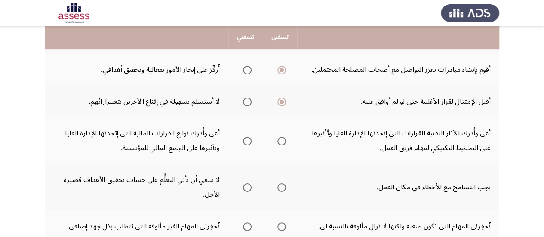
scroll to position [213, 0]
click at [281, 138] on span "Select an option" at bounding box center [281, 140] width 9 height 9
click at [281, 138] on input "Select an option" at bounding box center [281, 140] width 9 height 9
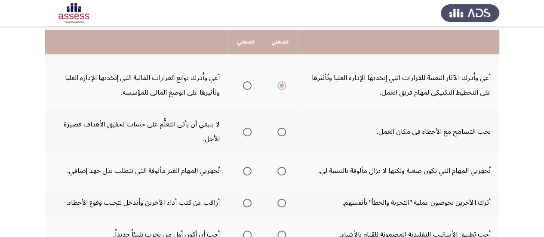
scroll to position [273, 0]
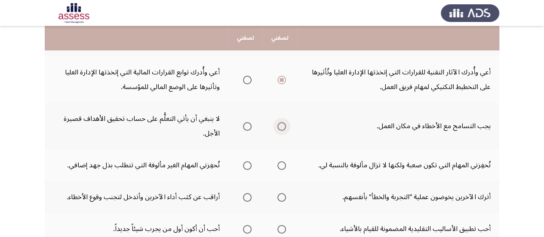
click at [280, 125] on span "Select an option" at bounding box center [281, 126] width 9 height 9
click at [280, 125] on input "Select an option" at bounding box center [281, 126] width 9 height 9
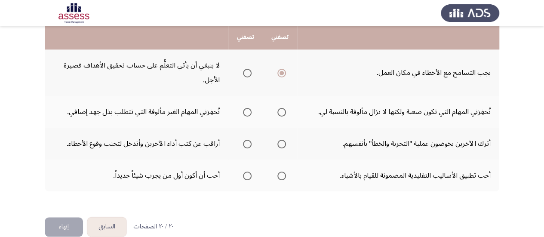
scroll to position [327, 0]
click at [277, 107] on mat-radio-button "Select an option" at bounding box center [280, 111] width 12 height 9
click at [279, 107] on span "Select an option" at bounding box center [281, 111] width 9 height 9
click at [279, 107] on input "Select an option" at bounding box center [281, 111] width 9 height 9
click at [249, 144] on span "Select an option" at bounding box center [247, 143] width 9 height 9
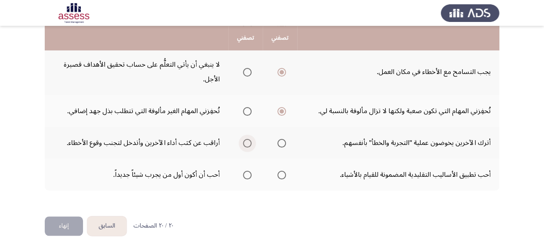
click at [249, 144] on input "Select an option" at bounding box center [247, 143] width 9 height 9
click at [253, 174] on th at bounding box center [245, 175] width 34 height 32
click at [244, 176] on span "Select an option" at bounding box center [247, 175] width 9 height 9
click at [244, 176] on input "Select an option" at bounding box center [247, 175] width 9 height 9
click at [76, 222] on button "إنهاء" at bounding box center [64, 225] width 38 height 19
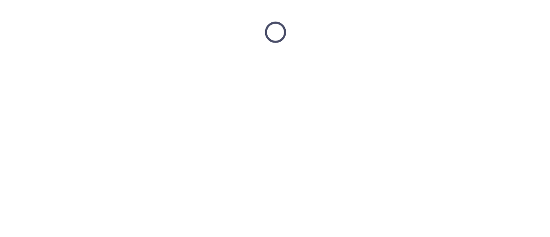
scroll to position [0, 0]
